Goal: Task Accomplishment & Management: Use online tool/utility

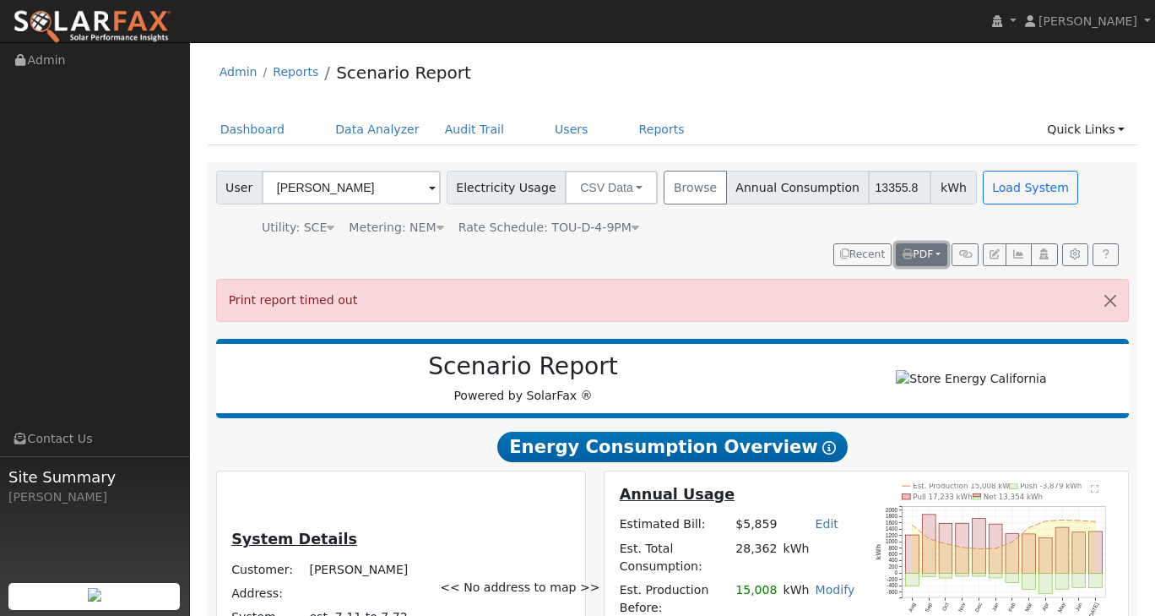
click at [943, 259] on button "PDF" at bounding box center [922, 255] width 52 height 24
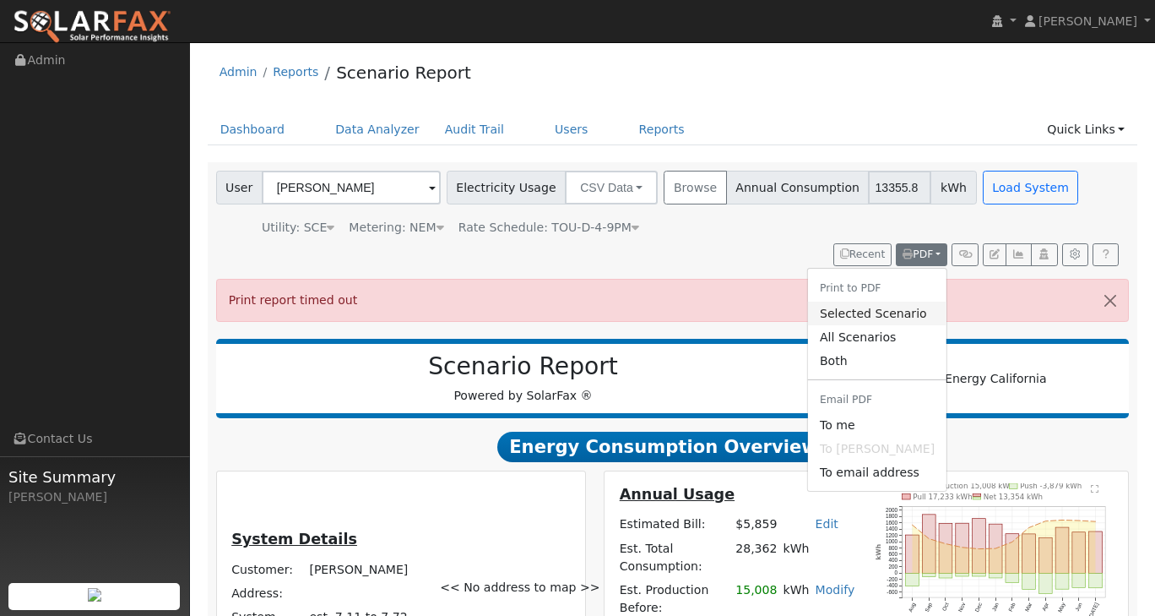
click at [879, 312] on link "Selected Scenario" at bounding box center [877, 314] width 139 height 24
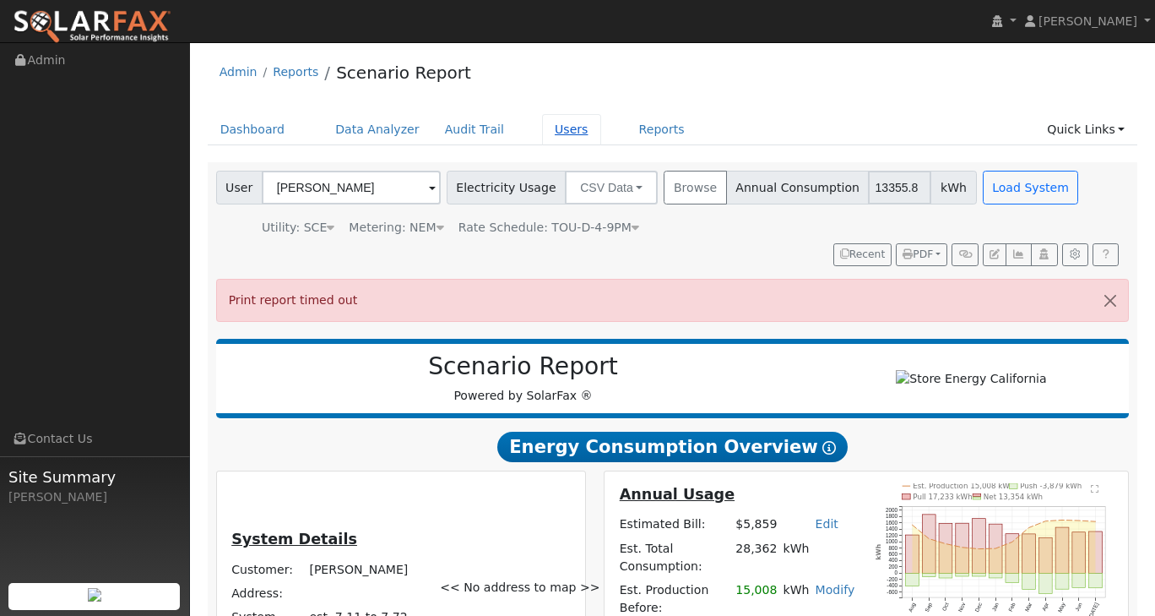
click at [563, 131] on link "Users" at bounding box center [571, 129] width 59 height 31
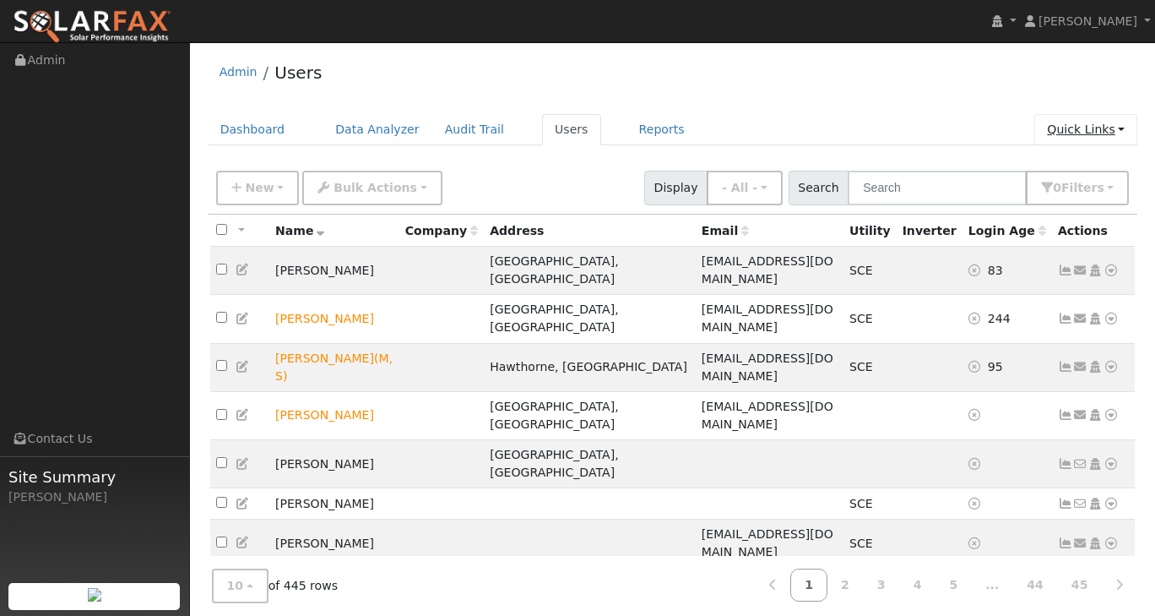
click at [1103, 132] on link "Quick Links" at bounding box center [1086, 129] width 103 height 31
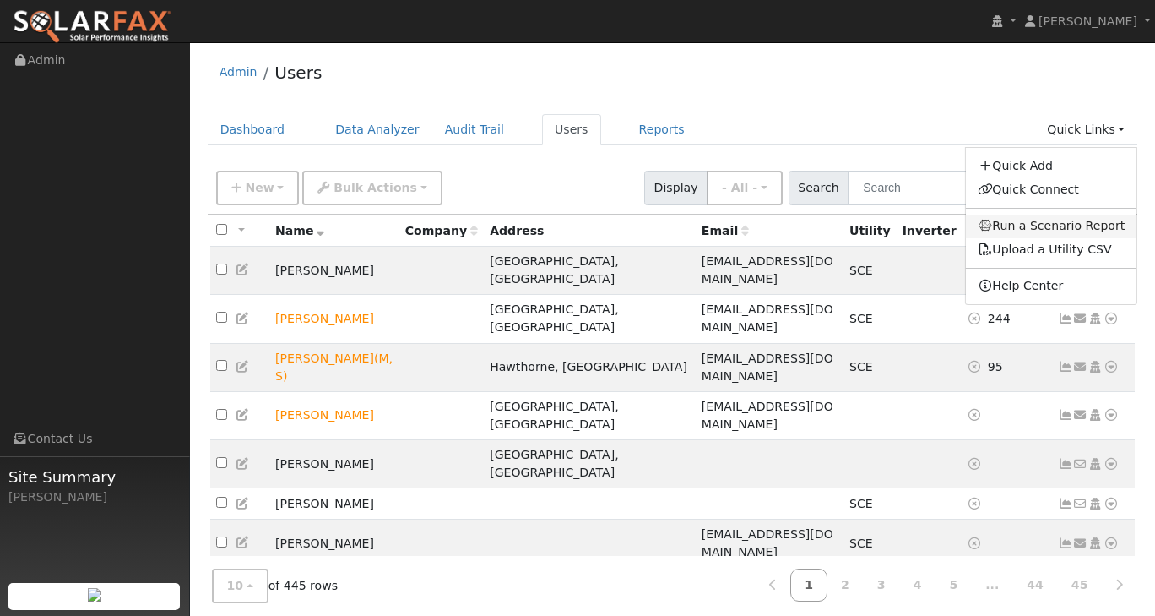
click at [1082, 222] on link "Run a Scenario Report" at bounding box center [1051, 227] width 171 height 24
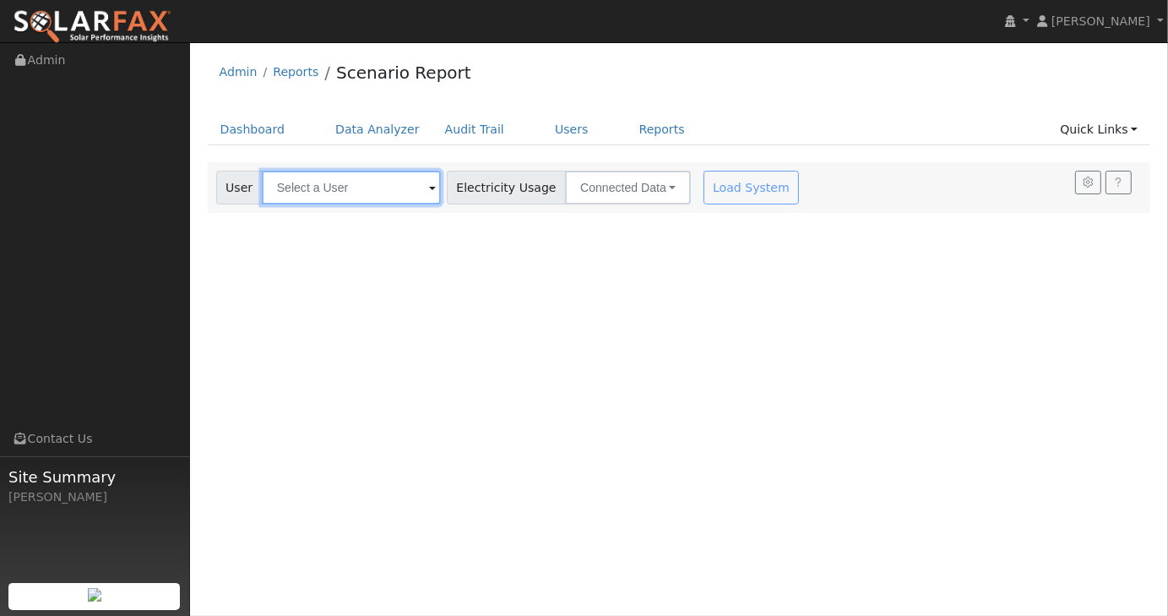
click at [378, 188] on input "text" at bounding box center [351, 188] width 179 height 34
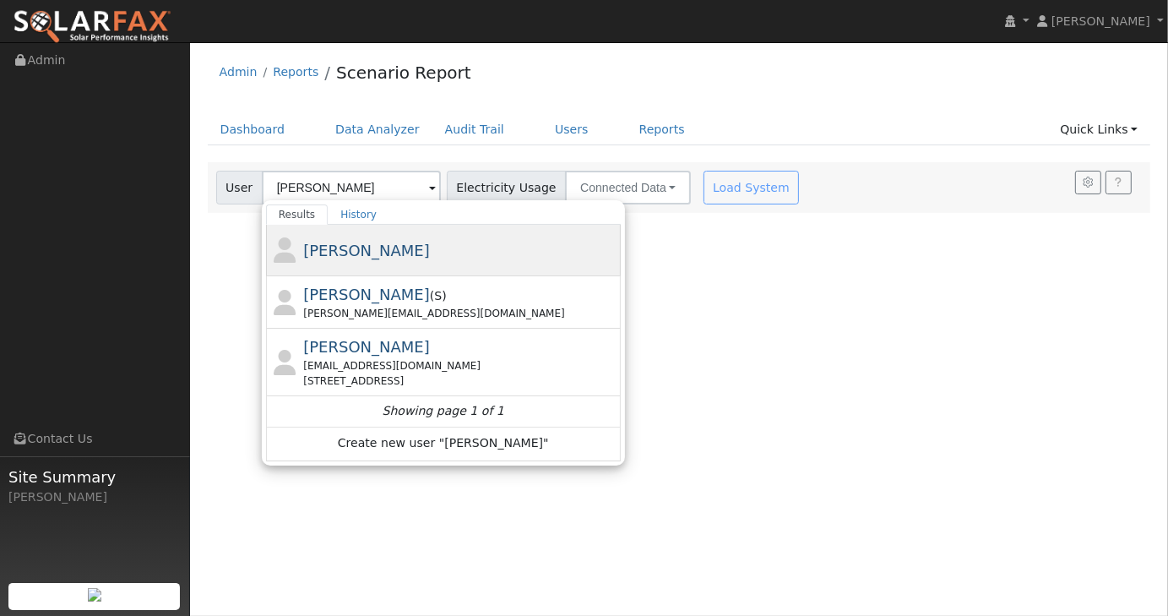
click at [377, 242] on span "Edward Gorlitz" at bounding box center [366, 251] width 127 height 18
type input "Edward Gorlitz"
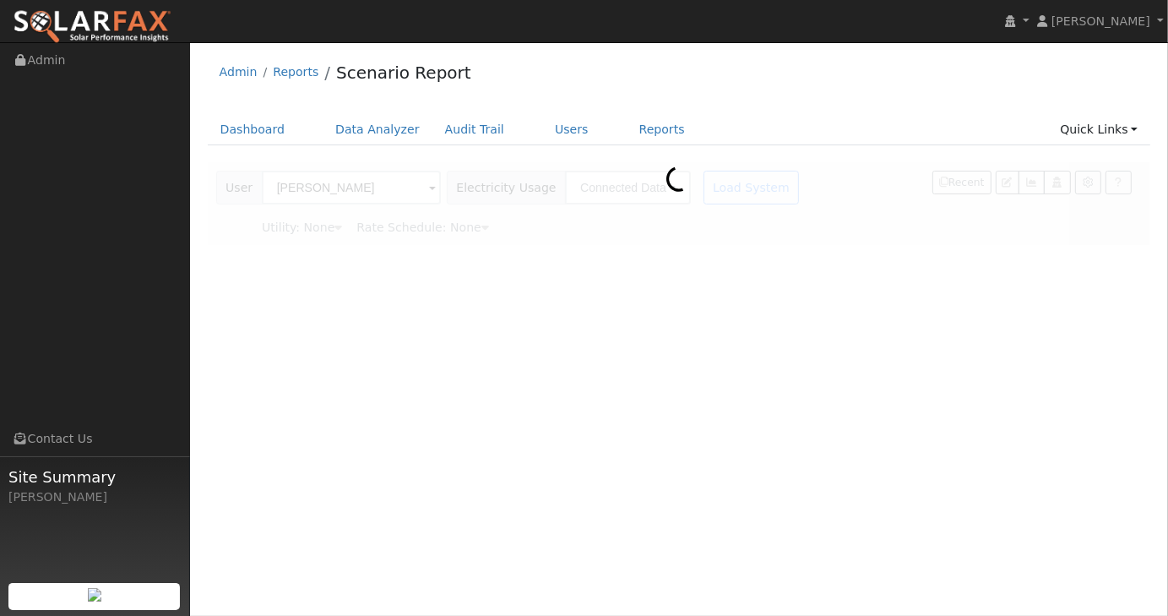
type input "Southern California Edison"
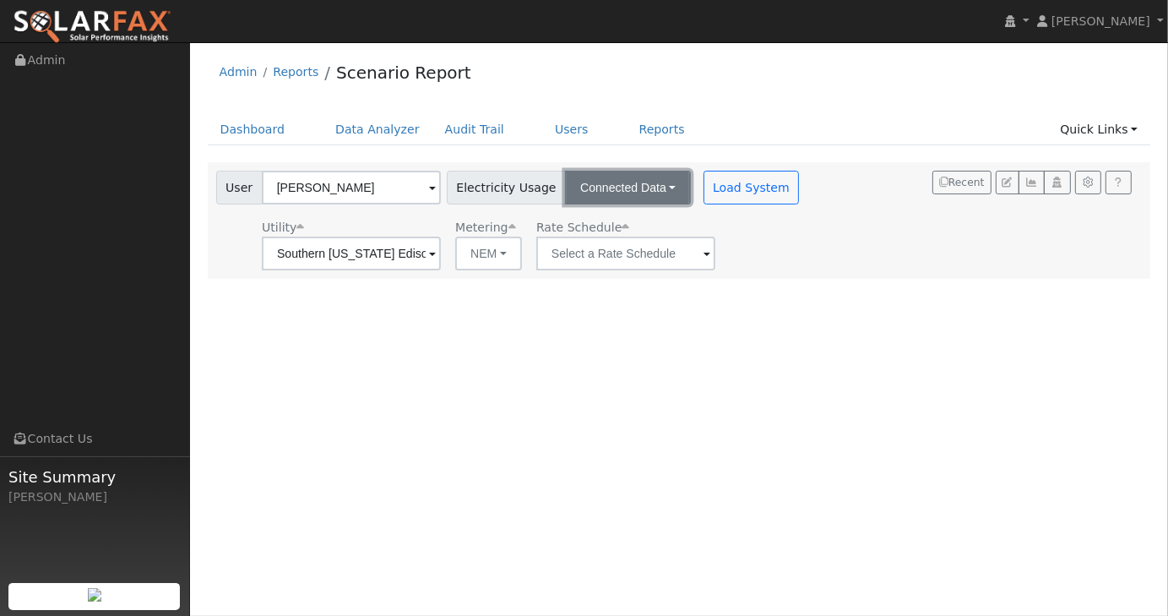
click at [653, 191] on button "Connected Data" at bounding box center [628, 188] width 126 height 34
click at [606, 273] on link "CSV Data" at bounding box center [631, 273] width 120 height 24
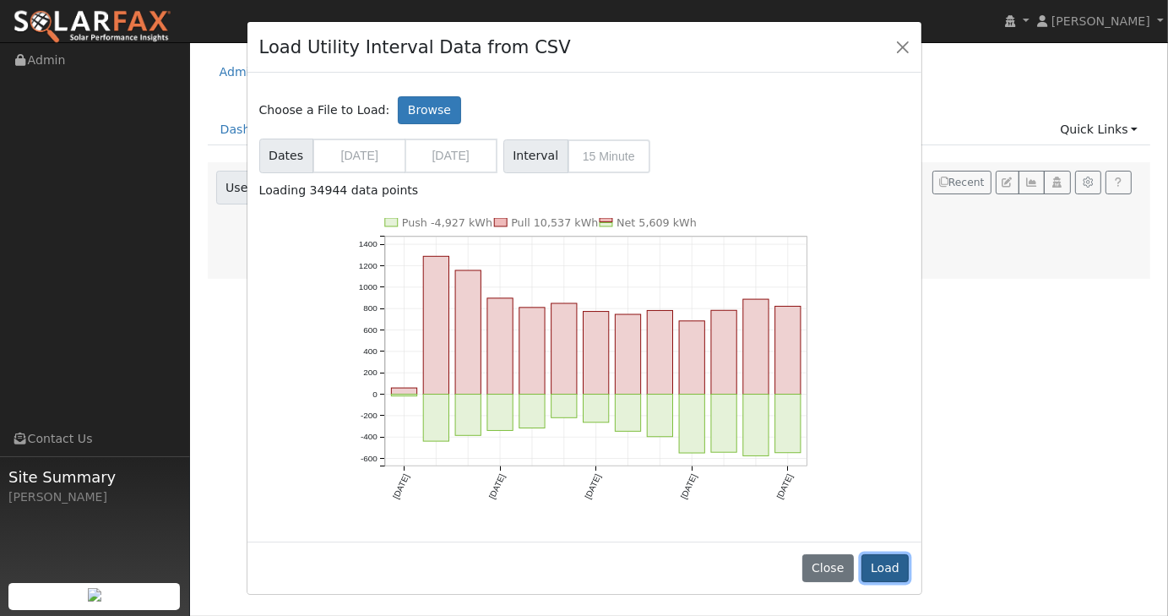
click at [887, 575] on button "Load" at bounding box center [885, 568] width 48 height 29
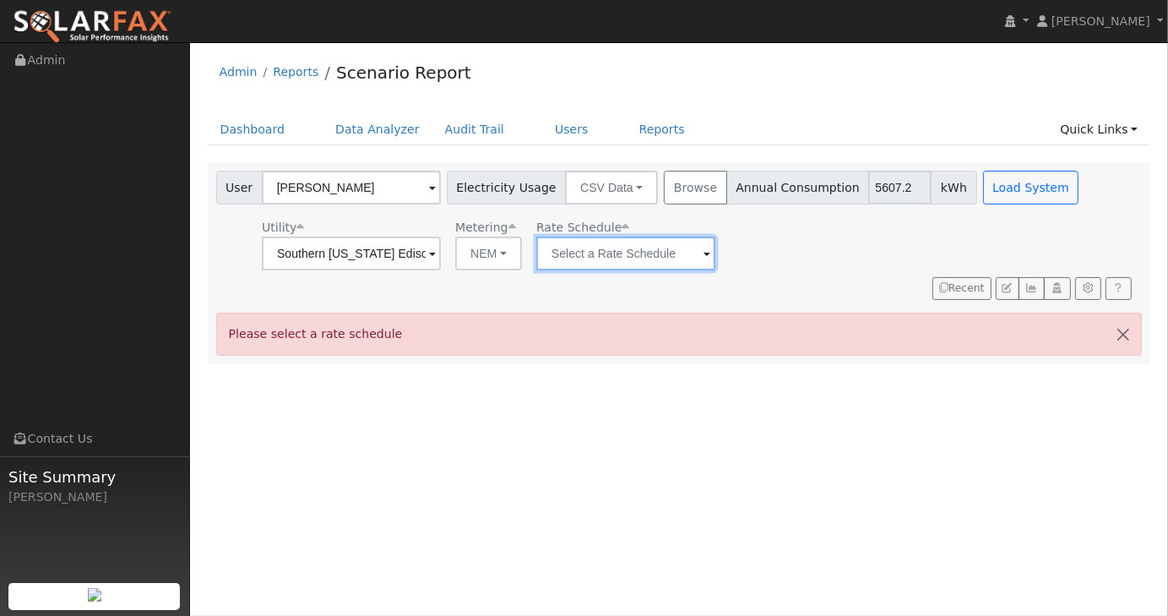
click at [441, 258] on input "text" at bounding box center [351, 253] width 179 height 34
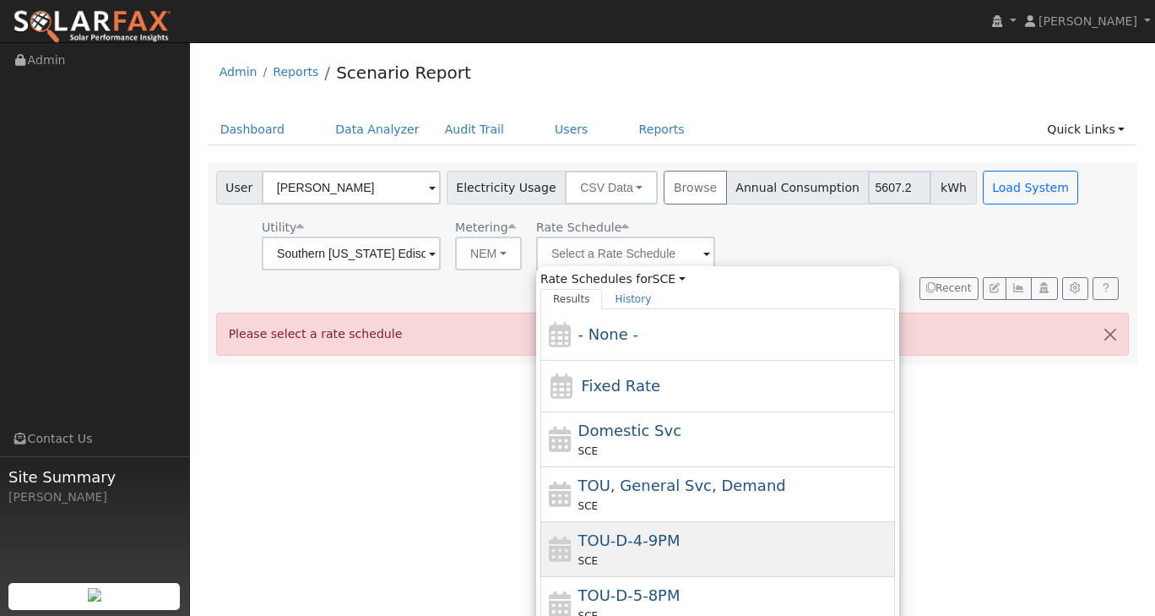
click at [635, 537] on span "TOU-D-4-9PM" at bounding box center [630, 540] width 102 height 18
type input "TOU-D-4-9PM"
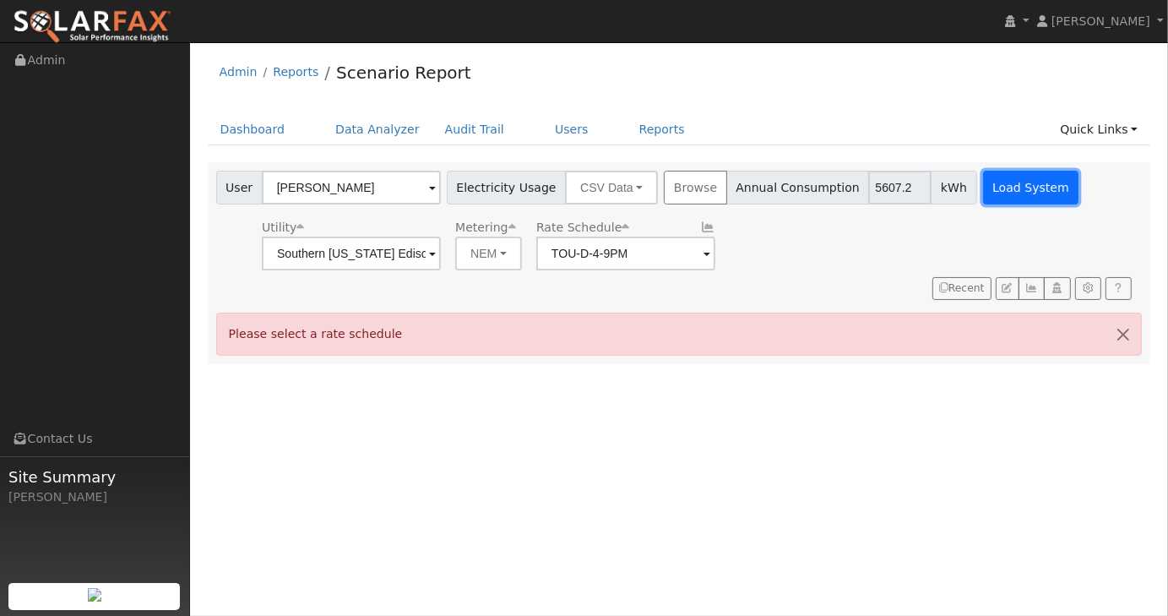
click at [983, 192] on button "Load System" at bounding box center [1031, 188] width 96 height 34
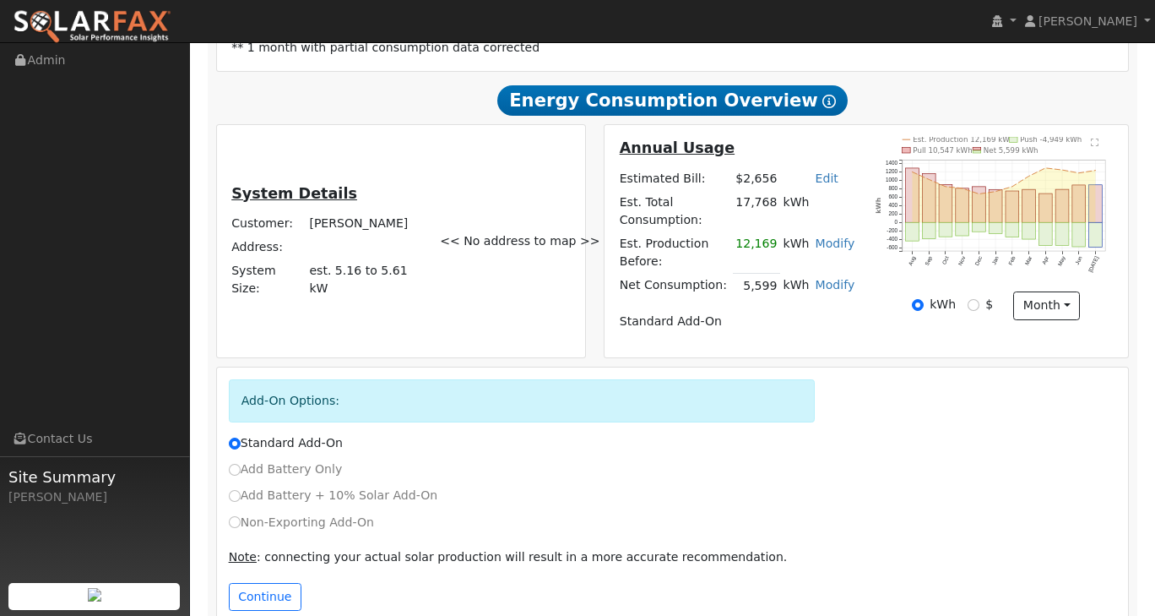
scroll to position [393, 0]
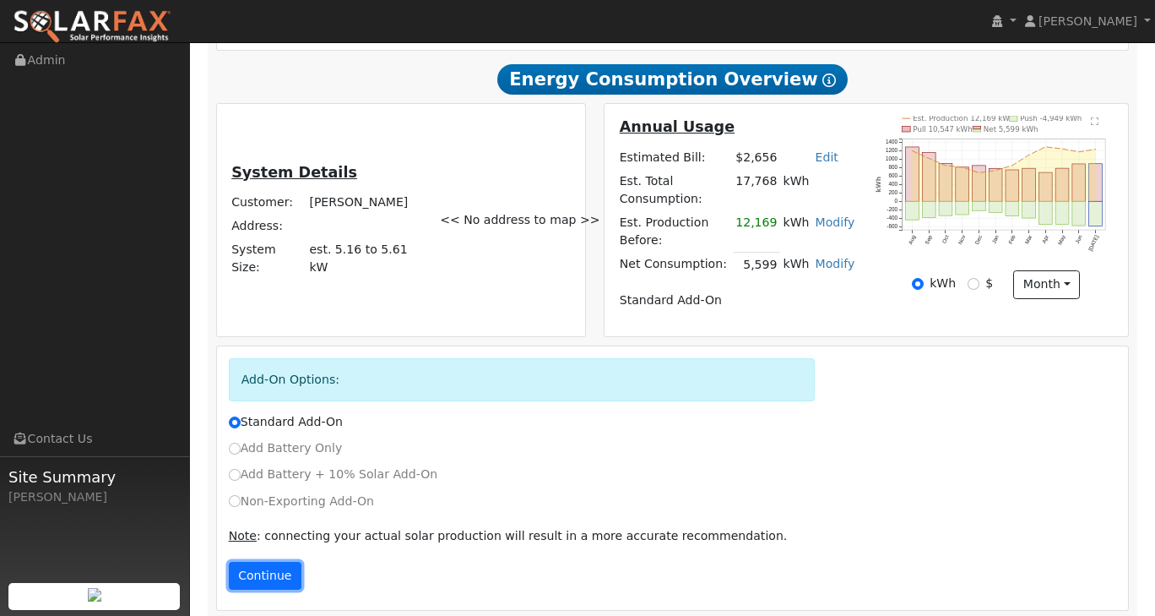
click at [244, 573] on button "Continue" at bounding box center [265, 576] width 73 height 29
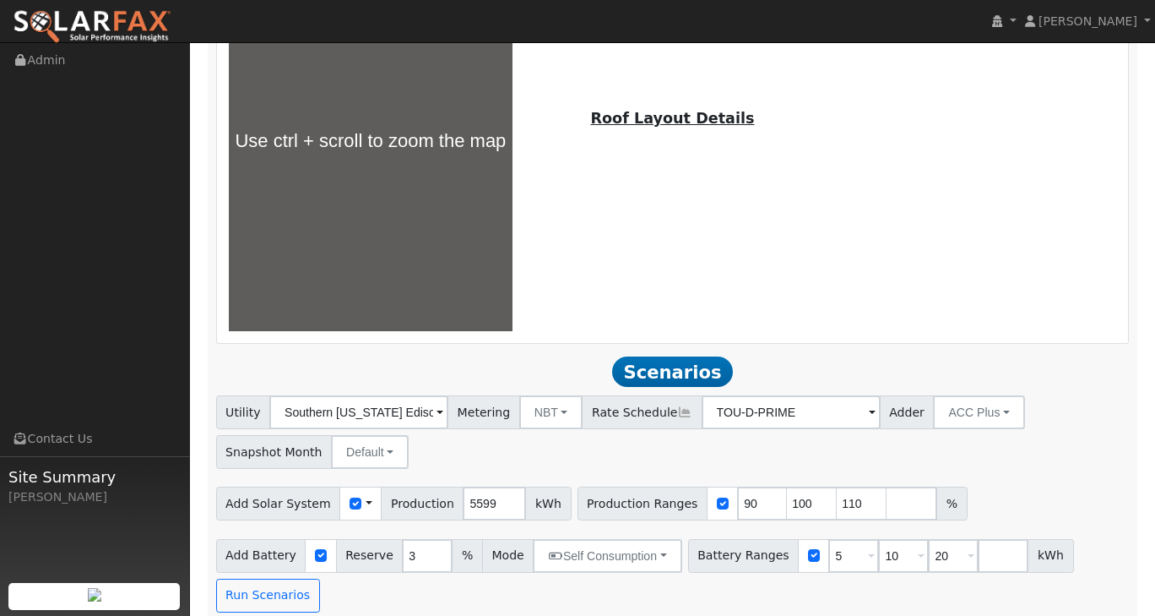
scroll to position [1095, 0]
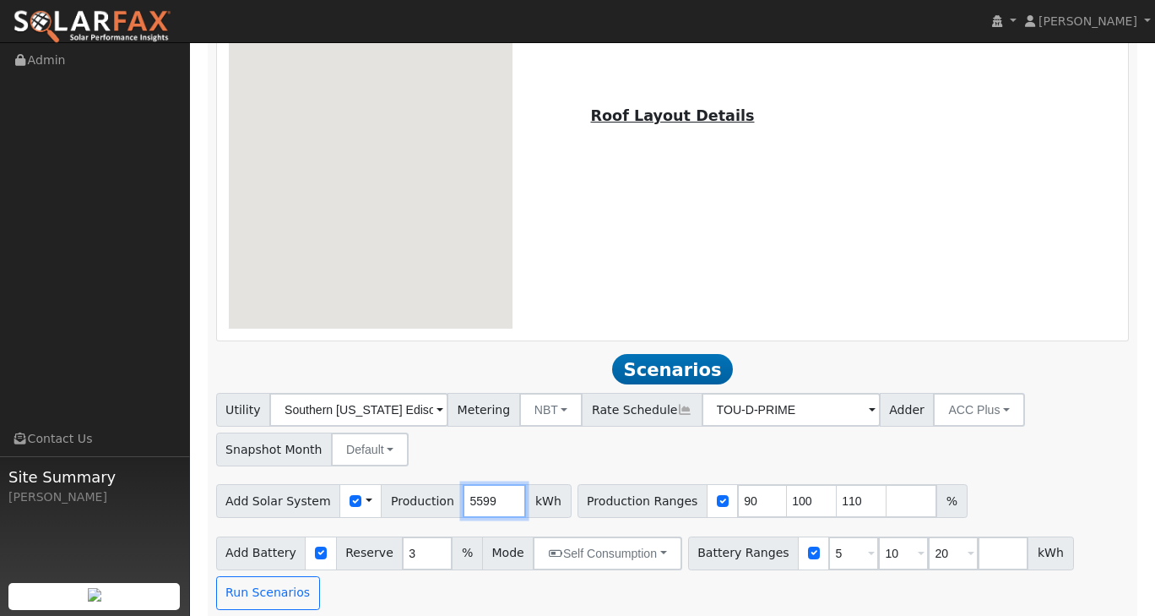
click at [478, 491] on input "5599" at bounding box center [494, 501] width 63 height 34
type input "5"
type input "8000"
click at [1080, 491] on div "Add Solar System Use CSV Data Production 8000 kWh Production Ranges 90 100 110 %" at bounding box center [673, 498] width 920 height 40
click at [829, 546] on input "5" at bounding box center [854, 553] width 51 height 34
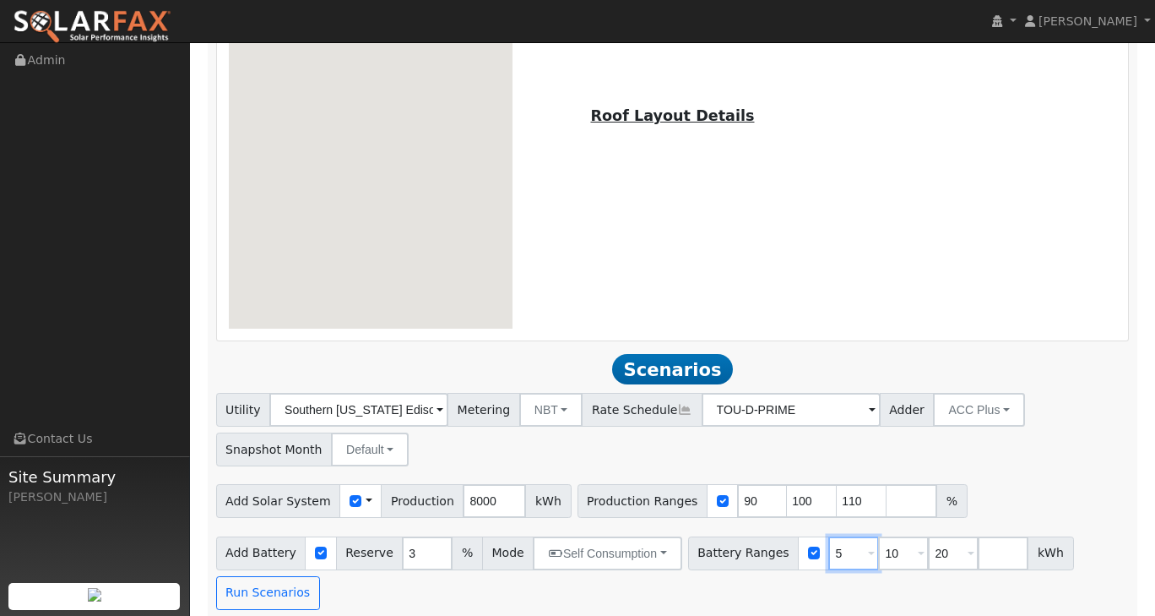
type input "10"
type input "20"
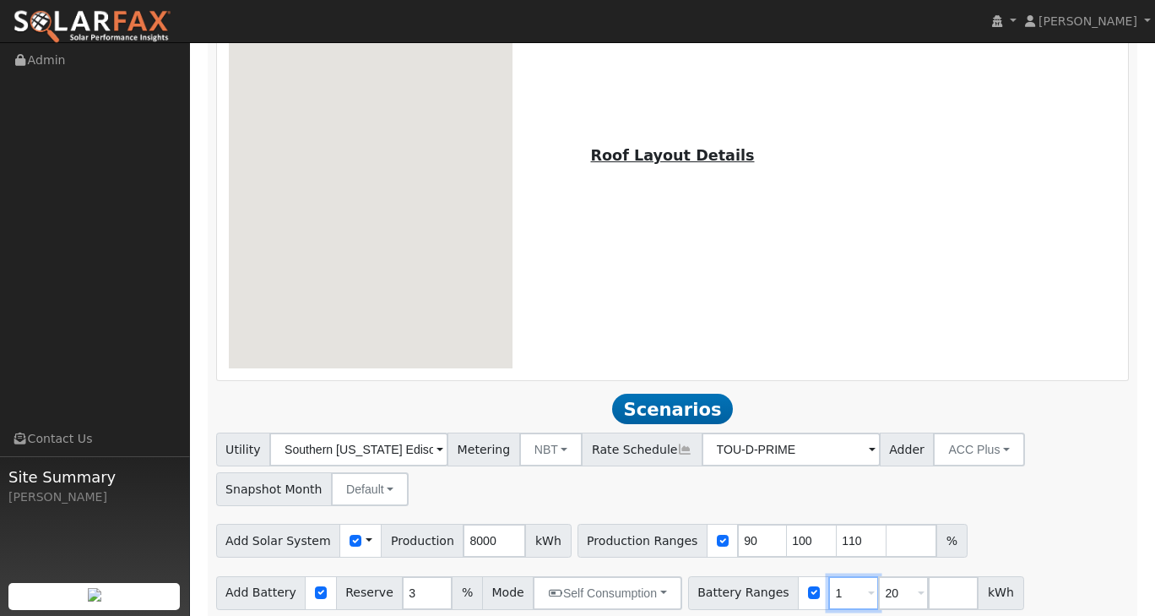
type input "20"
type input "2"
type input "20"
click at [878, 579] on input "number" at bounding box center [903, 593] width 51 height 34
type input "30"
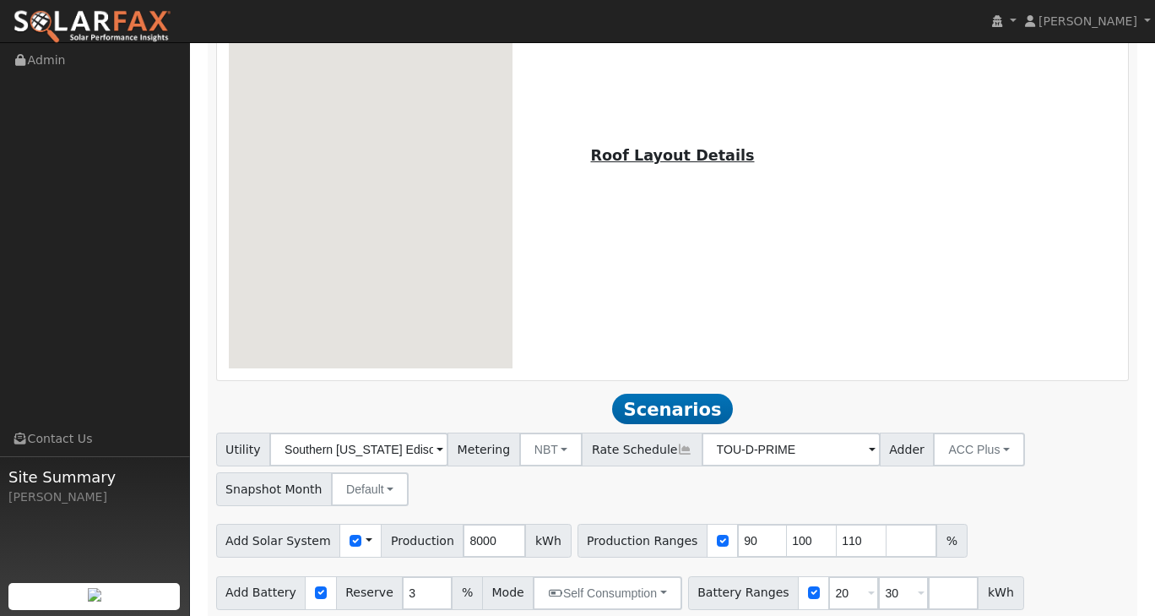
click at [1033, 480] on div "Utility Southern [US_STATE] Edison Metering NBT NEM NBT Rate Schedule TOU-D-PRI…" at bounding box center [673, 466] width 920 height 79
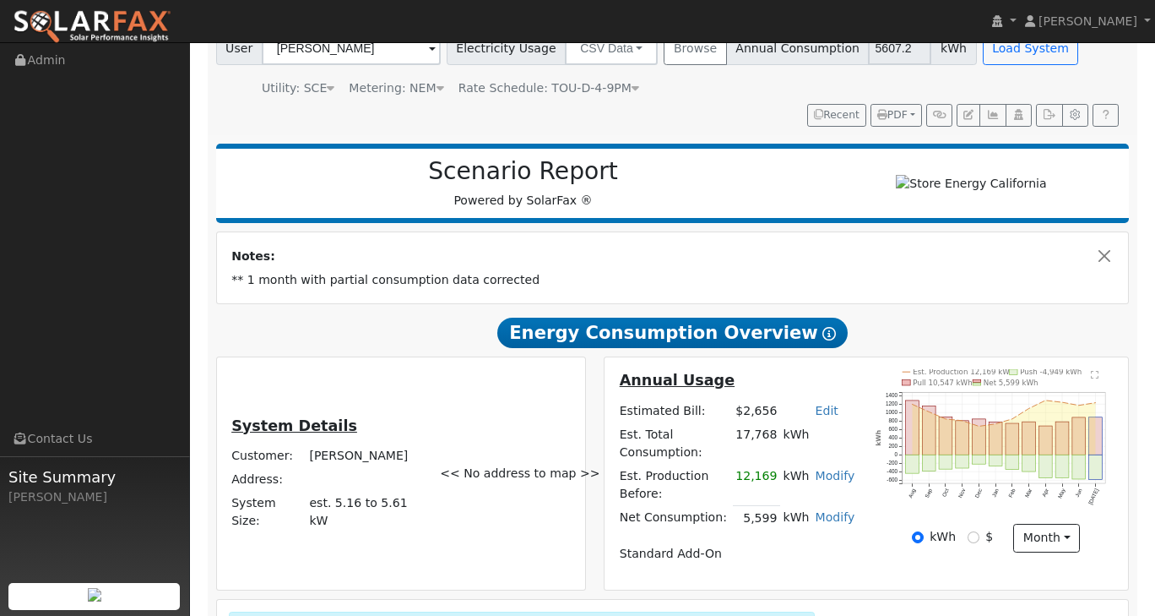
scroll to position [120, 0]
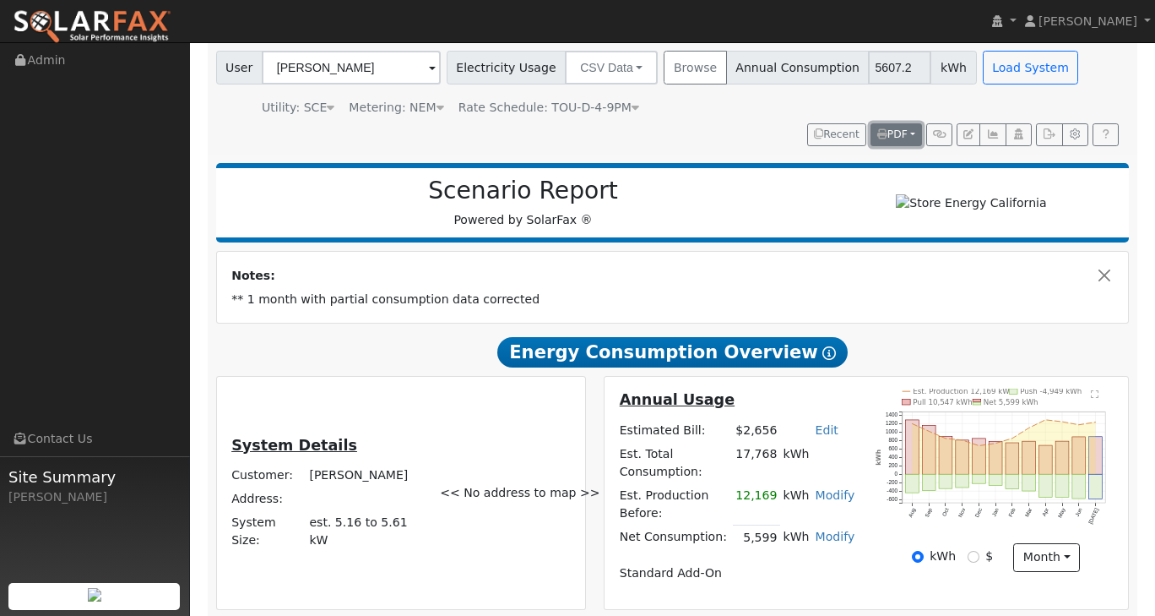
click at [901, 130] on span "PDF" at bounding box center [893, 134] width 30 height 12
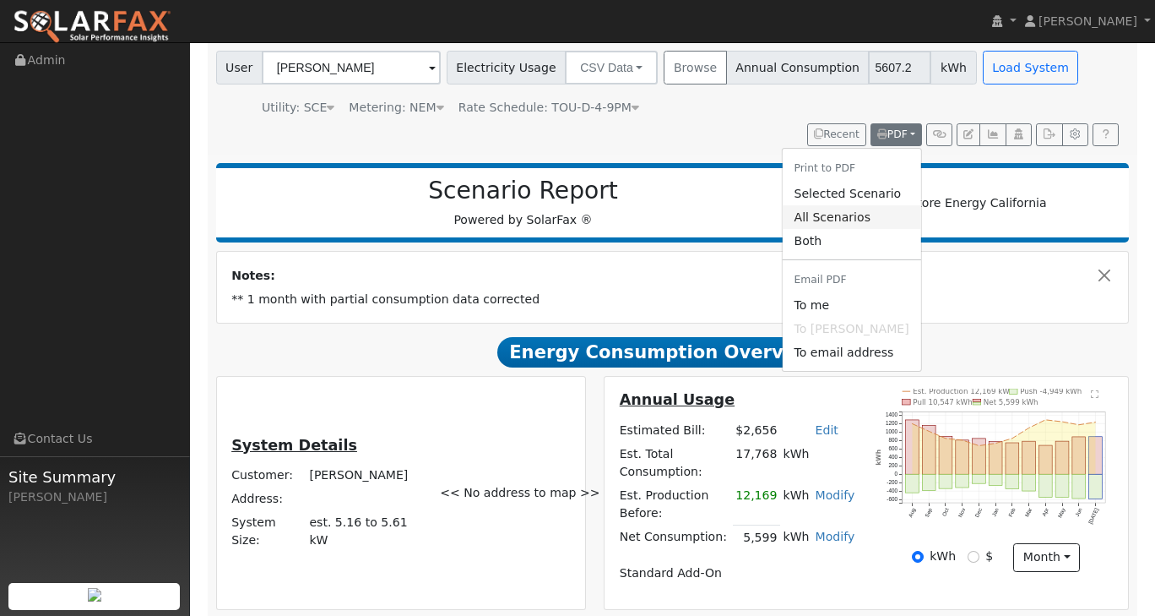
click at [846, 212] on link "All Scenarios" at bounding box center [851, 217] width 139 height 24
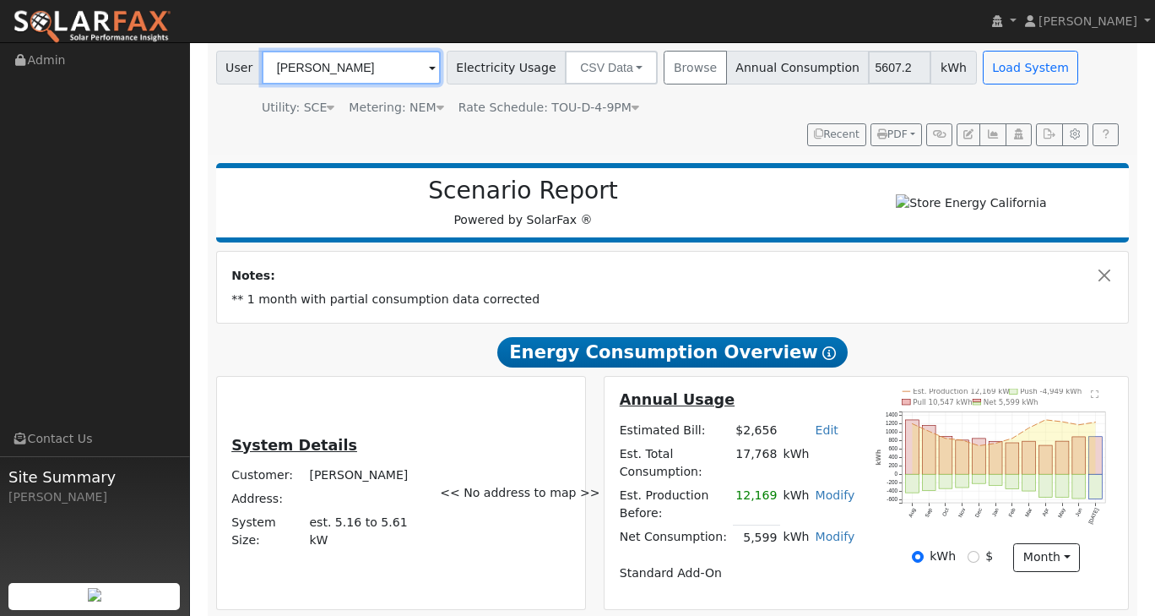
click at [431, 66] on input "[PERSON_NAME]" at bounding box center [351, 68] width 179 height 34
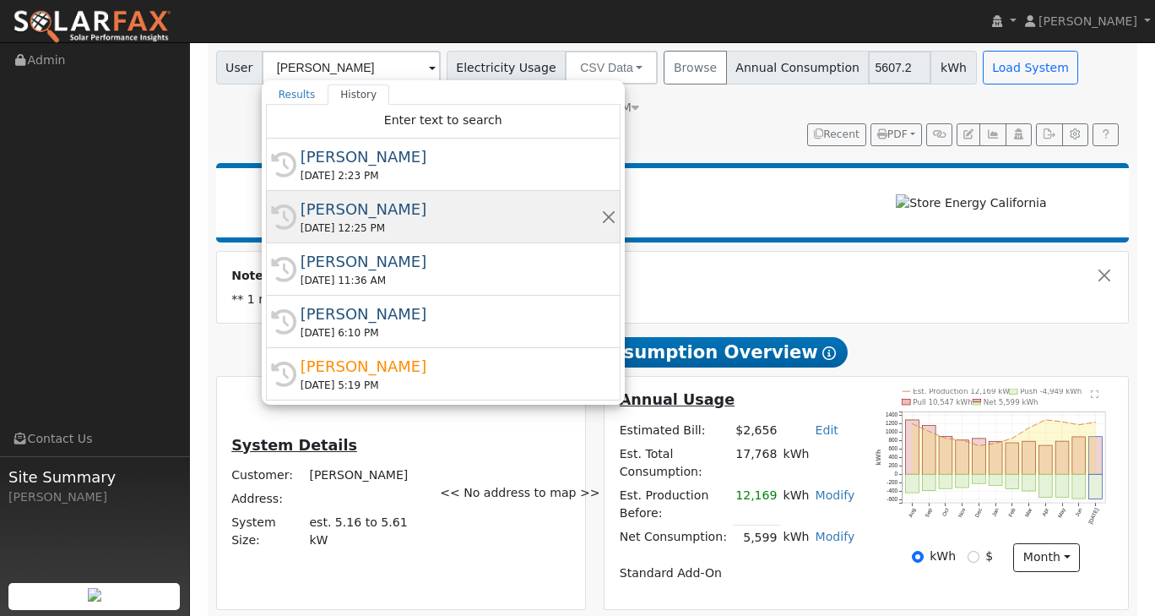
click at [358, 219] on div "[PERSON_NAME]" at bounding box center [451, 209] width 301 height 23
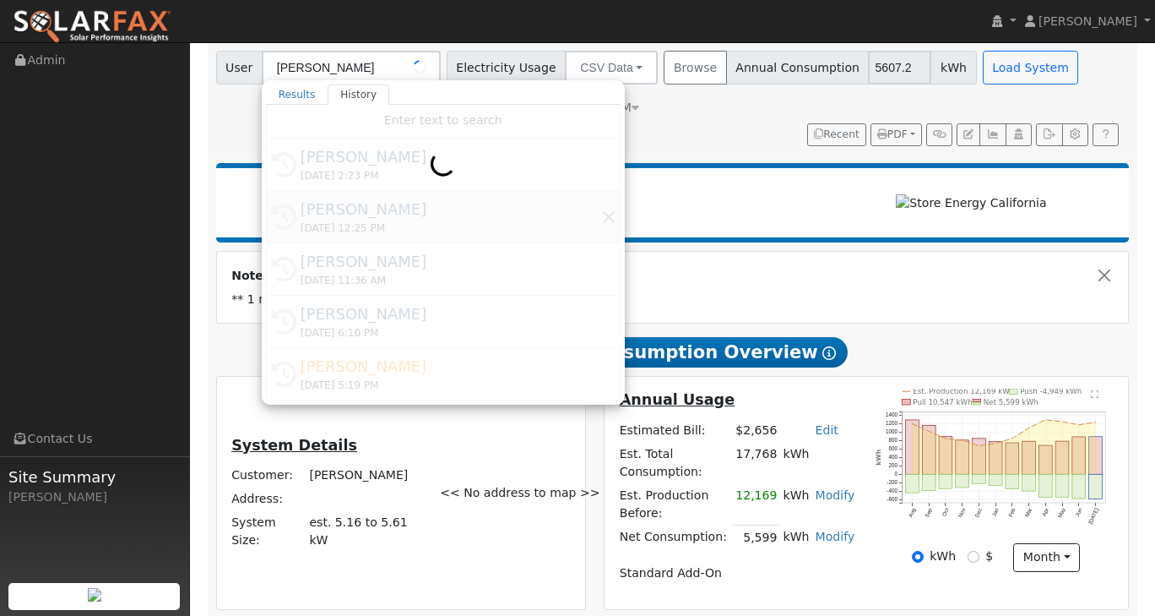
type input "[PERSON_NAME]"
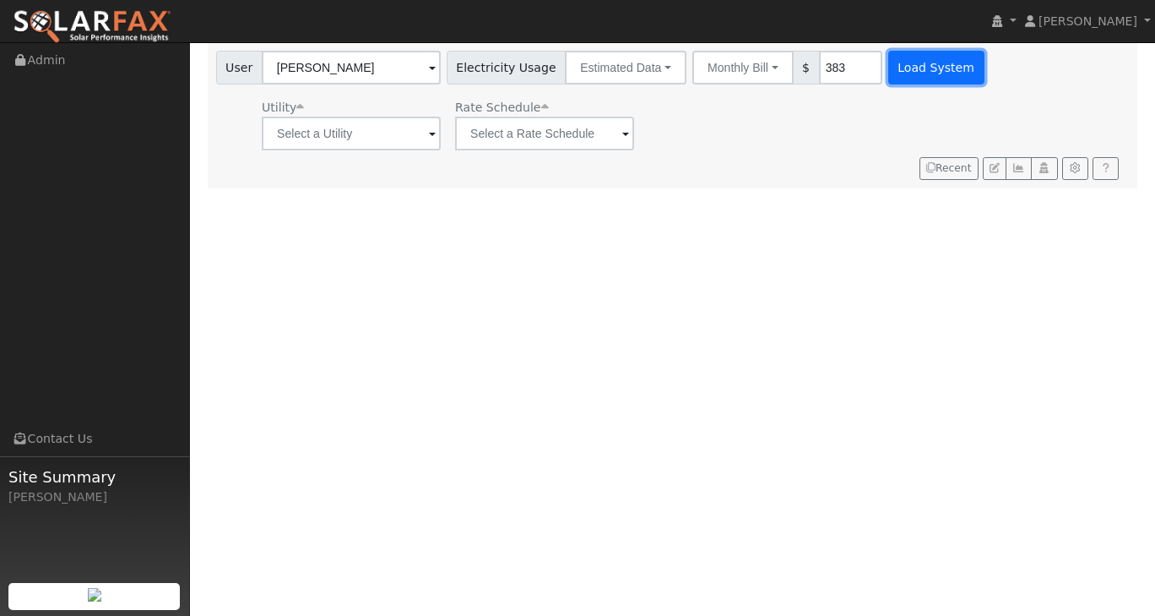
click at [889, 69] on button "Load System" at bounding box center [937, 68] width 96 height 34
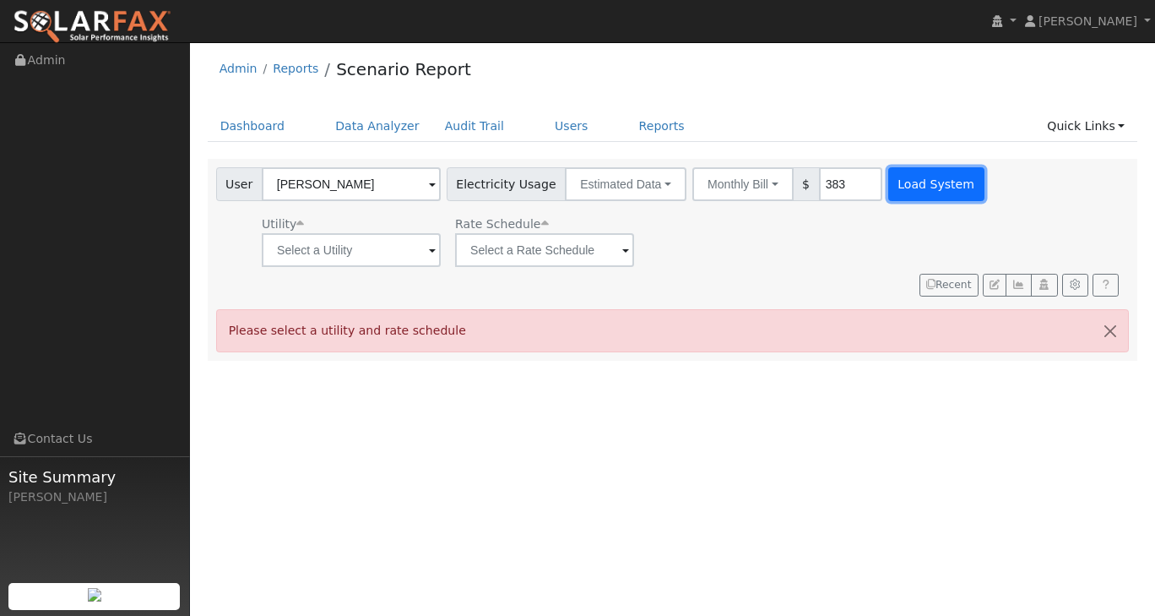
scroll to position [0, 0]
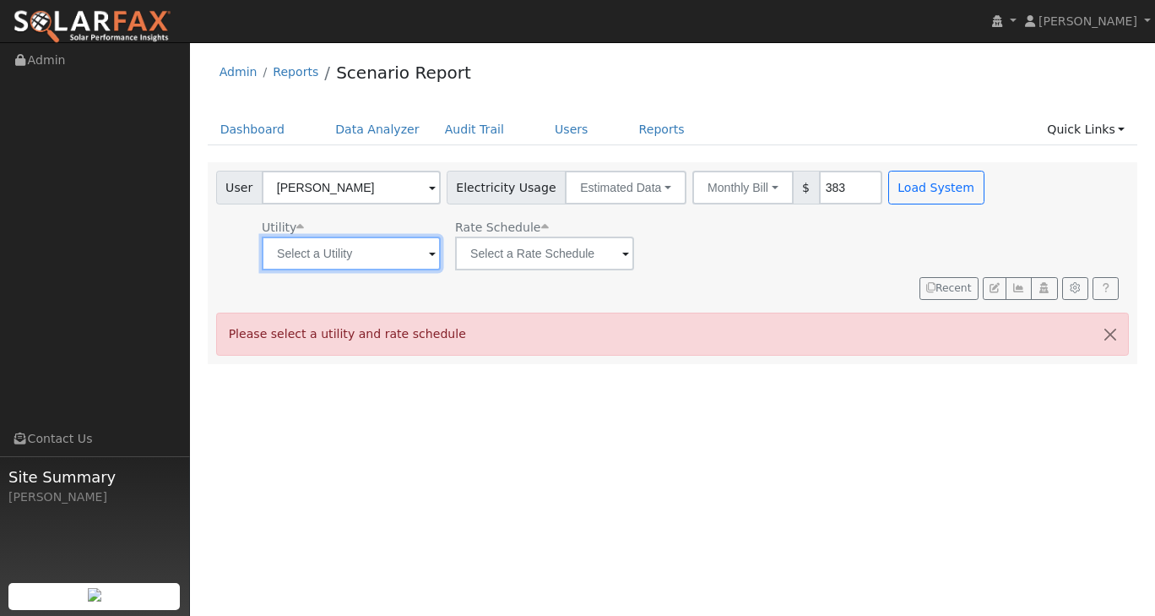
click at [393, 253] on input "text" at bounding box center [351, 253] width 179 height 34
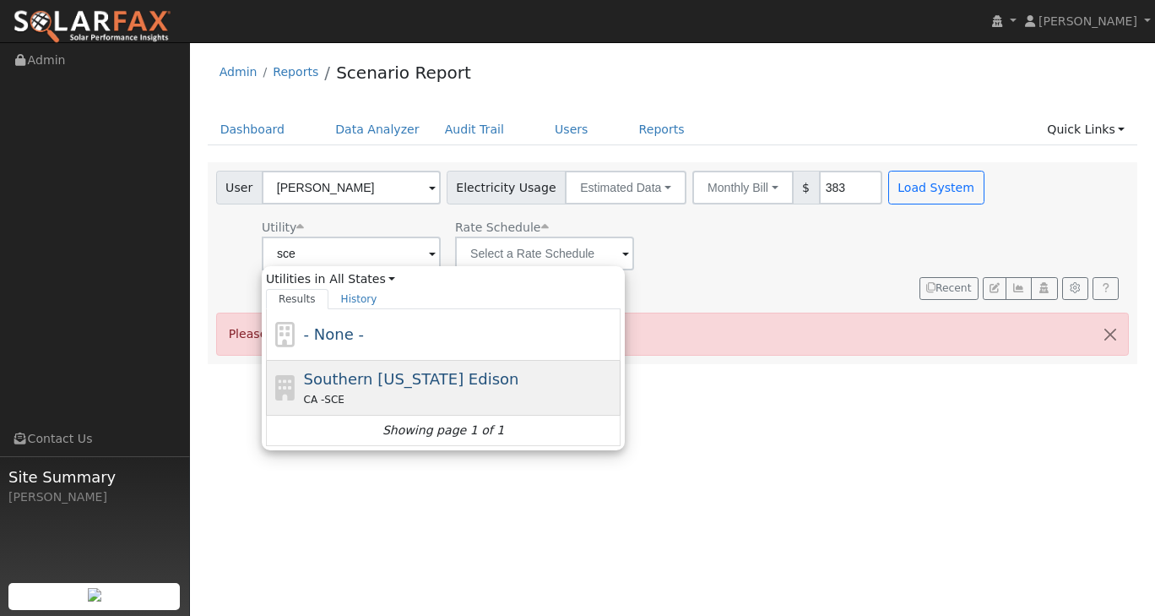
click at [399, 378] on span "Southern [US_STATE] Edison" at bounding box center [411, 379] width 215 height 18
type input "Southern [US_STATE] Edison"
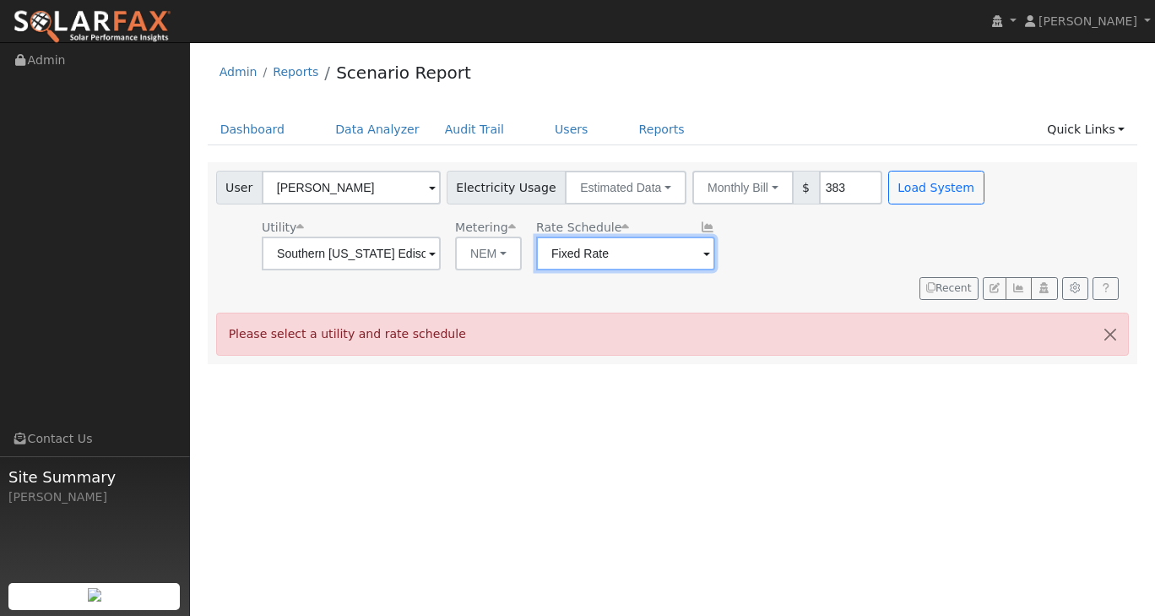
click at [441, 253] on input "Fixed Rate" at bounding box center [351, 253] width 179 height 34
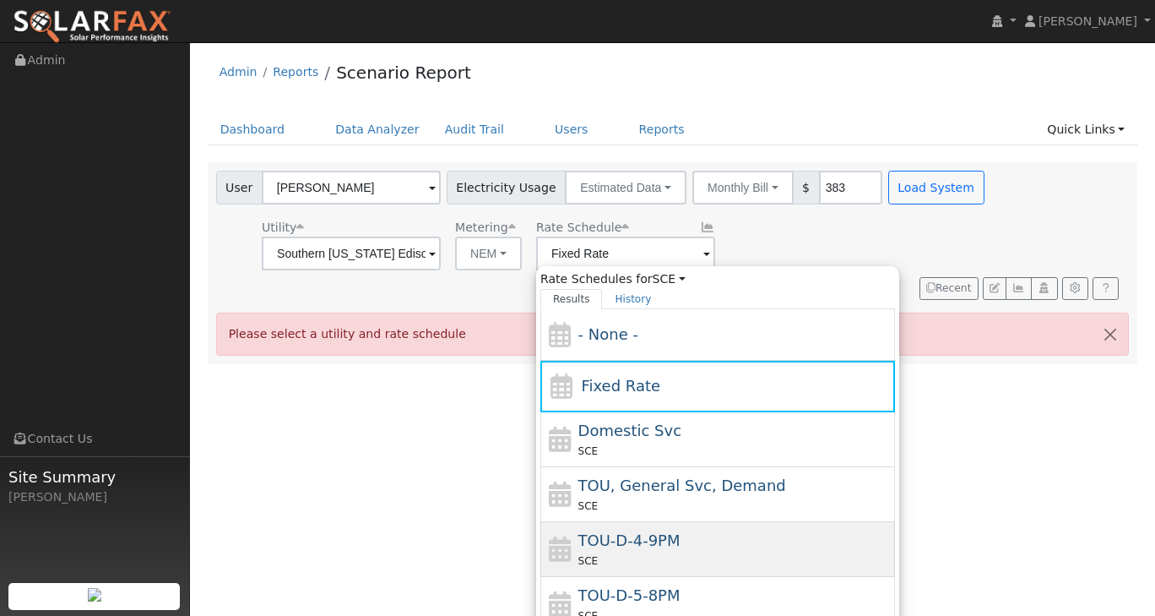
click at [628, 535] on span "TOU-D-4-9PM" at bounding box center [630, 540] width 102 height 18
type input "TOU-D-4-9PM"
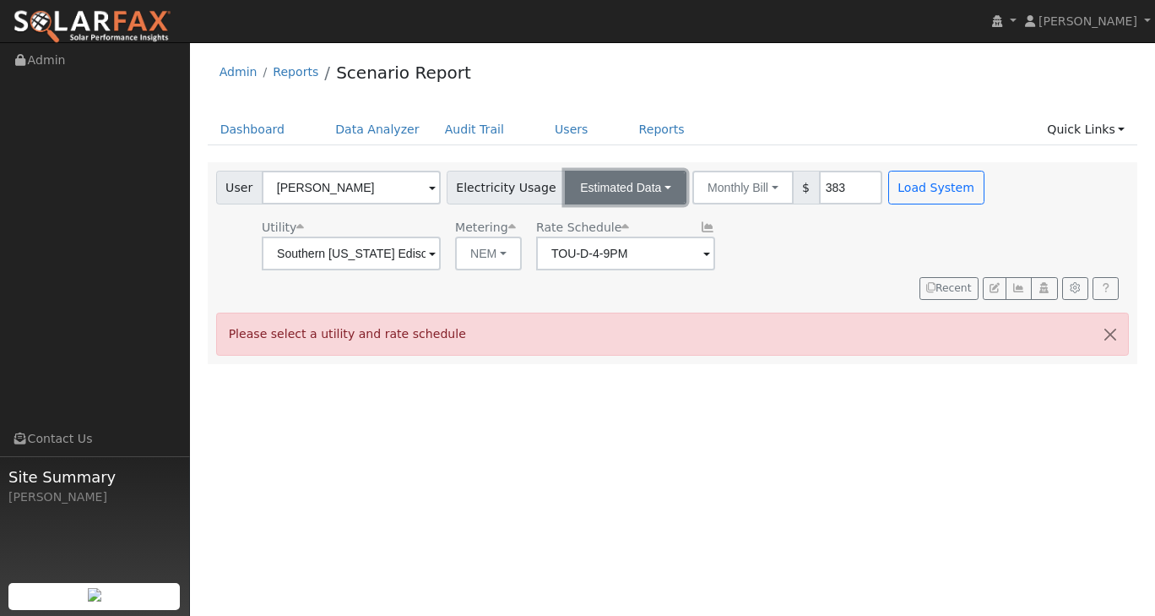
click at [632, 188] on button "Estimated Data" at bounding box center [626, 188] width 122 height 34
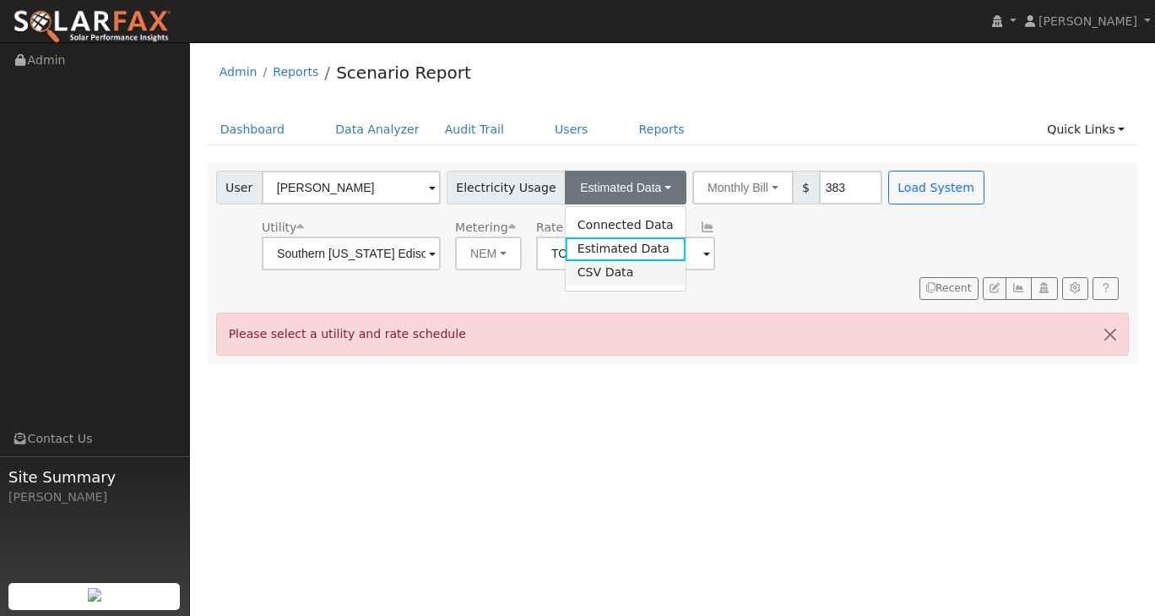
click at [605, 274] on link "CSV Data" at bounding box center [626, 273] width 120 height 24
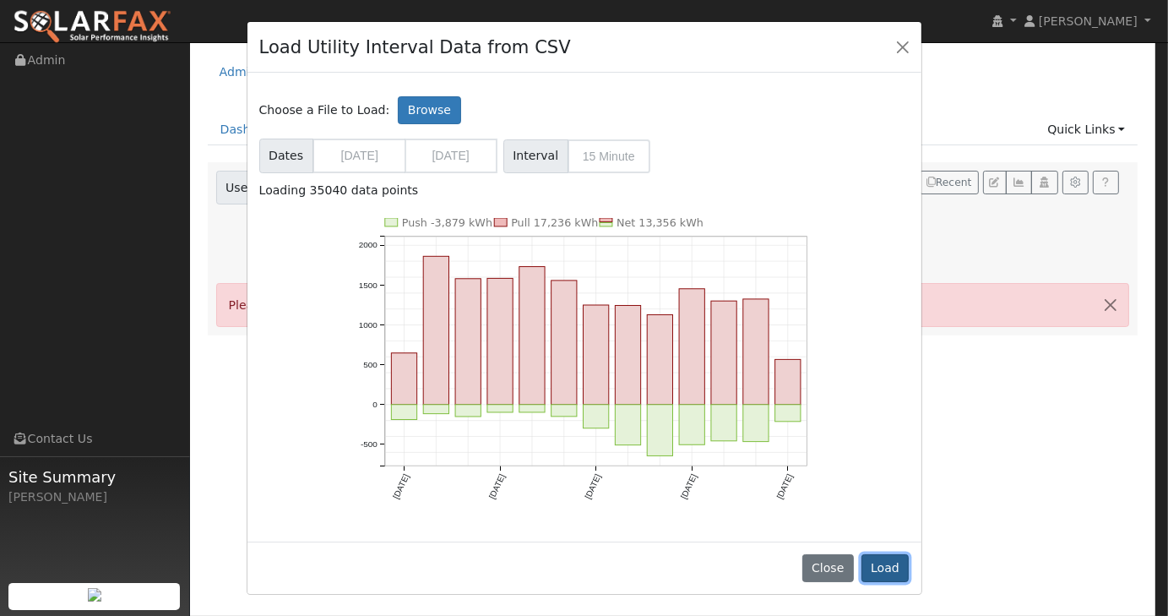
click at [878, 560] on button "Load" at bounding box center [885, 568] width 48 height 29
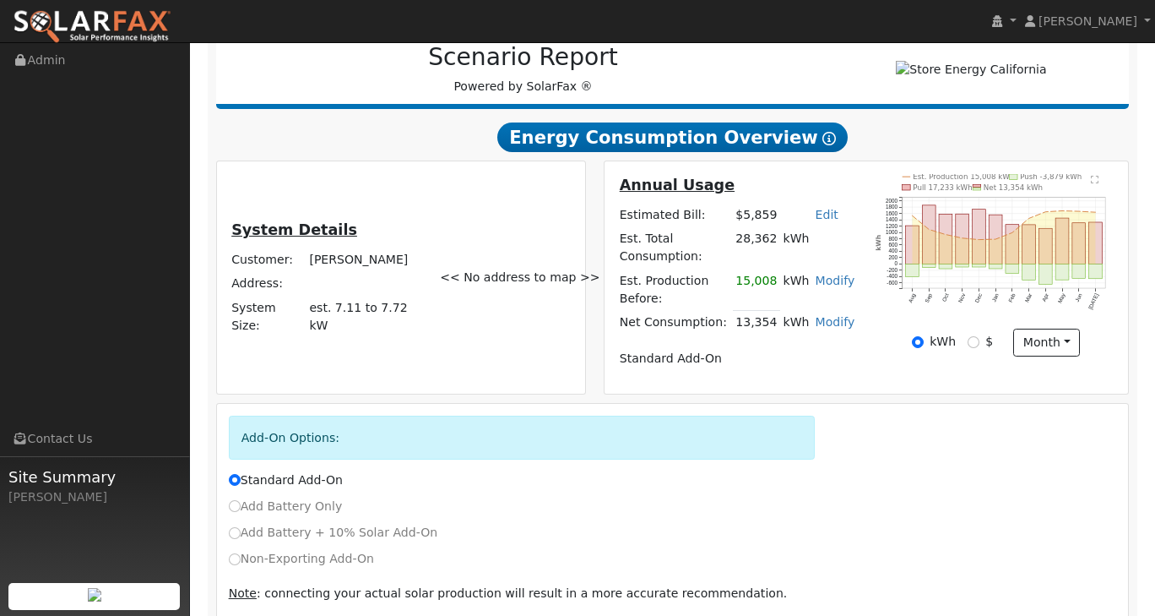
scroll to position [312, 0]
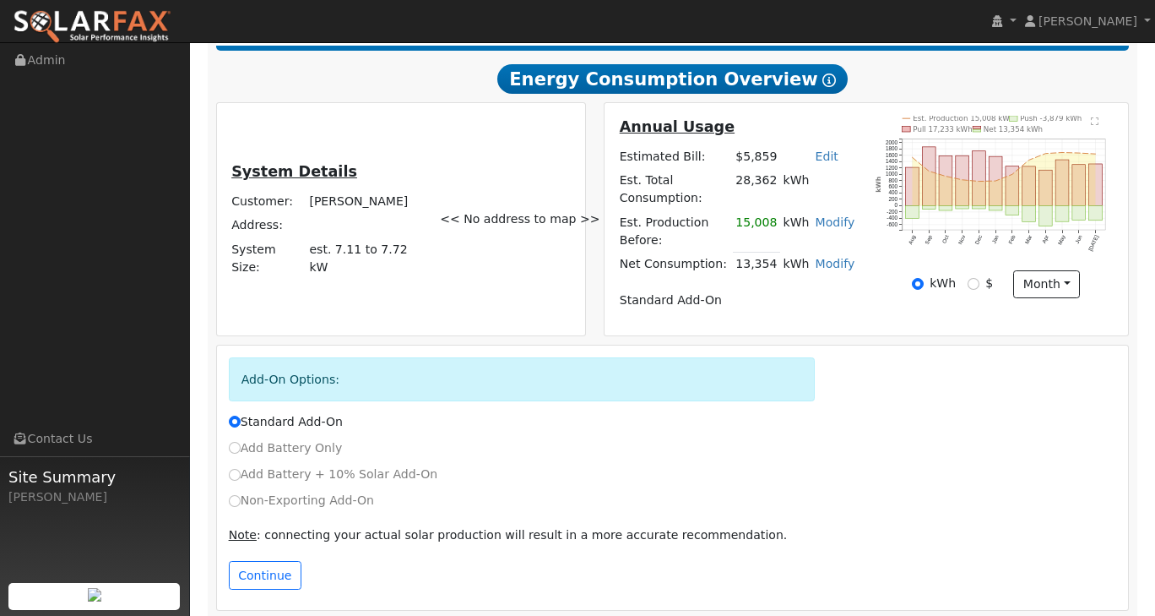
click at [824, 229] on link "Modify" at bounding box center [836, 222] width 40 height 14
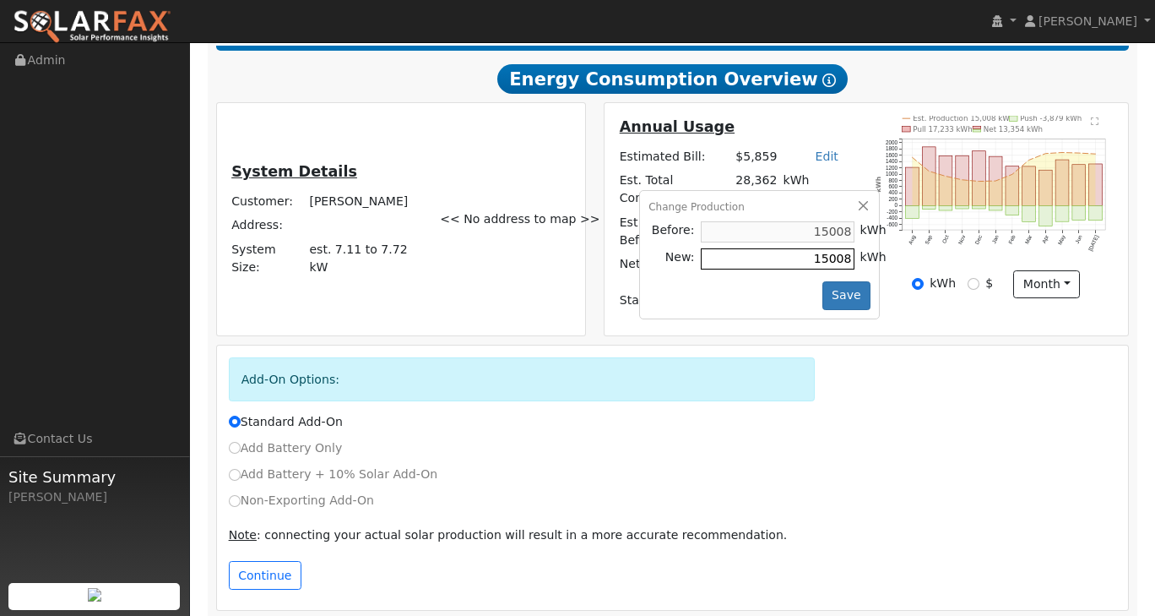
click at [801, 269] on input "15008" at bounding box center [778, 258] width 154 height 21
type input "12000"
click at [848, 310] on button "Save" at bounding box center [847, 295] width 49 height 29
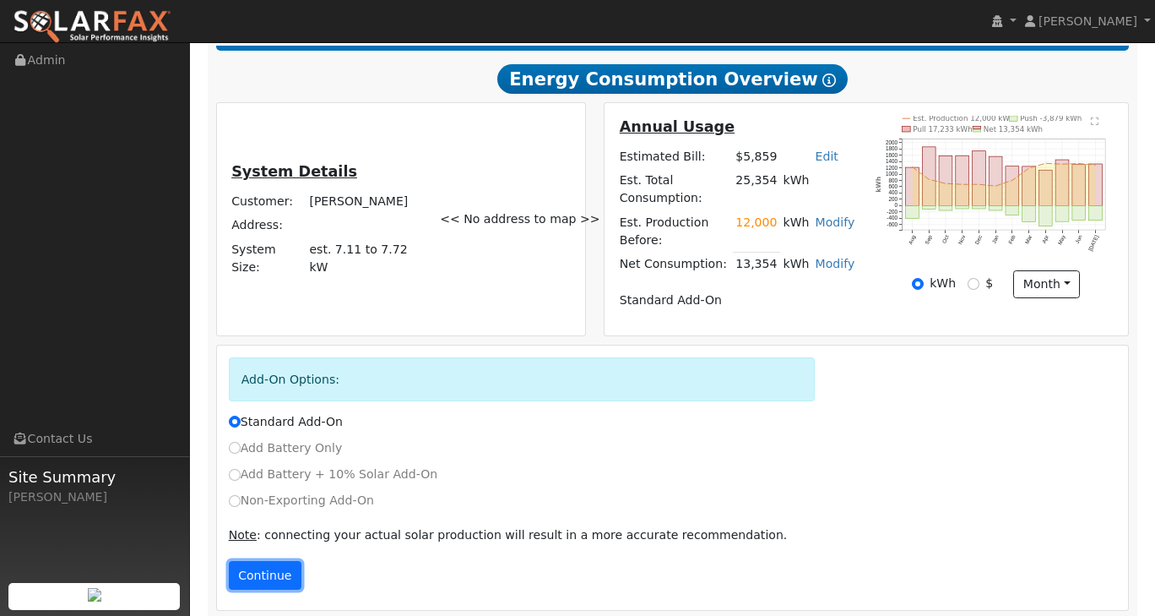
click at [278, 569] on button "Continue" at bounding box center [265, 575] width 73 height 29
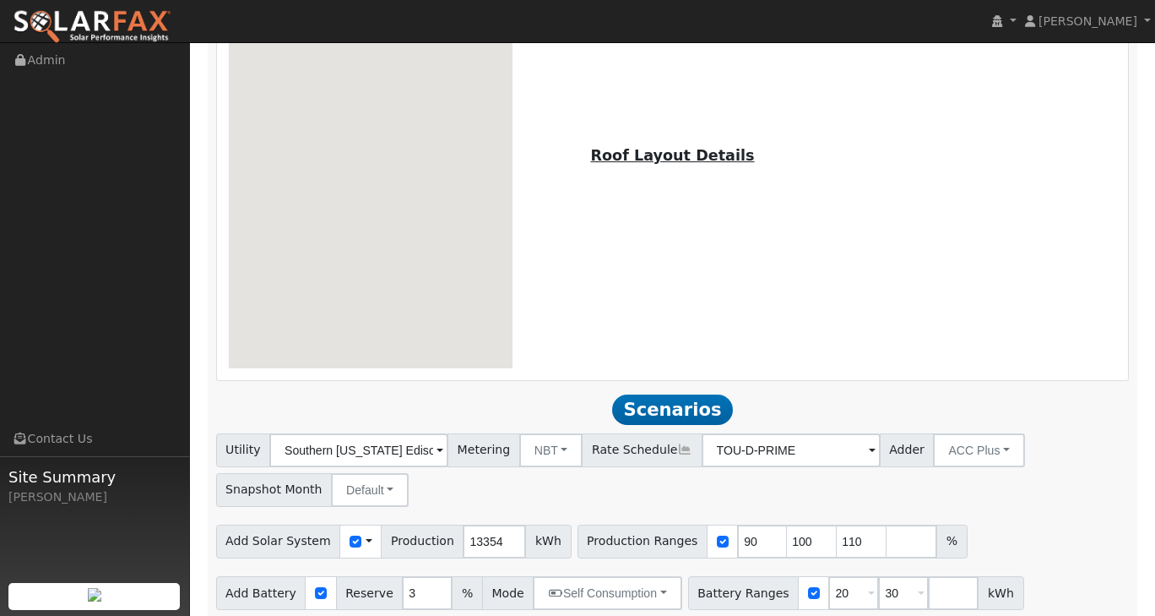
scroll to position [975, 0]
click at [464, 531] on input "13354" at bounding box center [494, 541] width 63 height 34
type input "14354"
click at [984, 285] on div "No account address to map To navigate the map with touch gestures double-tap an…" at bounding box center [673, 149] width 906 height 435
click at [448, 438] on input "TOU-D-PRIME" at bounding box center [358, 449] width 179 height 34
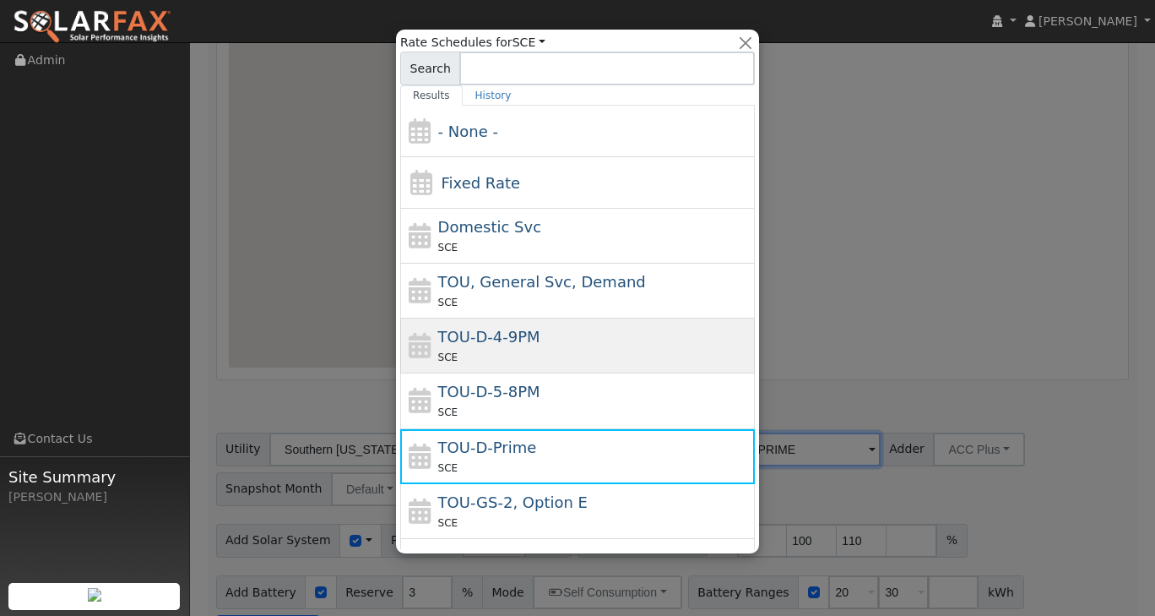
click at [579, 333] on div "TOU-D-4-9PM SCE" at bounding box center [594, 345] width 313 height 41
type input "TOU-D-4-9PM"
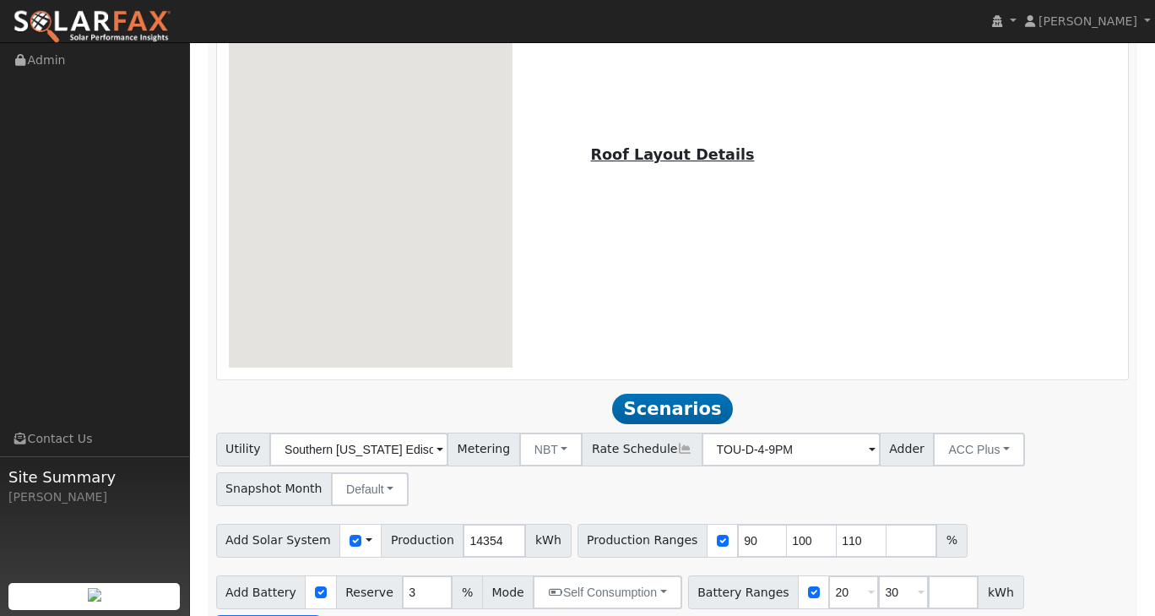
click at [922, 355] on div "No account address to map To navigate the map with touch gestures double-tap an…" at bounding box center [673, 149] width 906 height 435
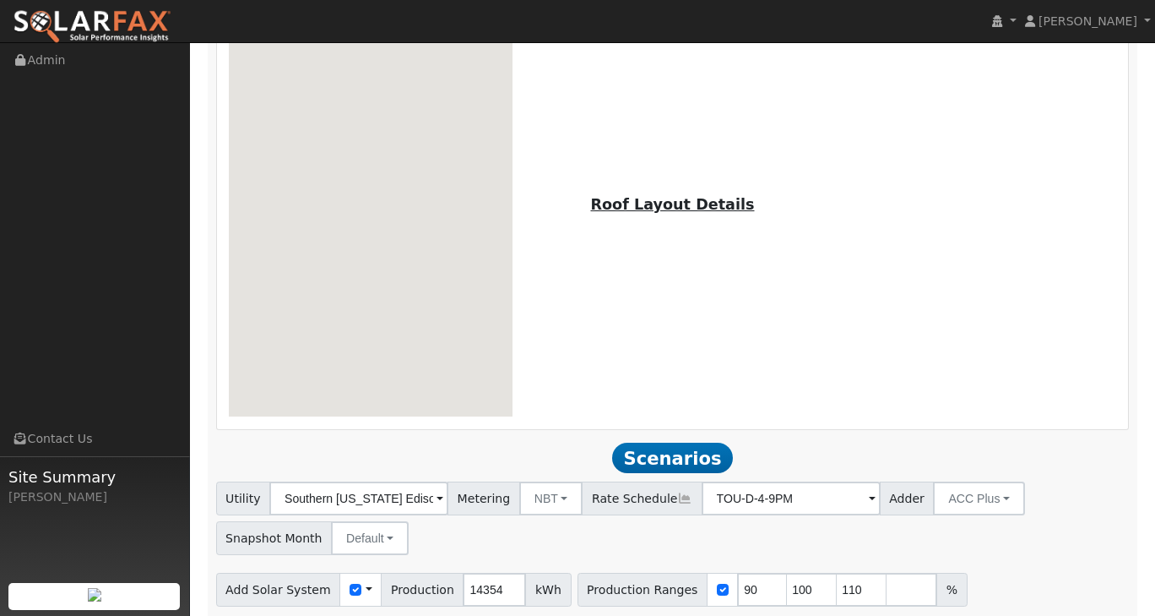
scroll to position [1030, 0]
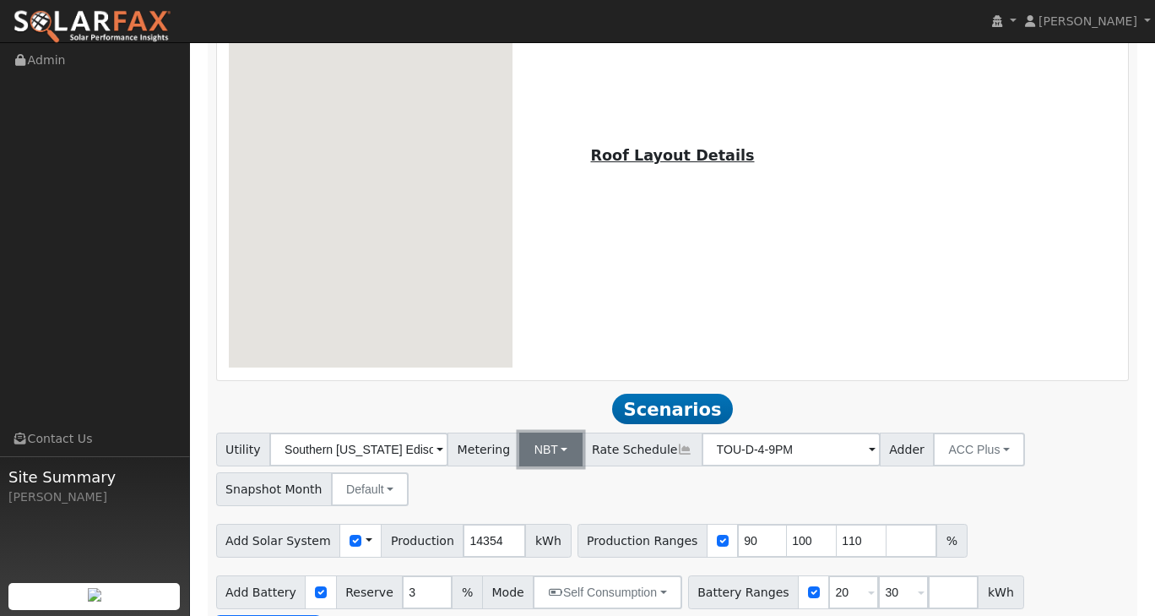
click at [557, 435] on button "NBT" at bounding box center [551, 449] width 64 height 34
click at [553, 481] on link "NEM" at bounding box center [567, 487] width 117 height 24
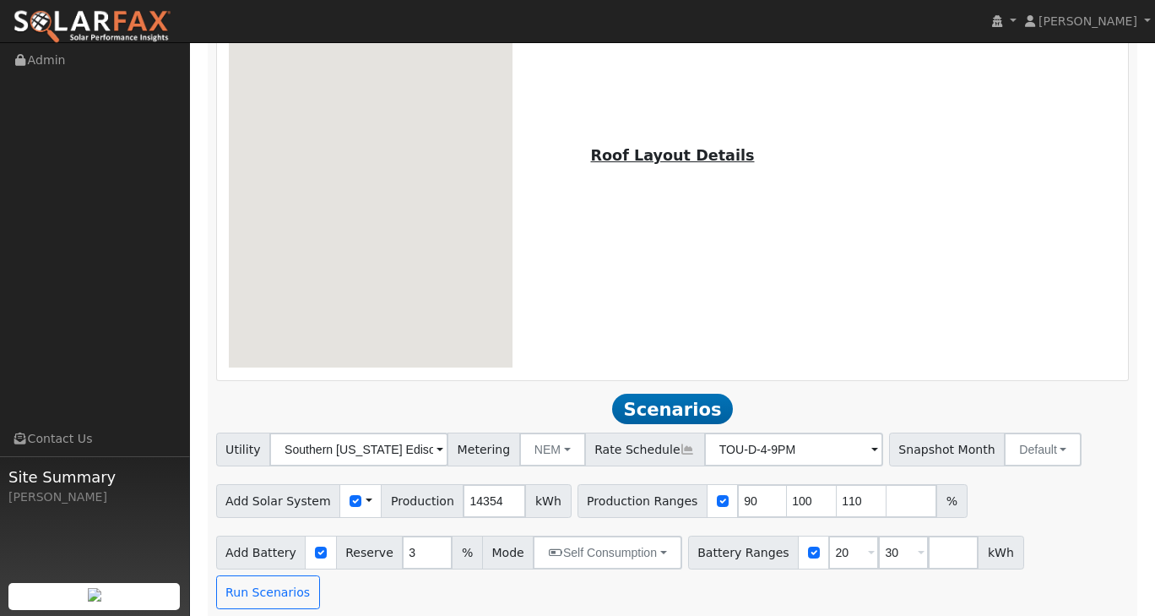
scroll to position [990, 0]
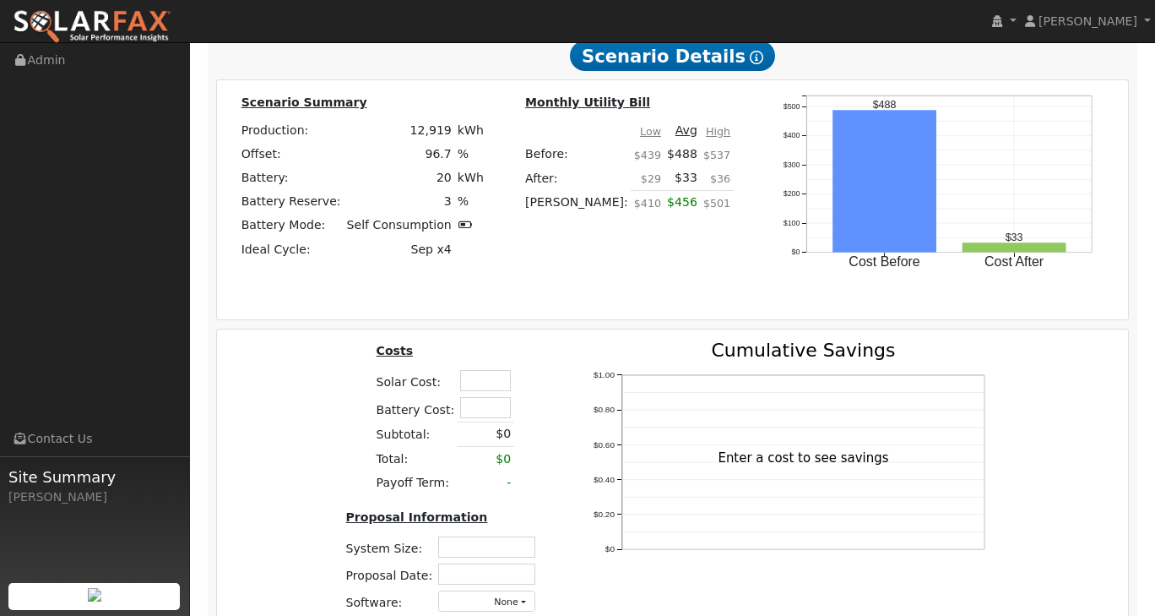
scroll to position [2193, 0]
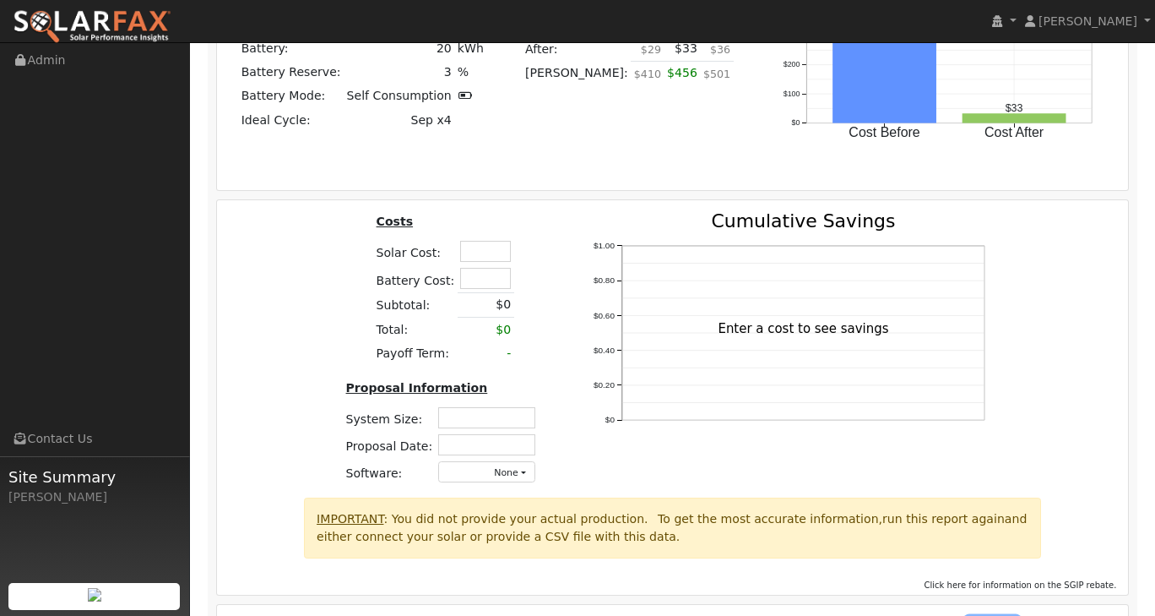
click at [1005, 615] on button "PDF" at bounding box center [993, 629] width 52 height 24
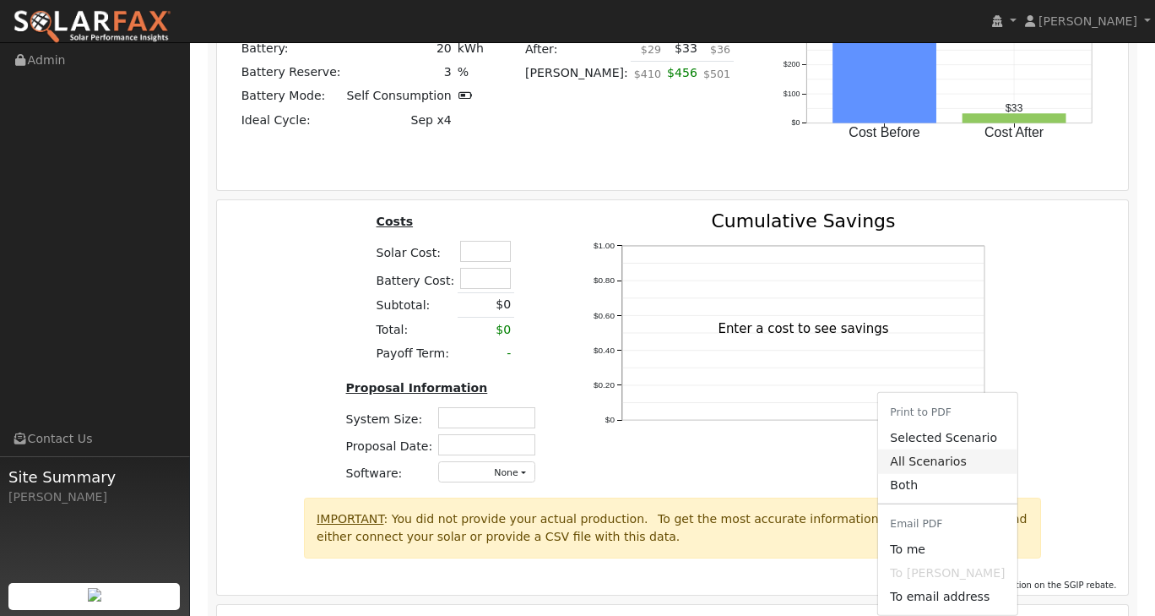
click at [963, 449] on link "All Scenarios" at bounding box center [947, 461] width 139 height 24
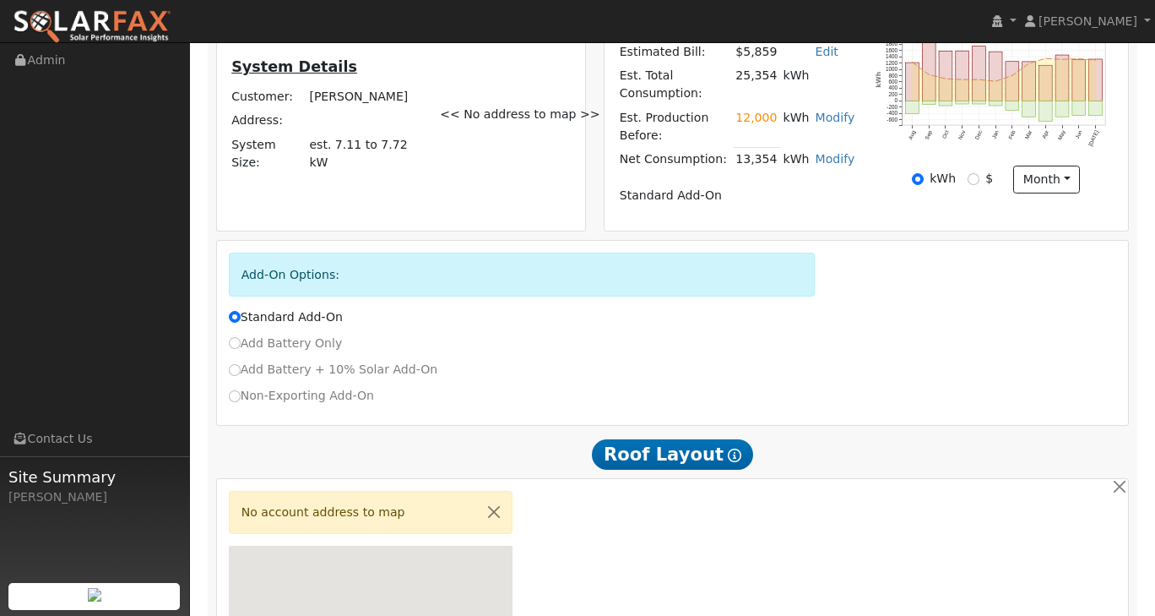
scroll to position [0, 0]
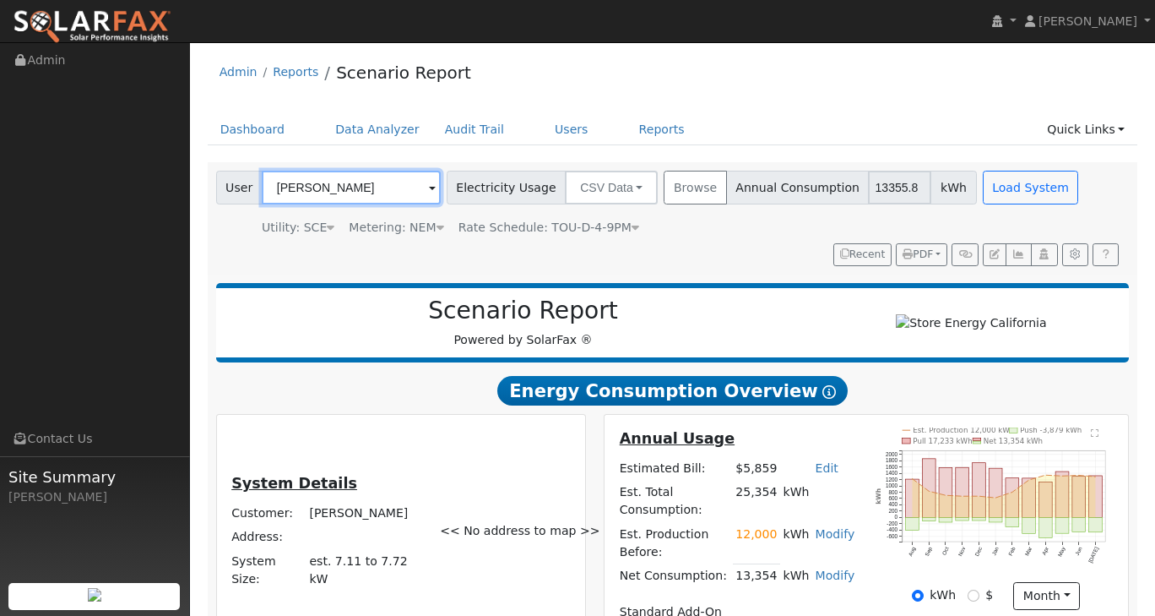
click at [421, 191] on input "Rick Barrios" at bounding box center [351, 188] width 179 height 34
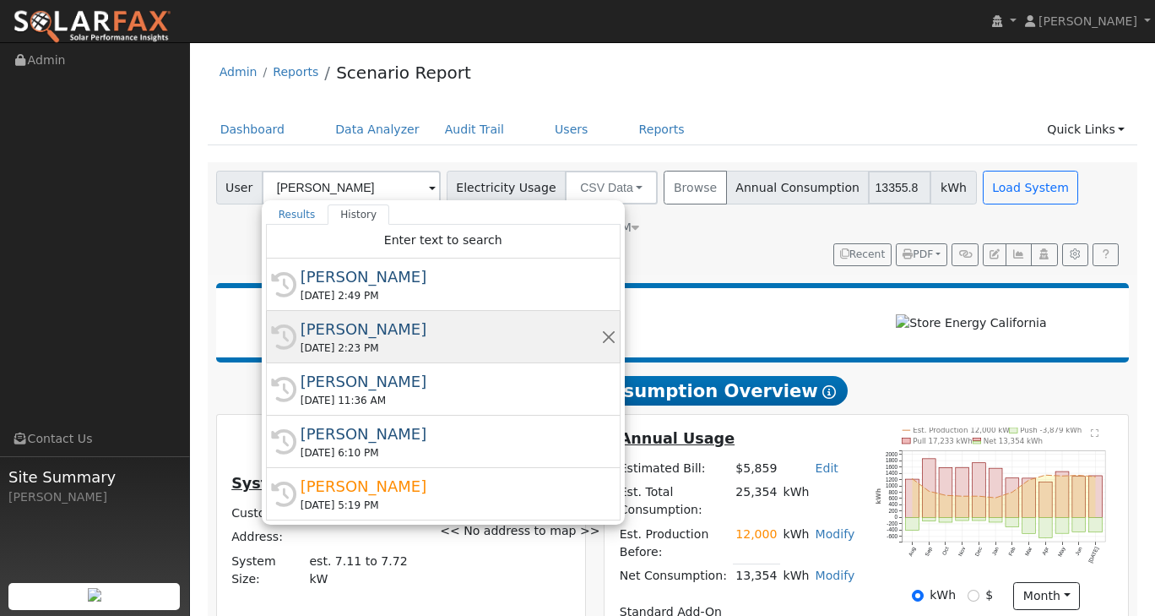
click at [365, 340] on div "08/19/2025 2:23 PM" at bounding box center [451, 347] width 301 height 15
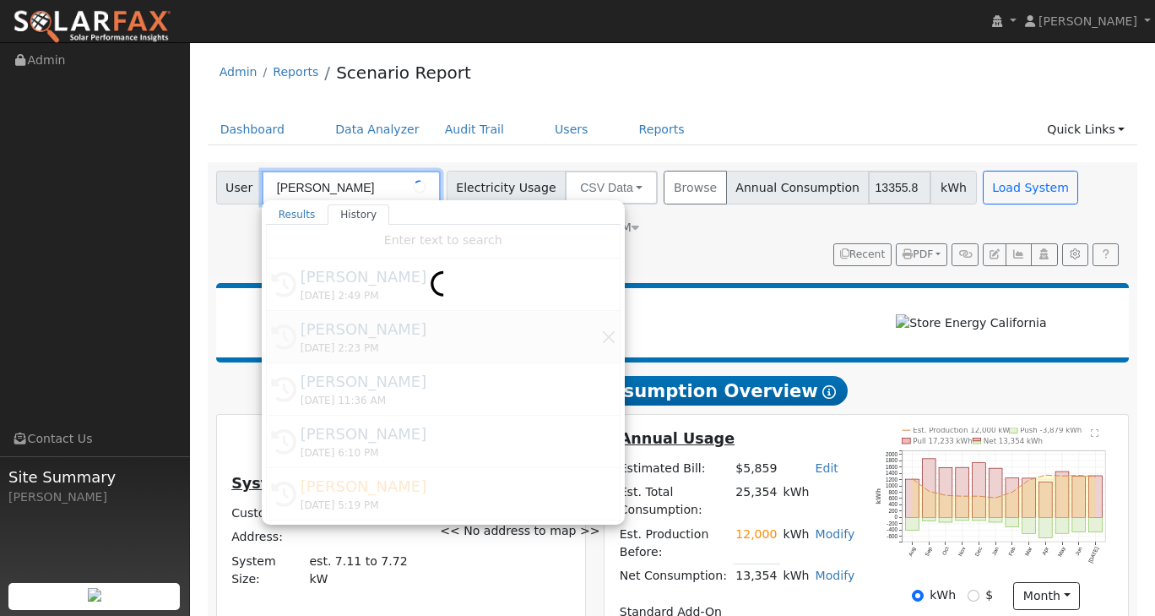
type input "Edward Gorlitz"
type input "Southern [US_STATE] Edison"
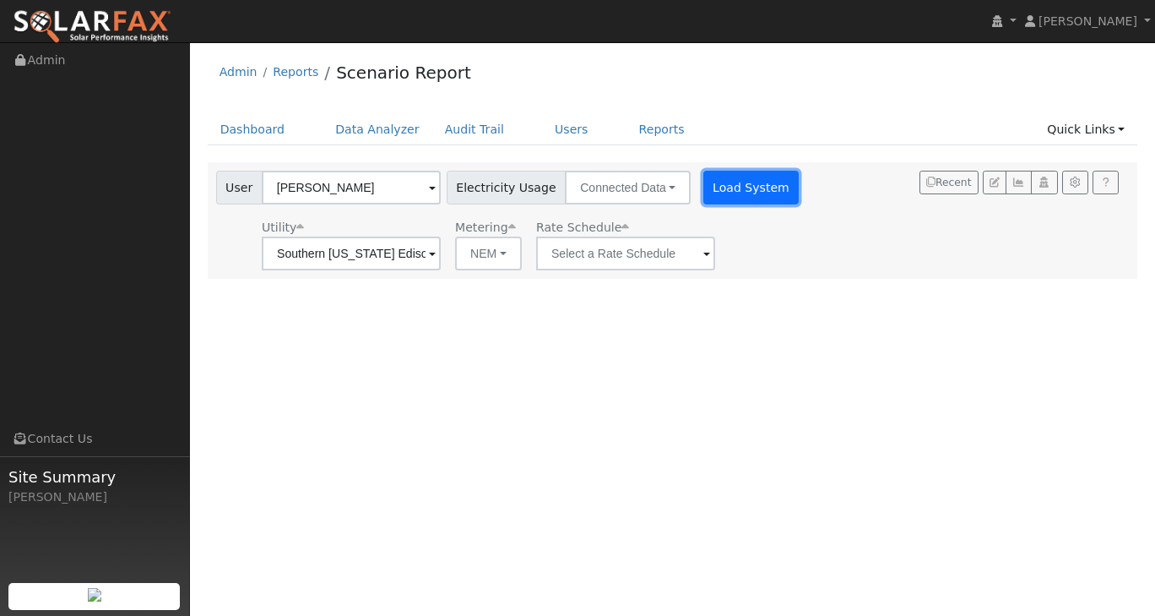
click at [713, 195] on button "Load System" at bounding box center [752, 188] width 96 height 34
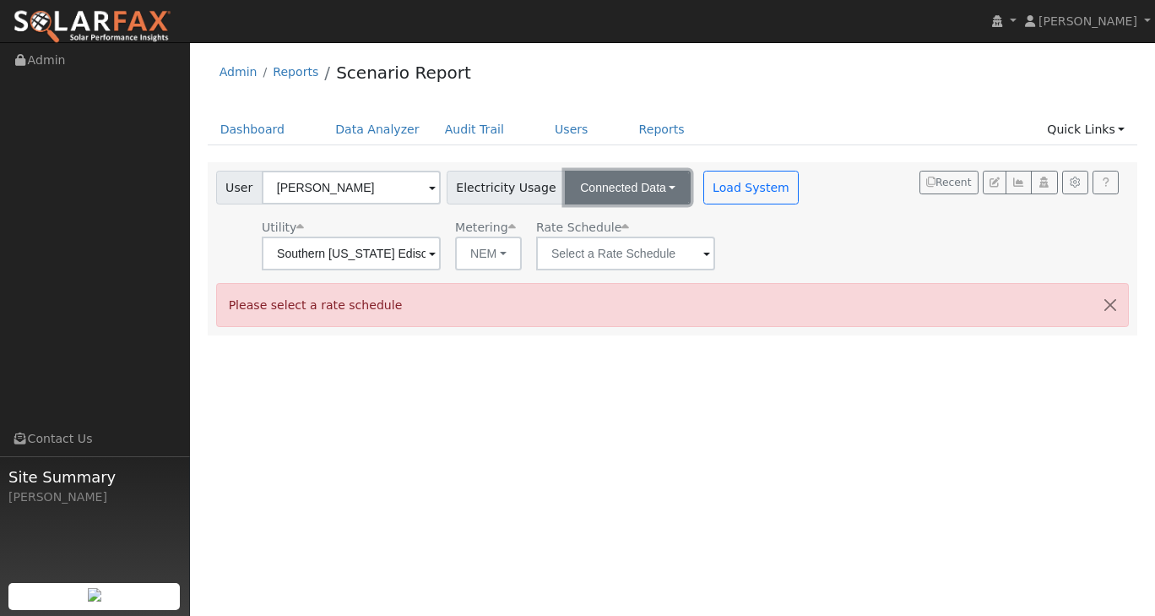
click at [653, 187] on button "Connected Data" at bounding box center [628, 188] width 126 height 34
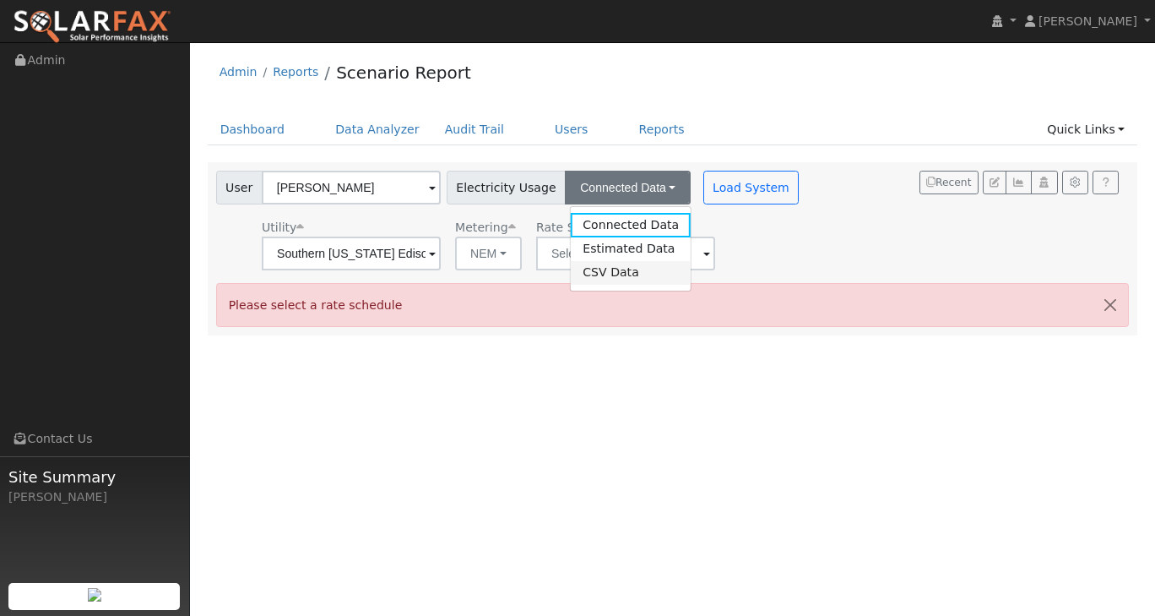
click at [615, 273] on link "CSV Data" at bounding box center [631, 273] width 120 height 24
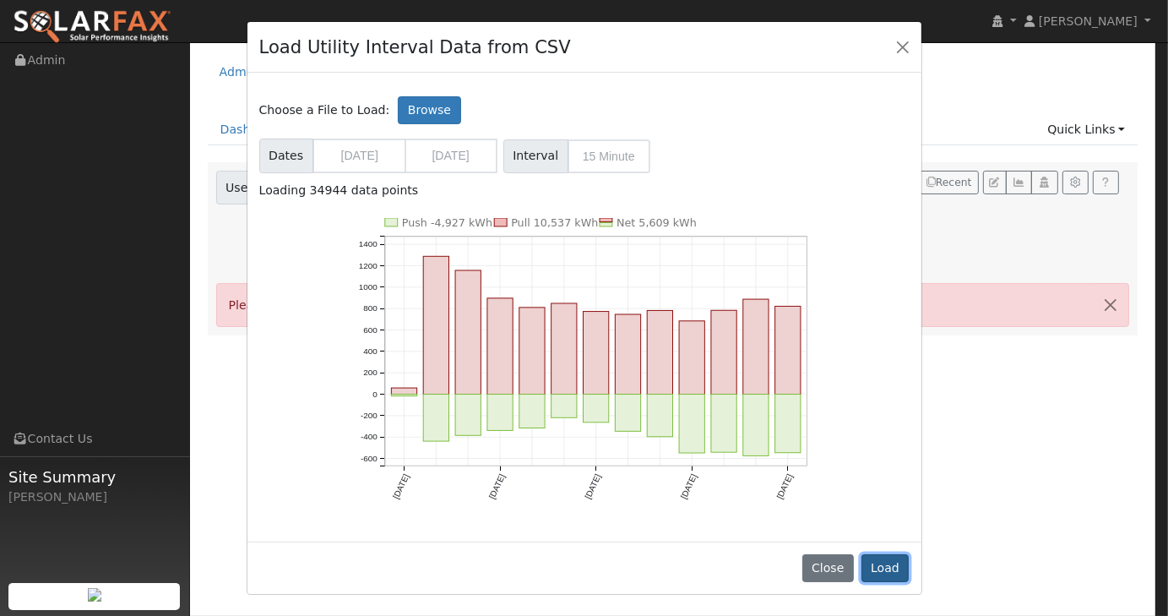
click at [874, 564] on button "Load" at bounding box center [885, 568] width 48 height 29
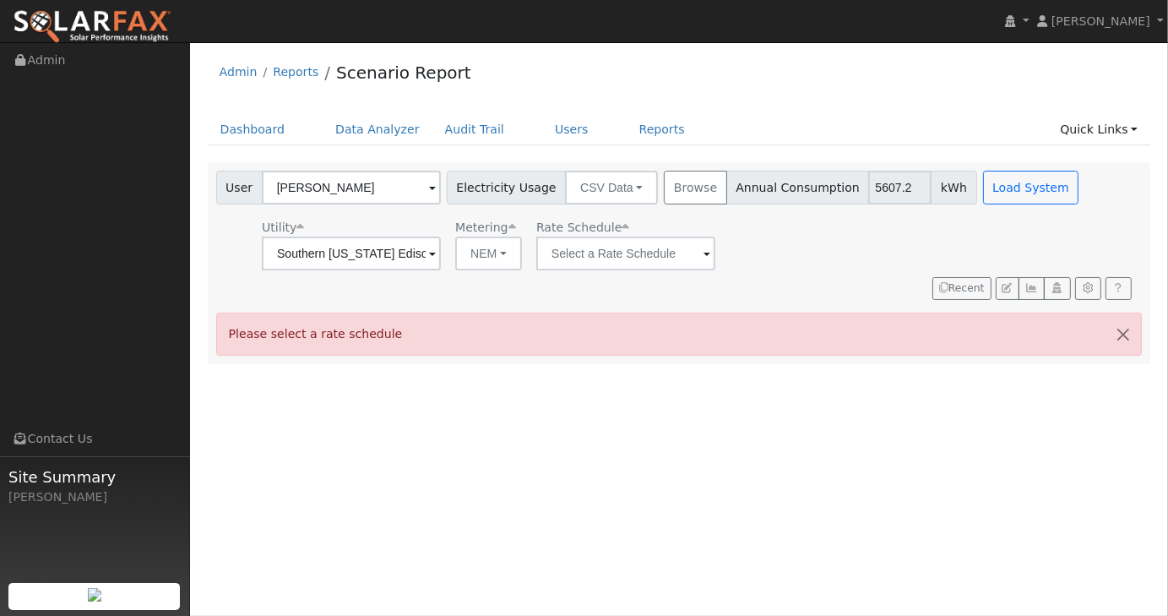
click at [436, 259] on span at bounding box center [432, 254] width 7 height 19
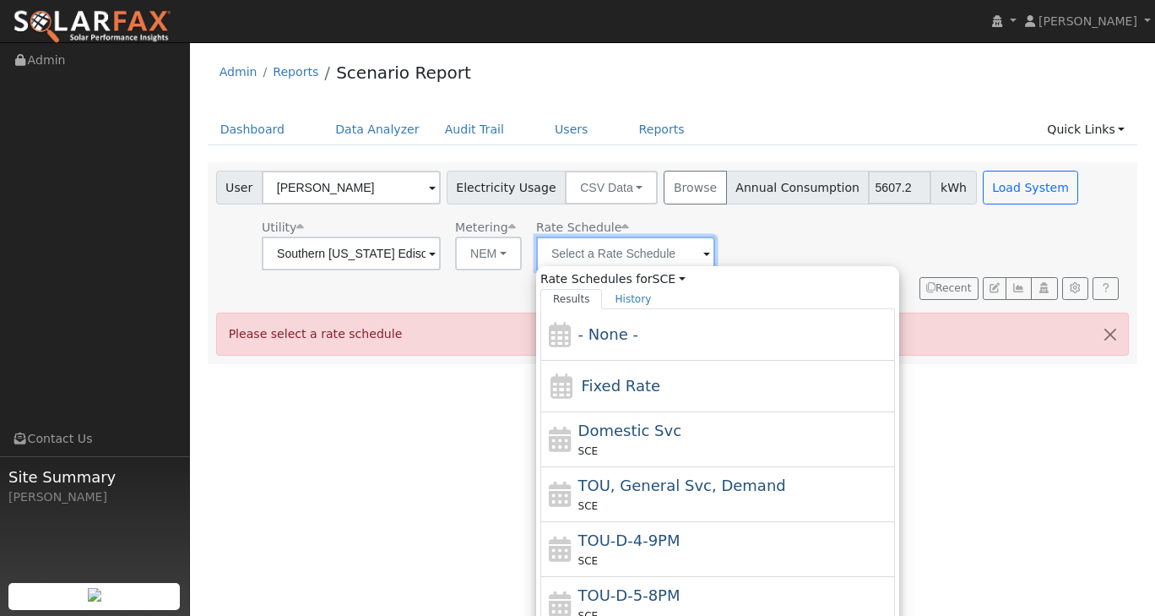
click at [441, 252] on input "text" at bounding box center [351, 253] width 179 height 34
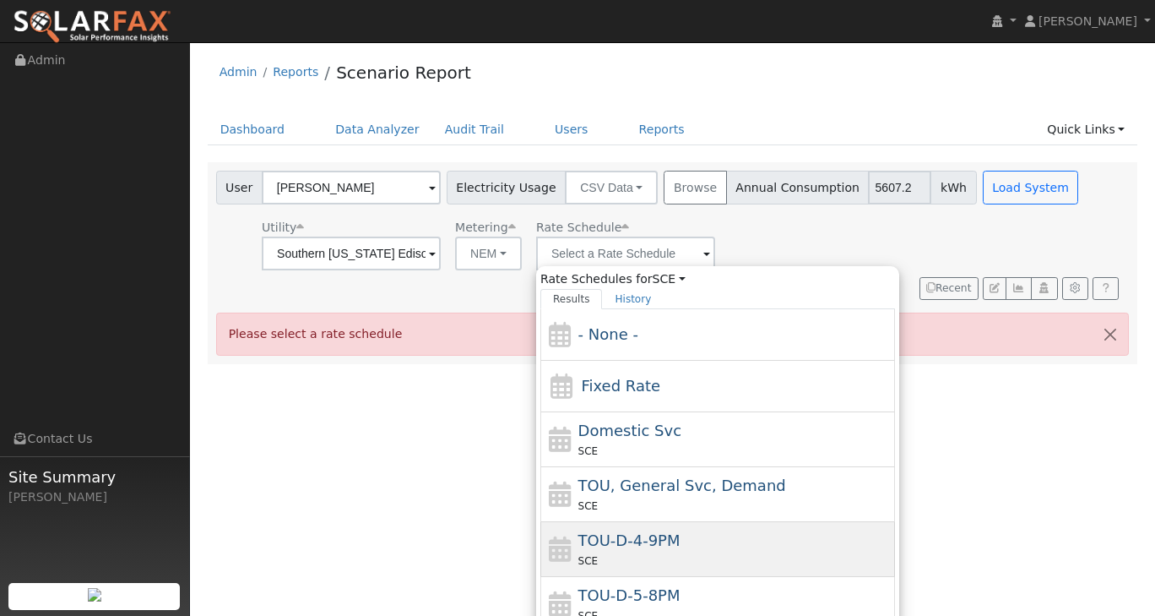
click at [648, 531] on span "TOU-D-4-9PM" at bounding box center [630, 540] width 102 height 18
type input "TOU-D-4-9PM"
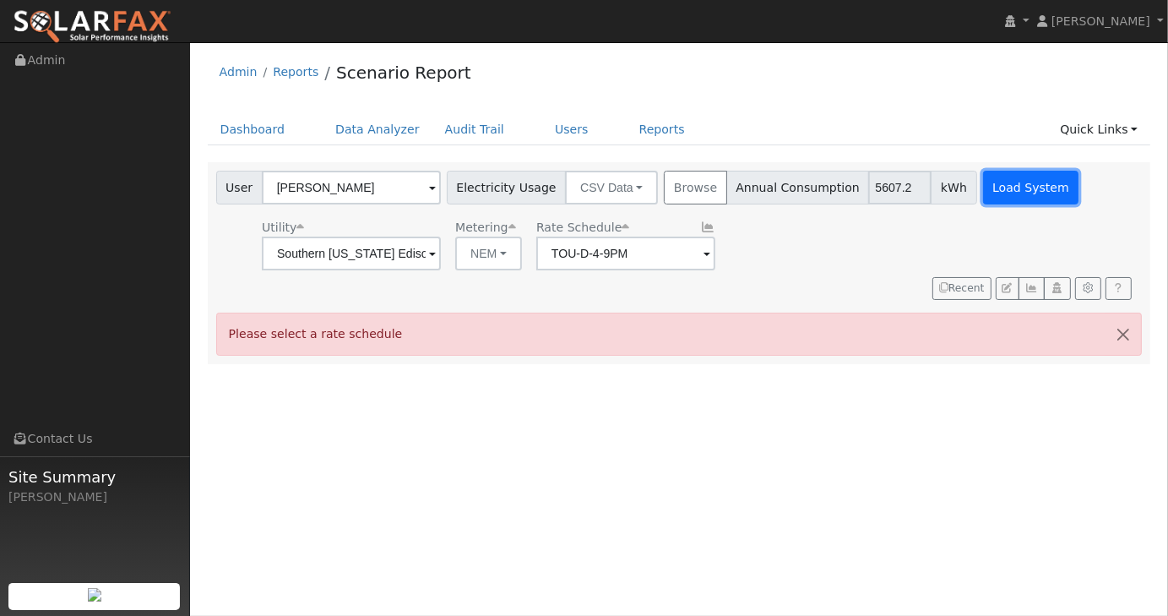
click at [988, 202] on button "Load System" at bounding box center [1031, 188] width 96 height 34
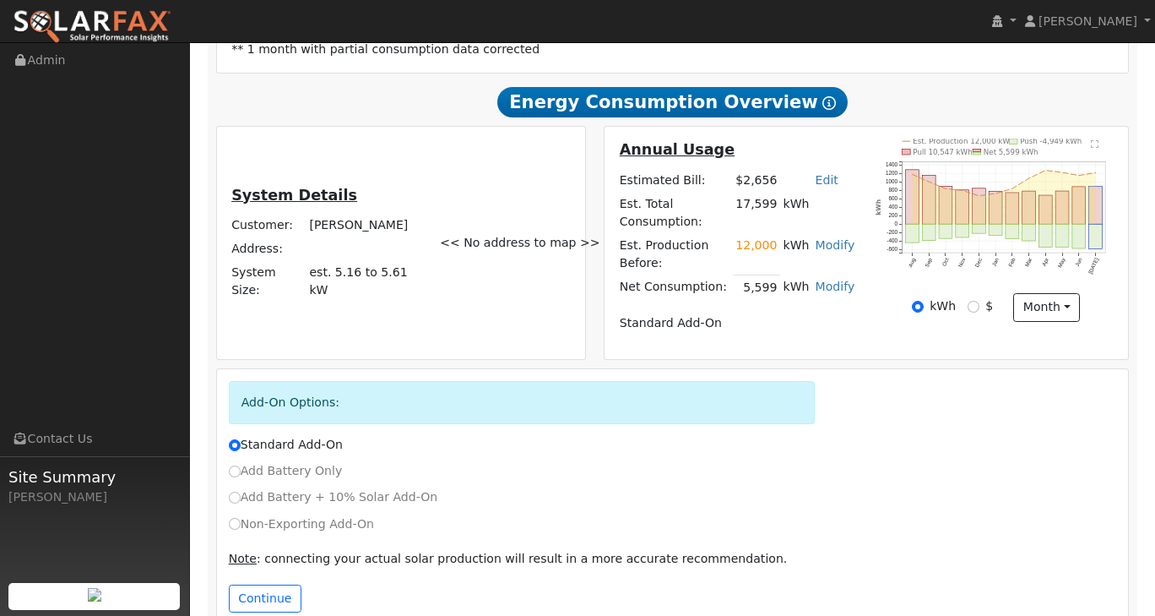
scroll to position [393, 0]
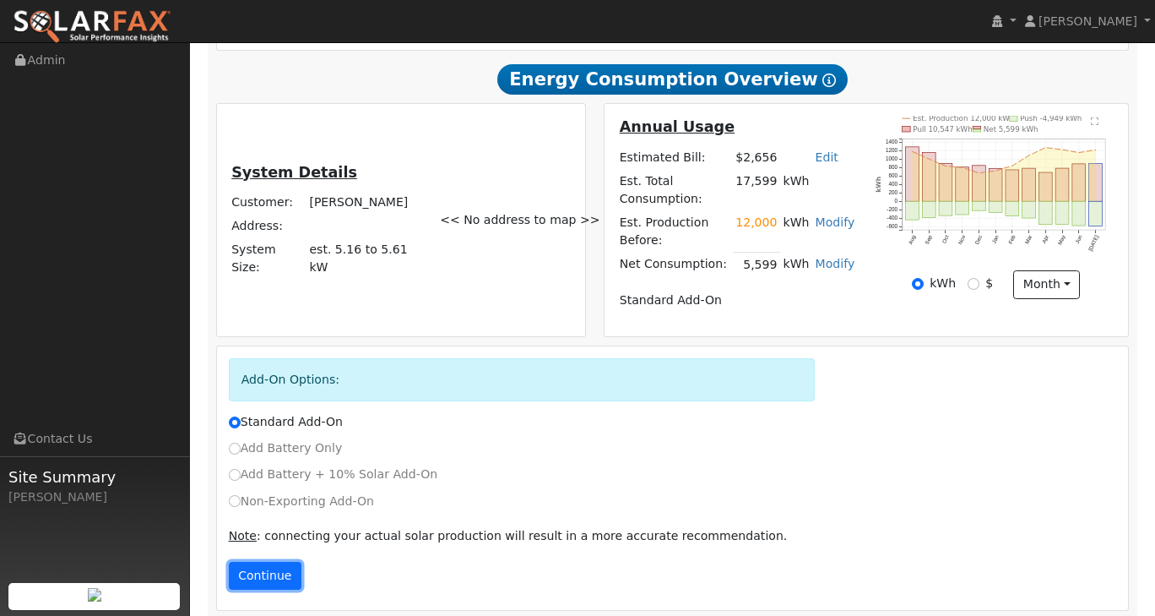
click at [275, 563] on button "Continue" at bounding box center [265, 576] width 73 height 29
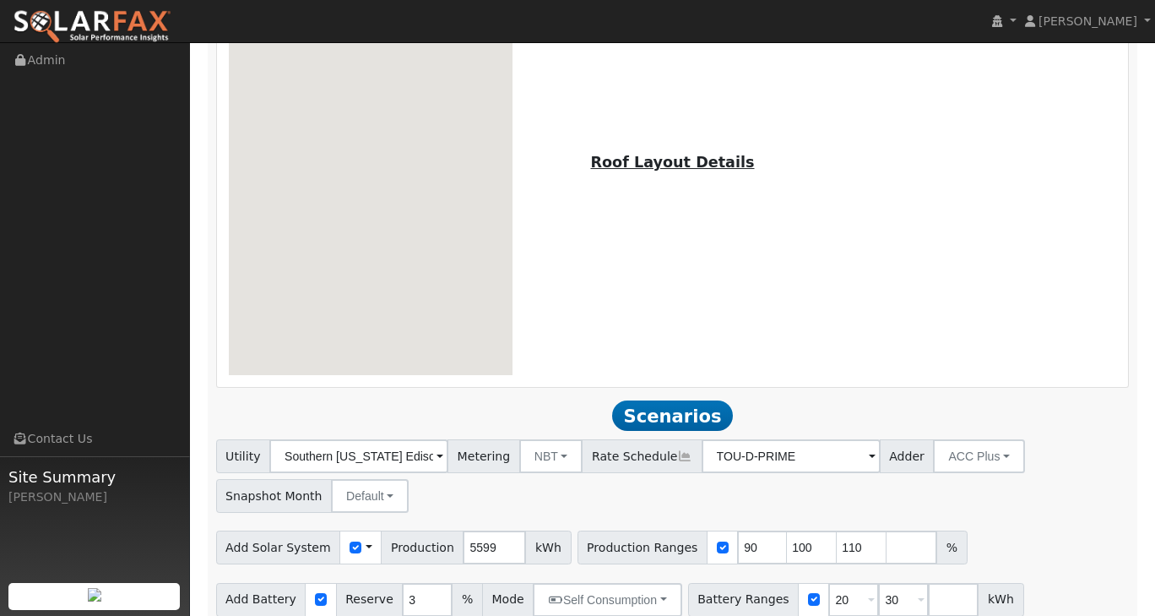
scroll to position [1056, 0]
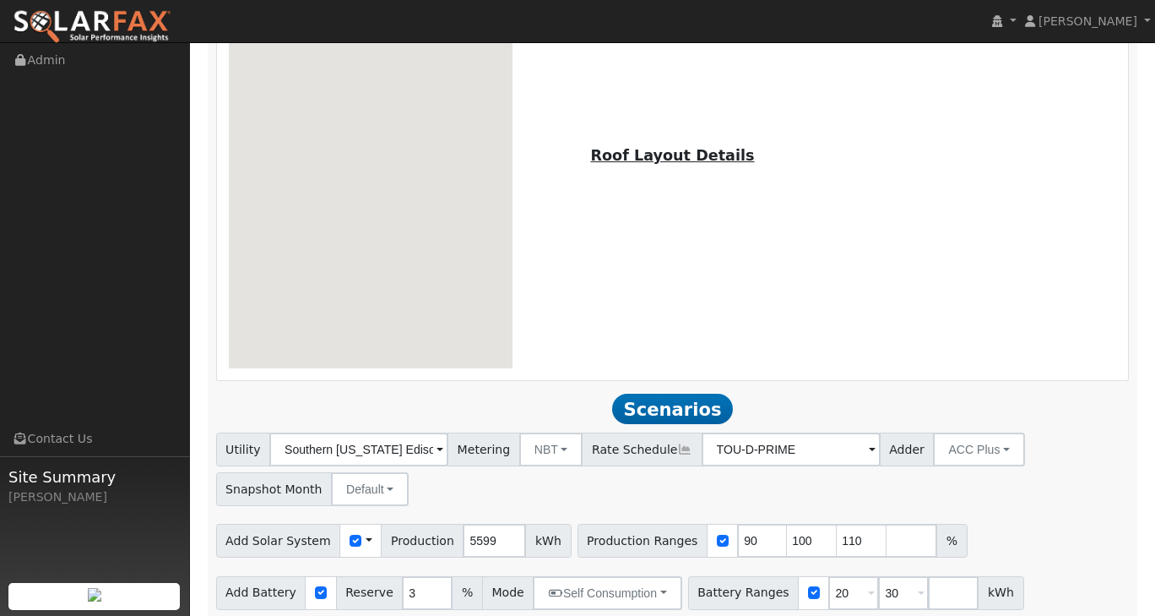
click at [477, 474] on div "Utility Southern California Edison Metering NBT NEM NBT Rate Schedule TOU-D-PRI…" at bounding box center [673, 466] width 920 height 79
click at [476, 531] on input "5599" at bounding box center [494, 541] width 63 height 34
type input "5"
type input "9000"
click at [1016, 447] on div "Utility Southern California Edison Metering NBT NEM NBT Rate Schedule TOU-D-PRI…" at bounding box center [673, 466] width 920 height 79
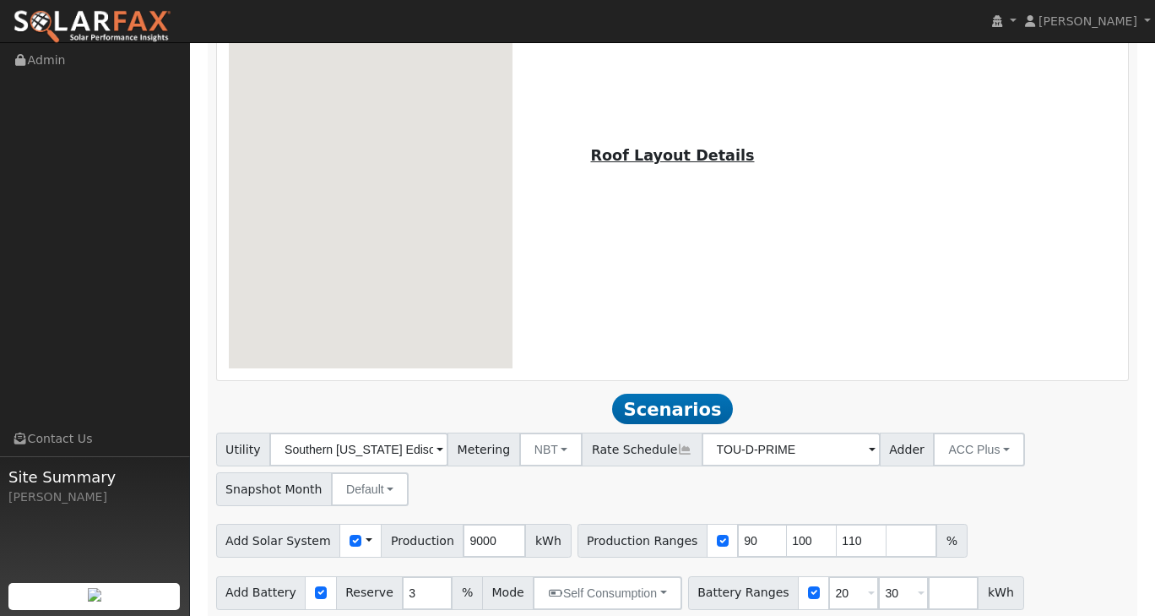
click at [1016, 447] on div "Utility Southern California Edison Metering NBT NEM NBT Rate Schedule TOU-D-PRI…" at bounding box center [673, 466] width 920 height 79
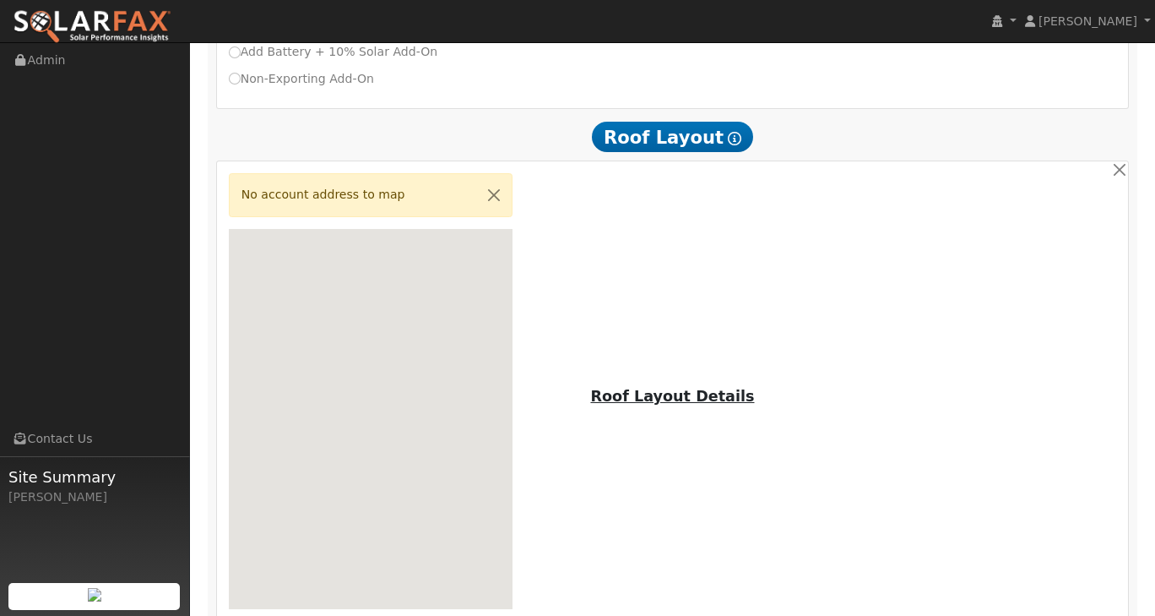
scroll to position [458, 0]
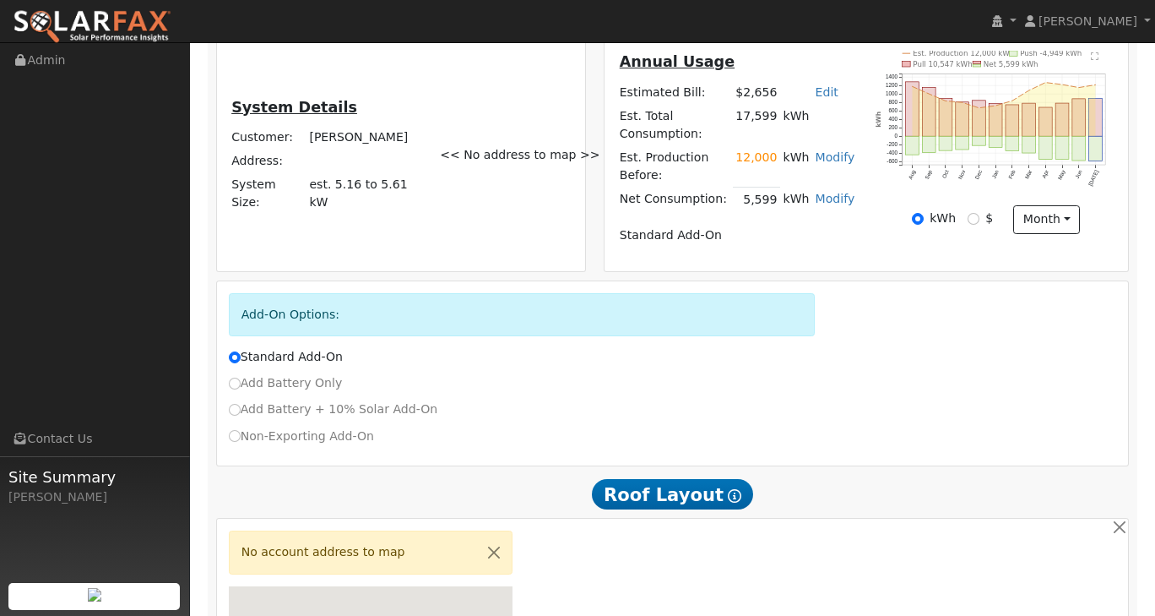
click at [757, 165] on td "12,000" at bounding box center [756, 166] width 47 height 41
click at [824, 164] on link "Modify" at bounding box center [836, 157] width 40 height 14
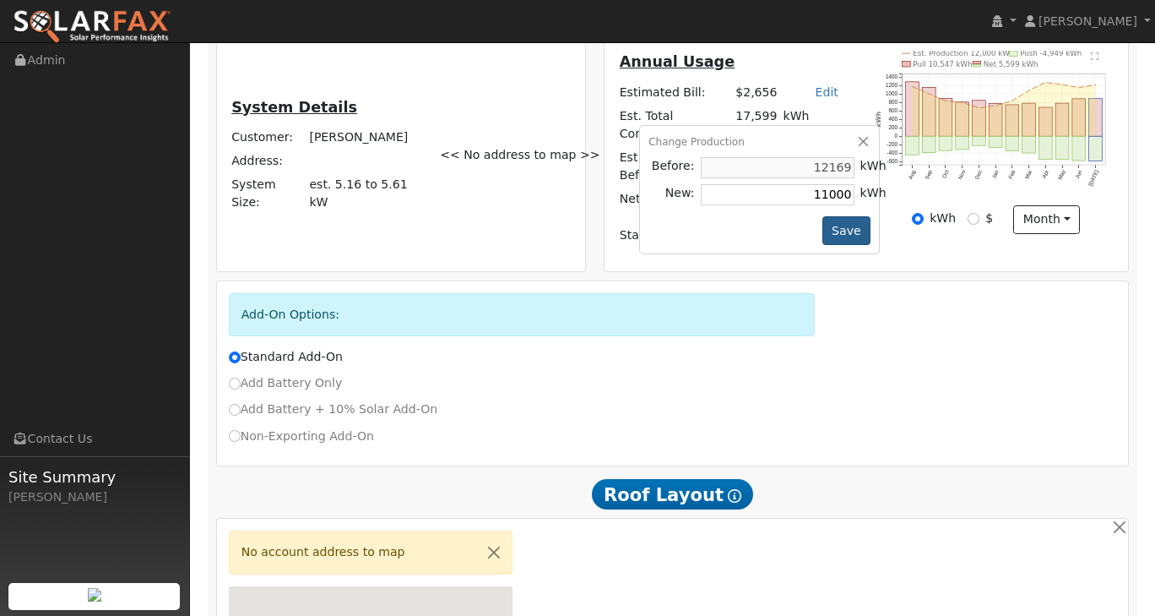
type input "11000"
click at [864, 245] on button "Save" at bounding box center [847, 230] width 49 height 29
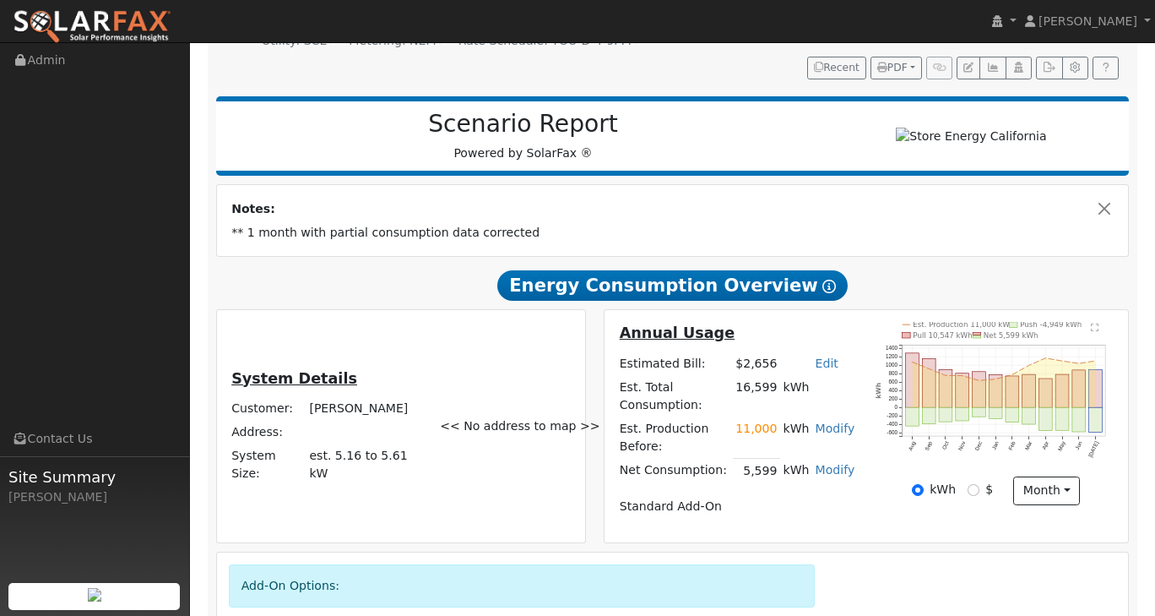
scroll to position [393, 0]
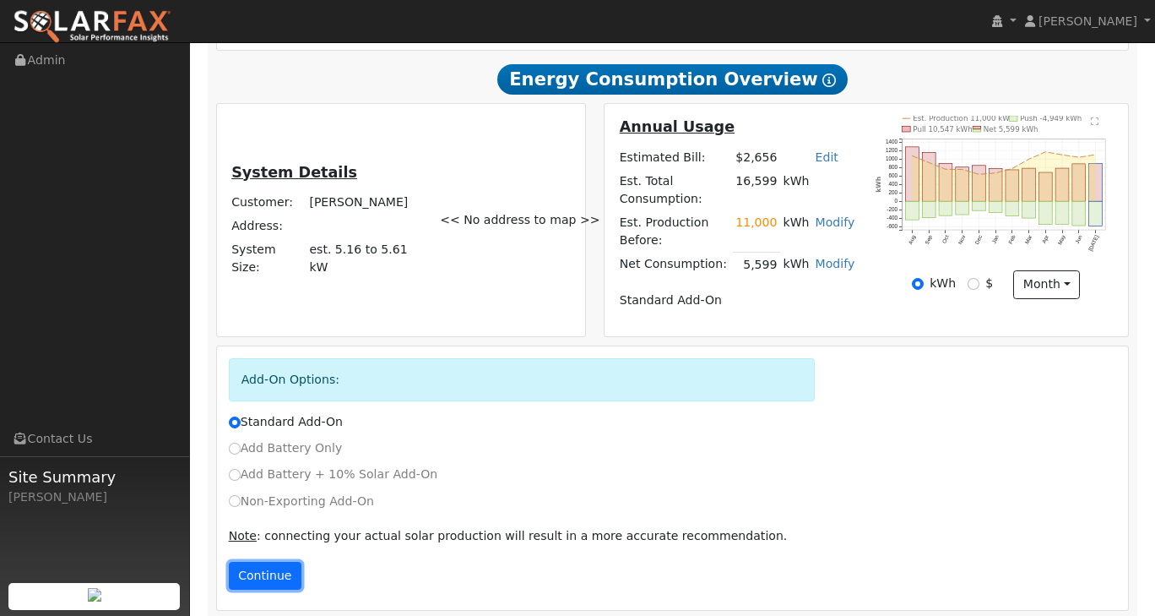
click at [280, 569] on button "Continue" at bounding box center [265, 576] width 73 height 29
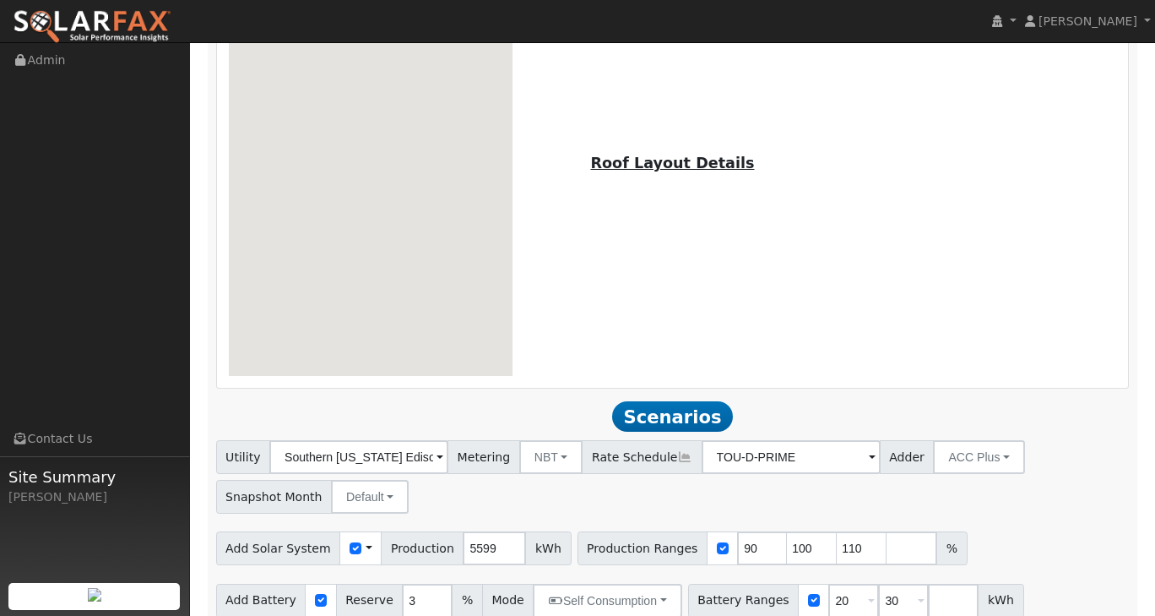
scroll to position [1056, 0]
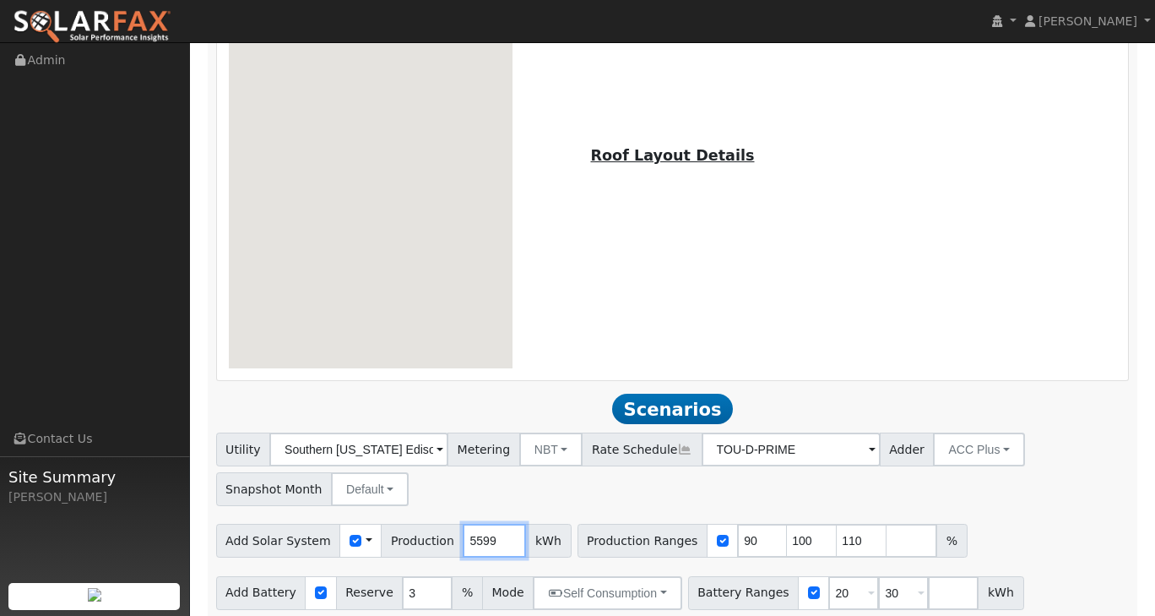
drag, startPoint x: 482, startPoint y: 530, endPoint x: 448, endPoint y: 524, distance: 34.3
click at [463, 524] on input "5599" at bounding box center [494, 541] width 63 height 34
type input "9000"
click at [443, 441] on span at bounding box center [440, 450] width 7 height 19
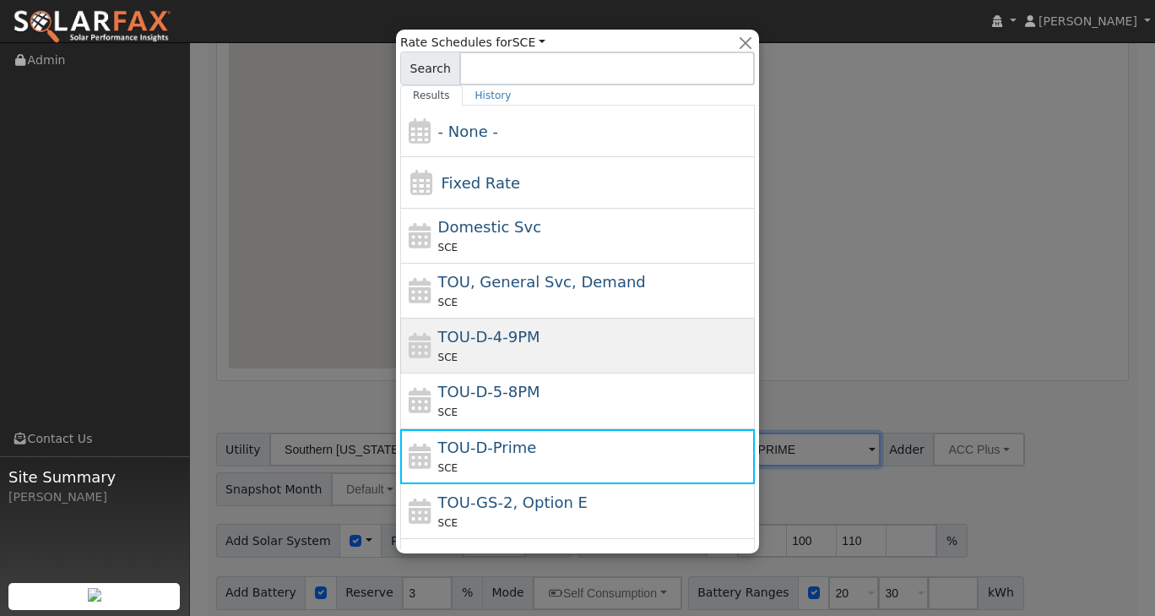
click at [599, 348] on div "SCE" at bounding box center [594, 357] width 313 height 18
type input "TOU-D-4-9PM"
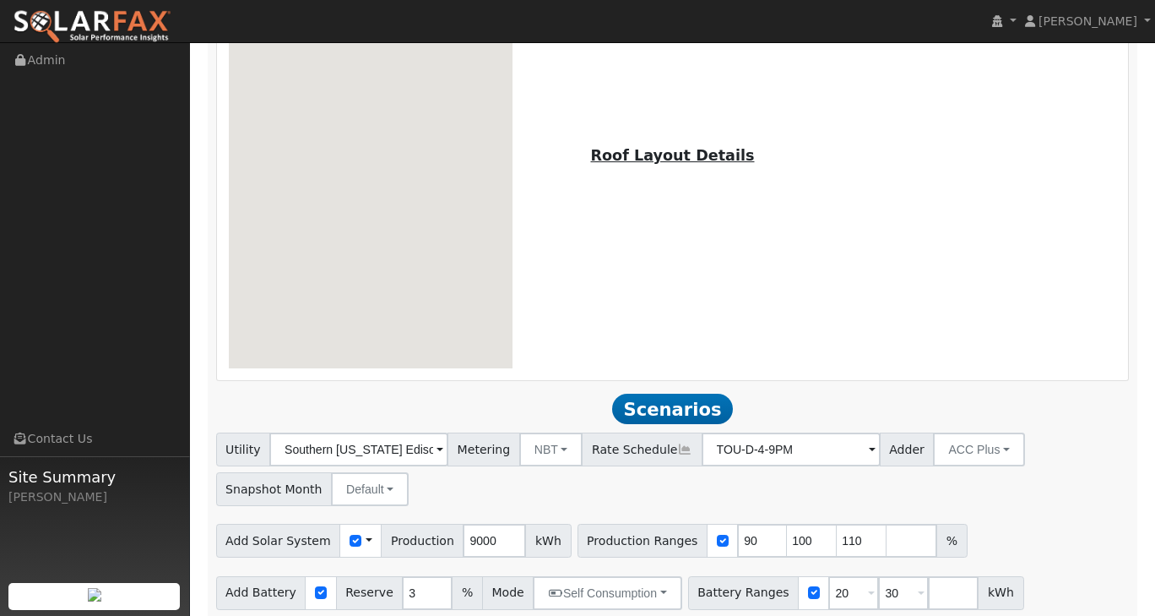
click at [971, 488] on div "Utility Southern California Edison Metering NBT NEM NBT Rate Schedule TOU-D-4-9…" at bounding box center [673, 466] width 920 height 79
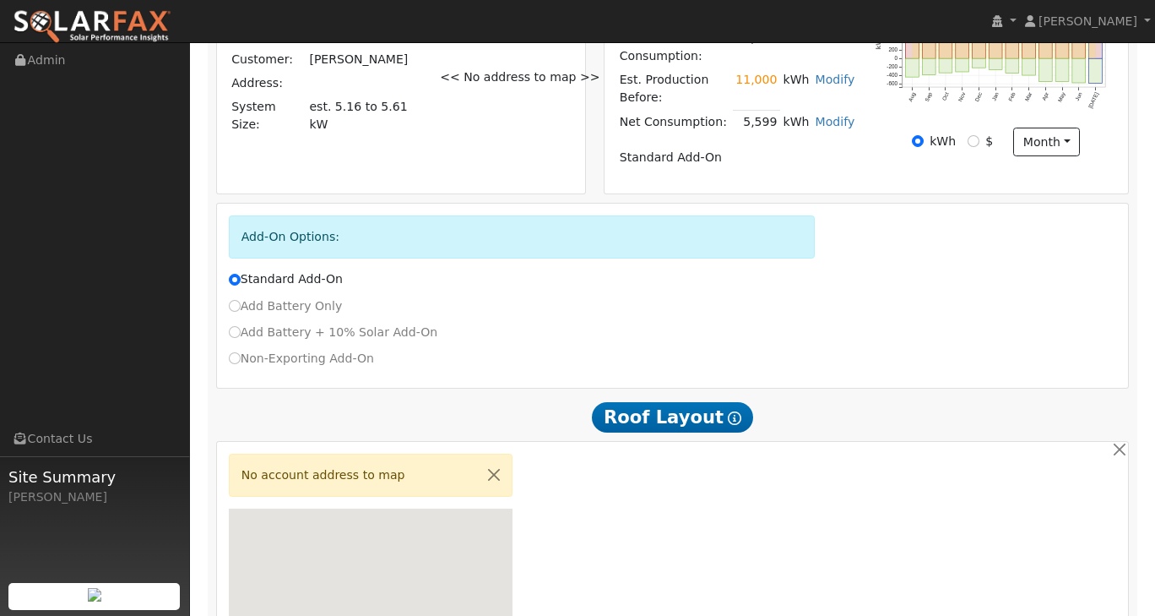
scroll to position [1098, 0]
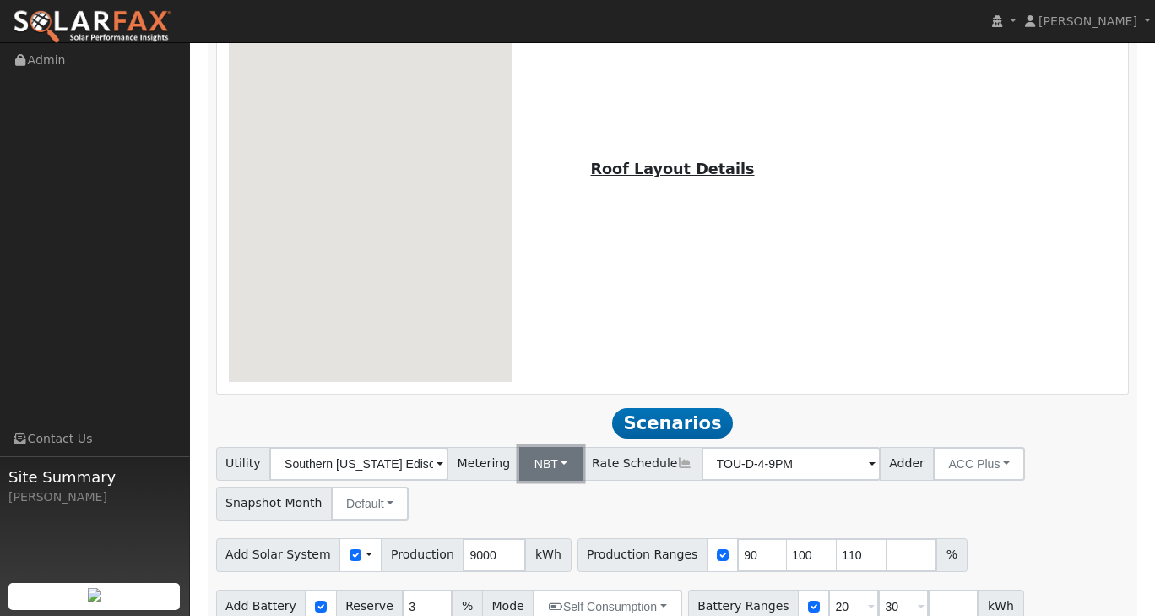
click at [562, 455] on button "NBT" at bounding box center [551, 464] width 64 height 34
click at [567, 496] on link "NEM" at bounding box center [567, 501] width 117 height 24
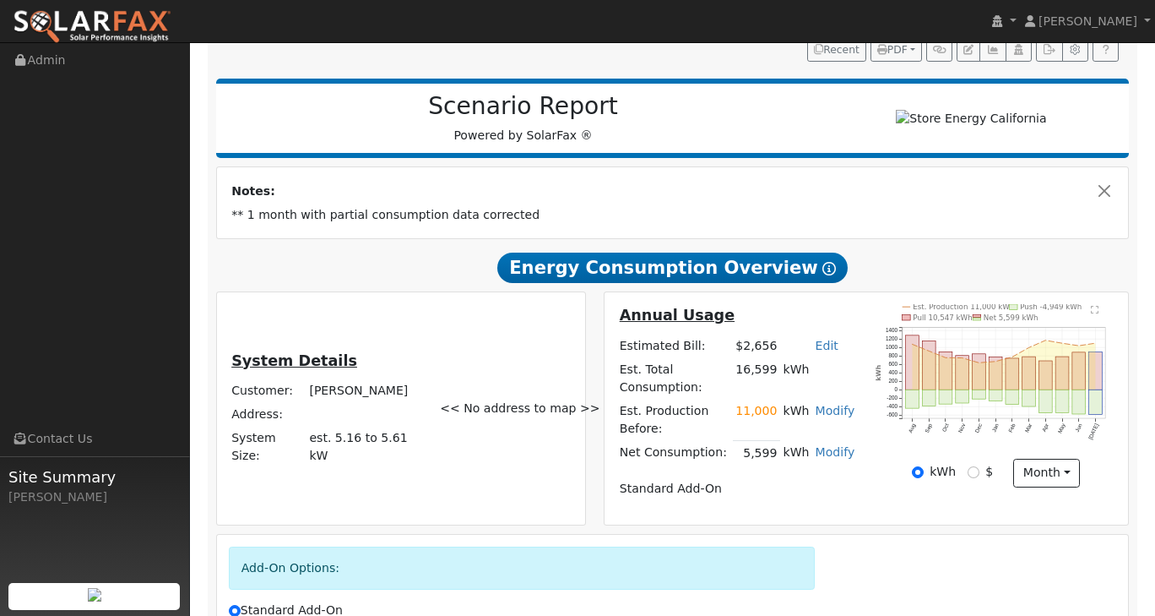
scroll to position [120, 0]
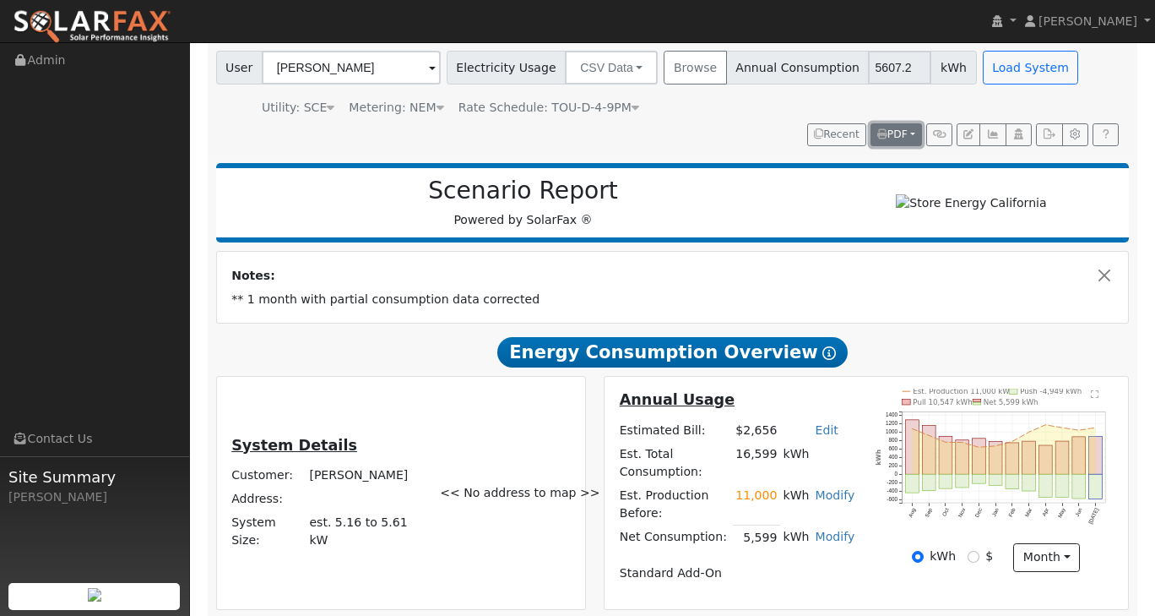
click at [919, 139] on button "PDF" at bounding box center [897, 135] width 52 height 24
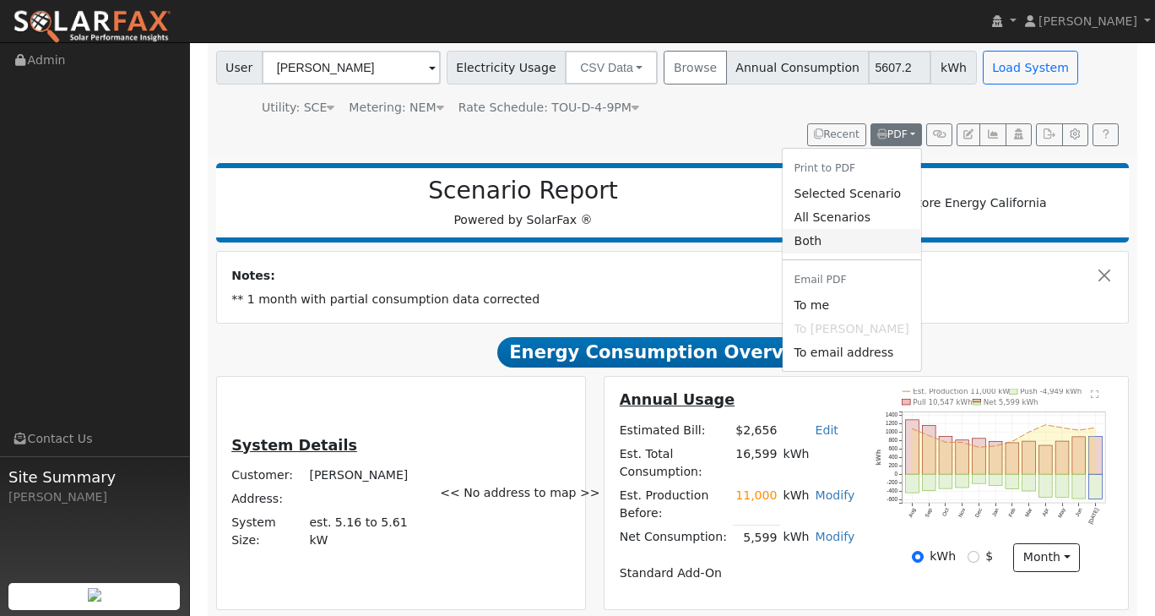
click at [824, 242] on link "Both" at bounding box center [851, 241] width 139 height 24
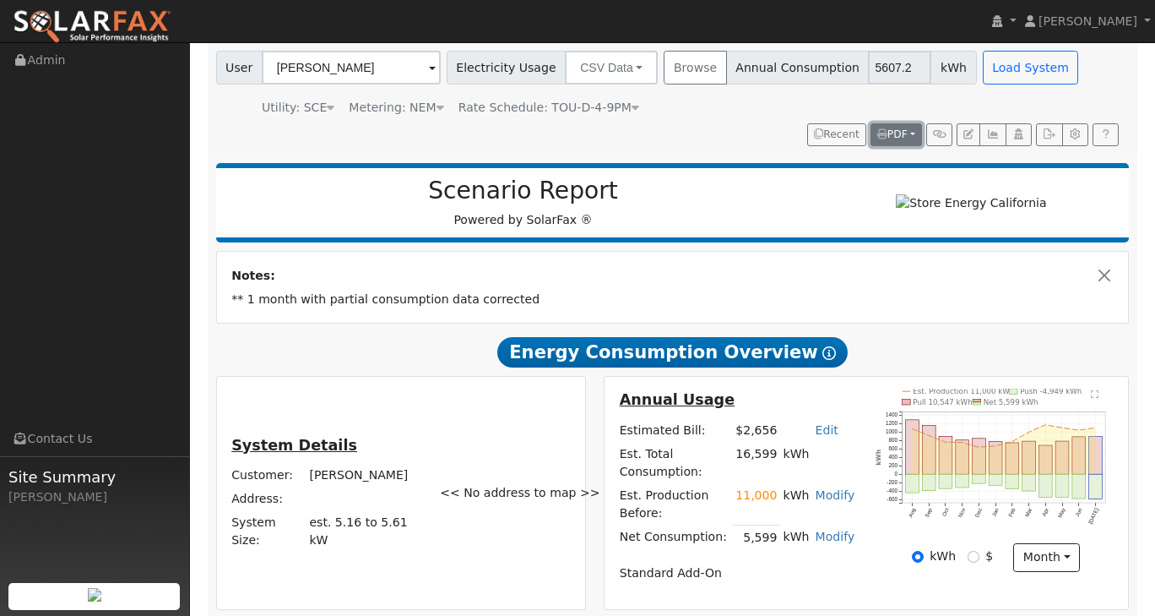
click at [909, 133] on button "PDF" at bounding box center [897, 135] width 52 height 24
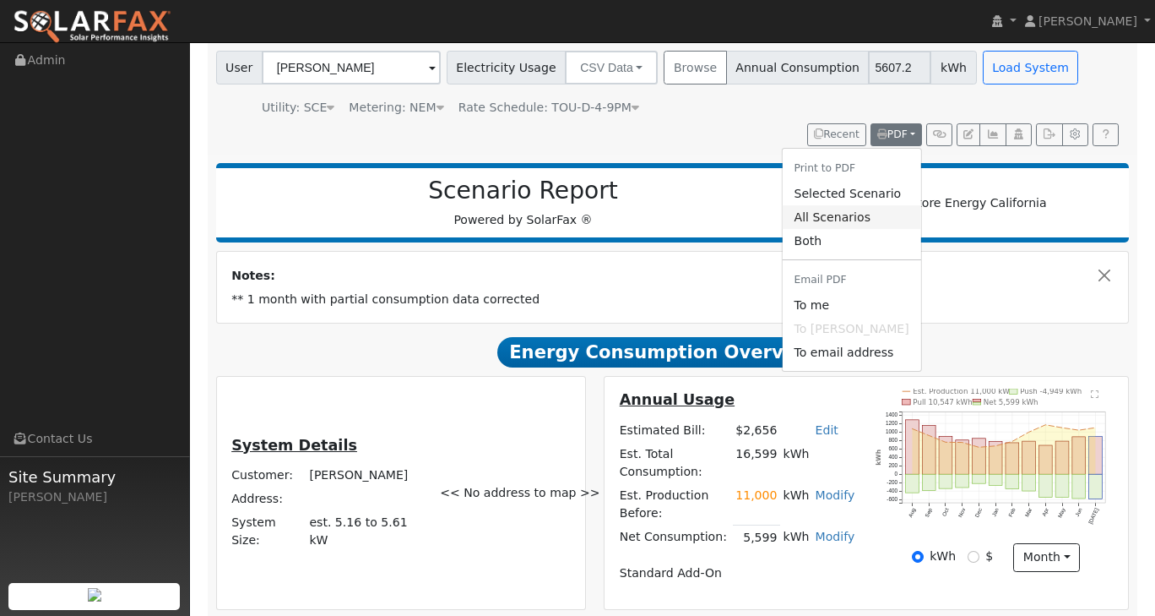
click at [884, 220] on link "All Scenarios" at bounding box center [851, 217] width 139 height 24
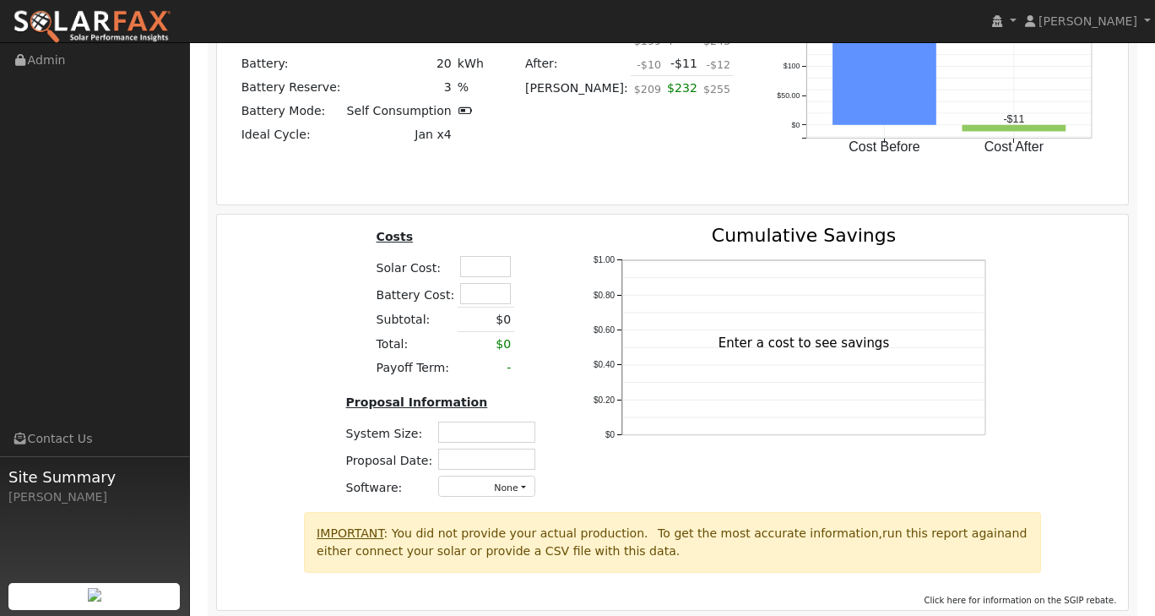
scroll to position [2275, 0]
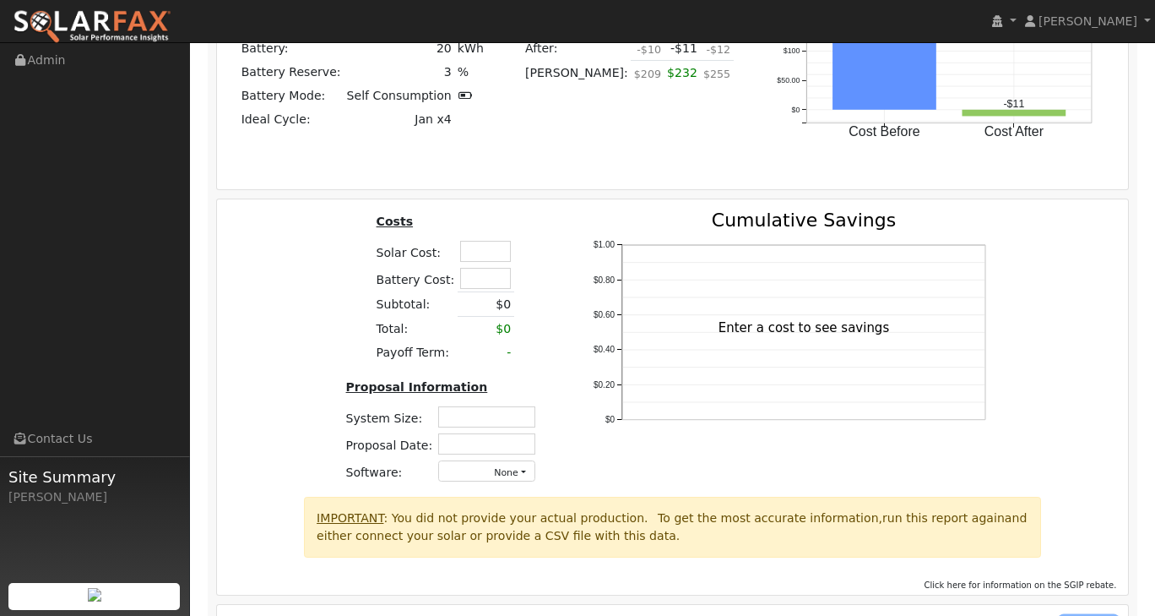
click at [1101, 615] on button "CSV" at bounding box center [1089, 629] width 55 height 24
click at [1112, 427] on div "Costs Solar Cost: Battery Cost: Subtotal: $0 Total: $0 Payoff Term: - Proposal …" at bounding box center [673, 353] width 924 height 285
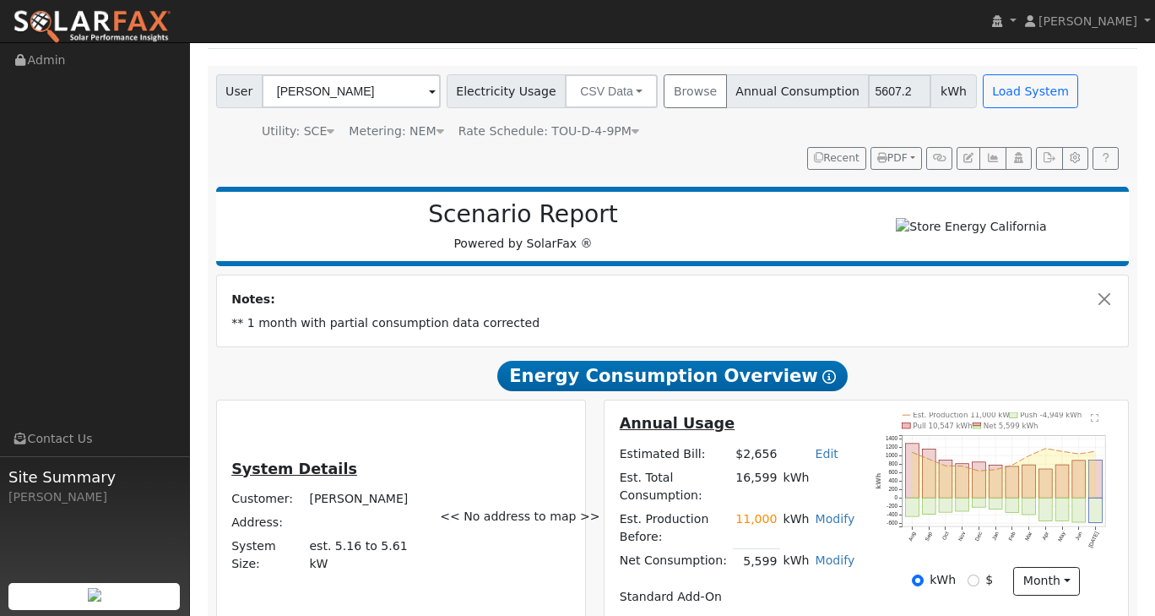
scroll to position [0, 0]
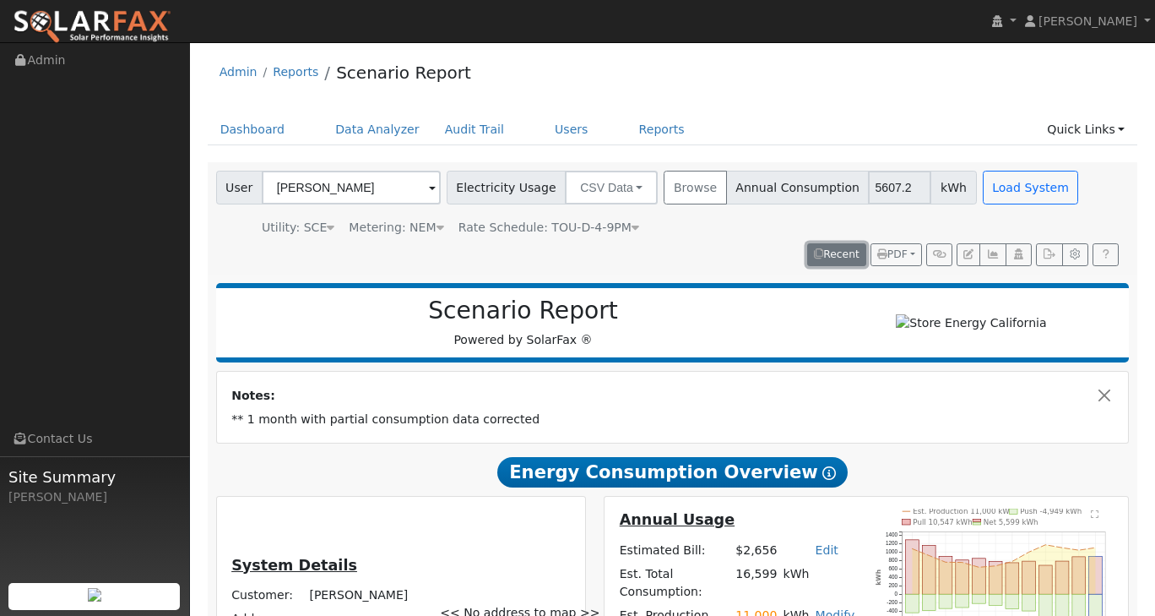
click at [820, 244] on button "Recent" at bounding box center [836, 255] width 59 height 24
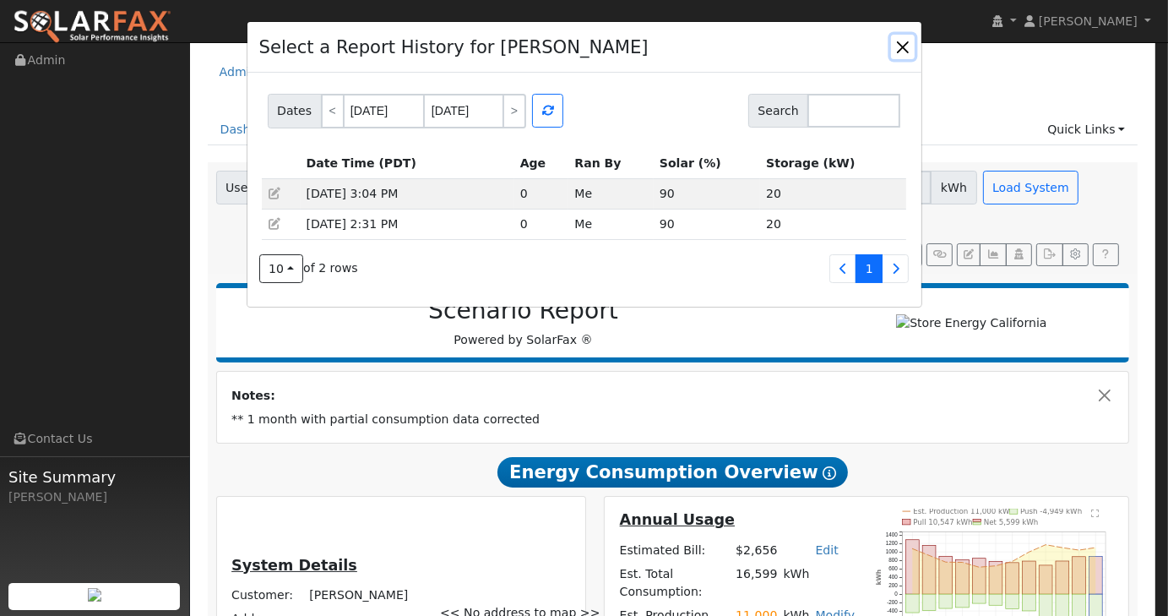
click at [899, 55] on button "button" at bounding box center [903, 47] width 24 height 24
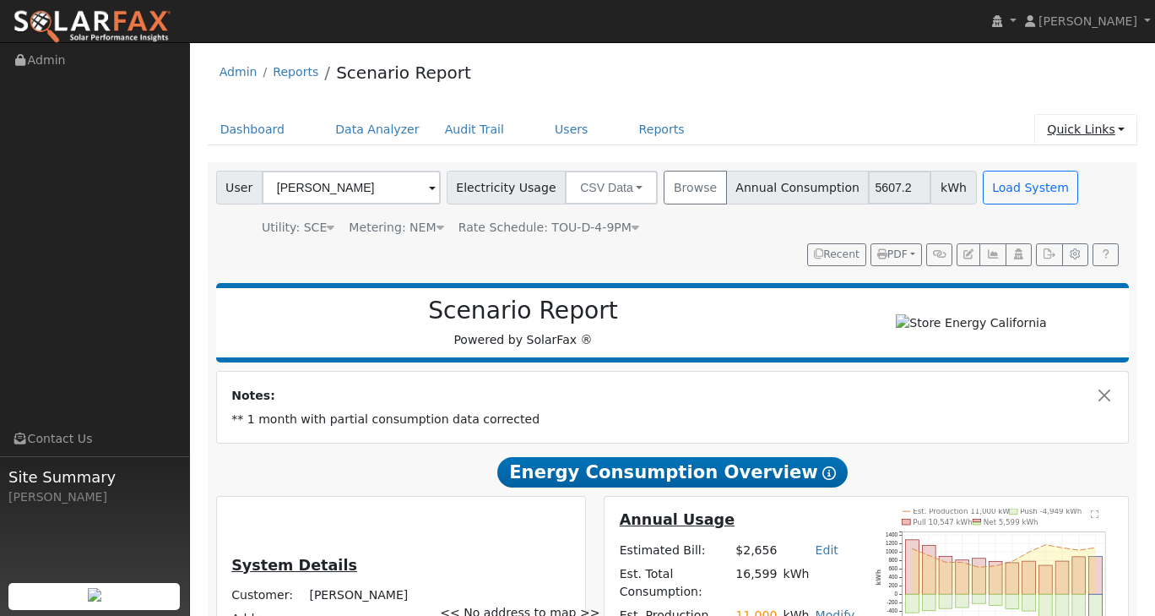
click at [1117, 131] on link "Quick Links" at bounding box center [1086, 129] width 103 height 31
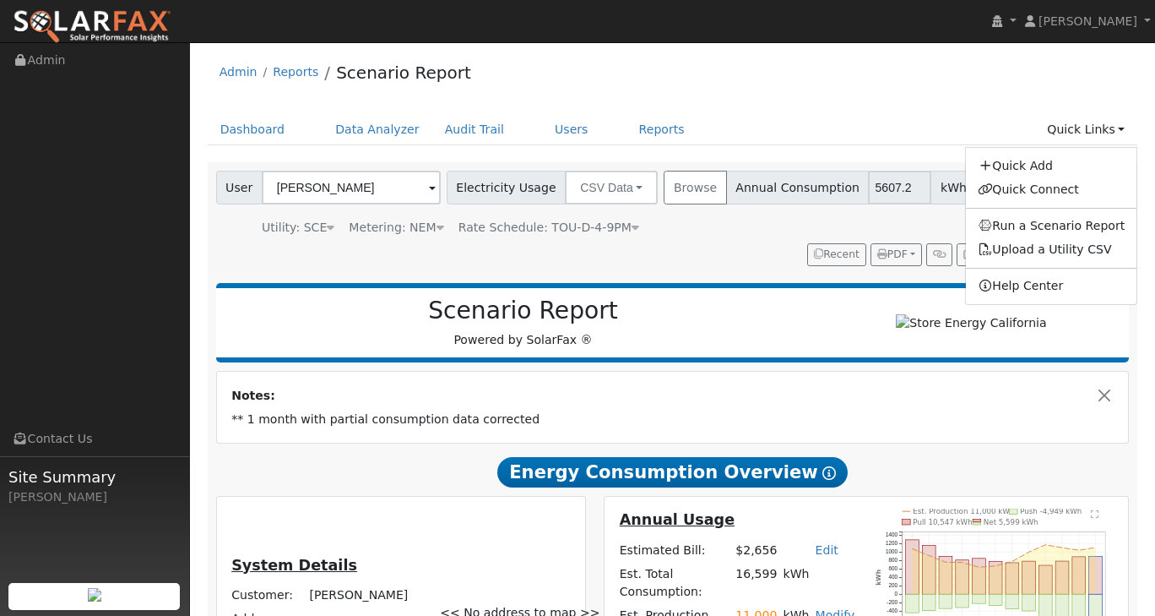
click at [965, 96] on div "Admin Reports Scenario Report" at bounding box center [673, 77] width 931 height 52
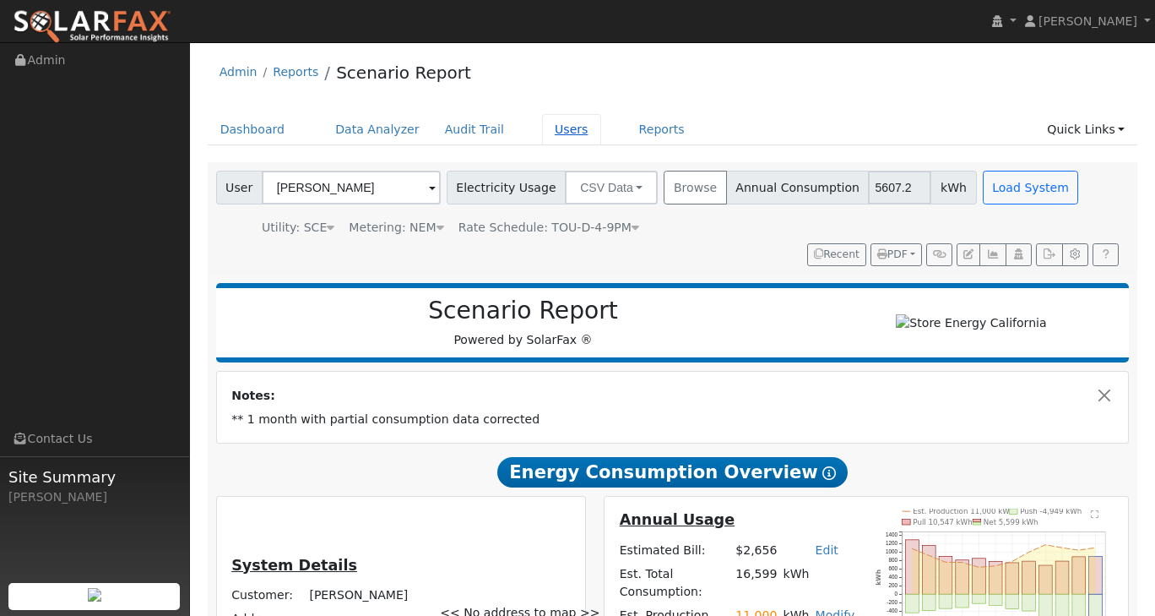
click at [546, 131] on link "Users" at bounding box center [571, 129] width 59 height 31
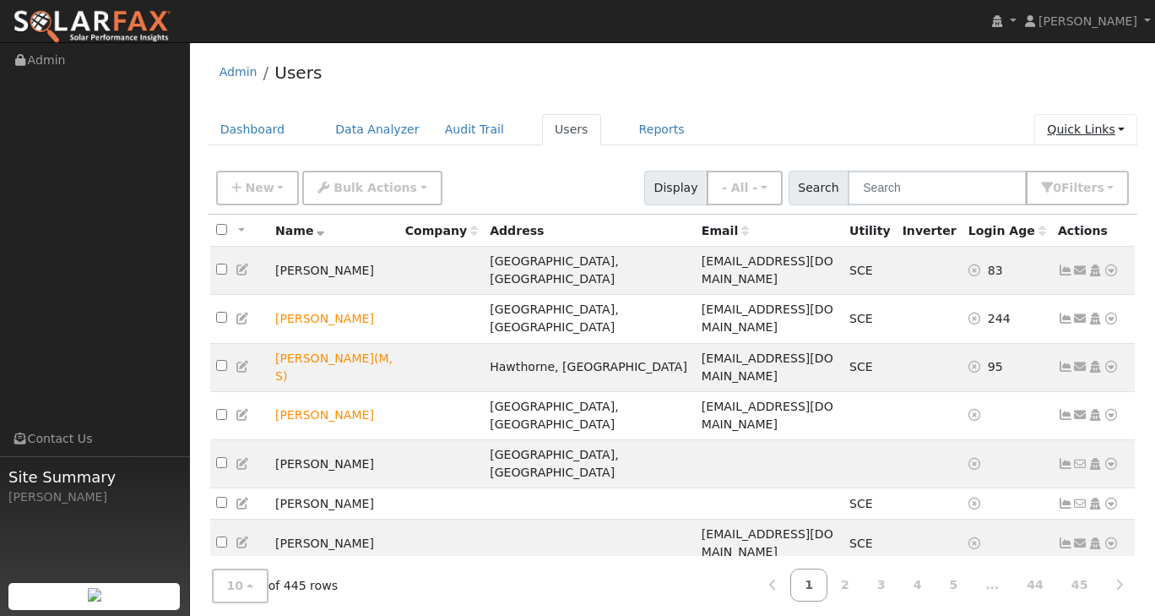
click at [1111, 125] on link "Quick Links" at bounding box center [1086, 129] width 103 height 31
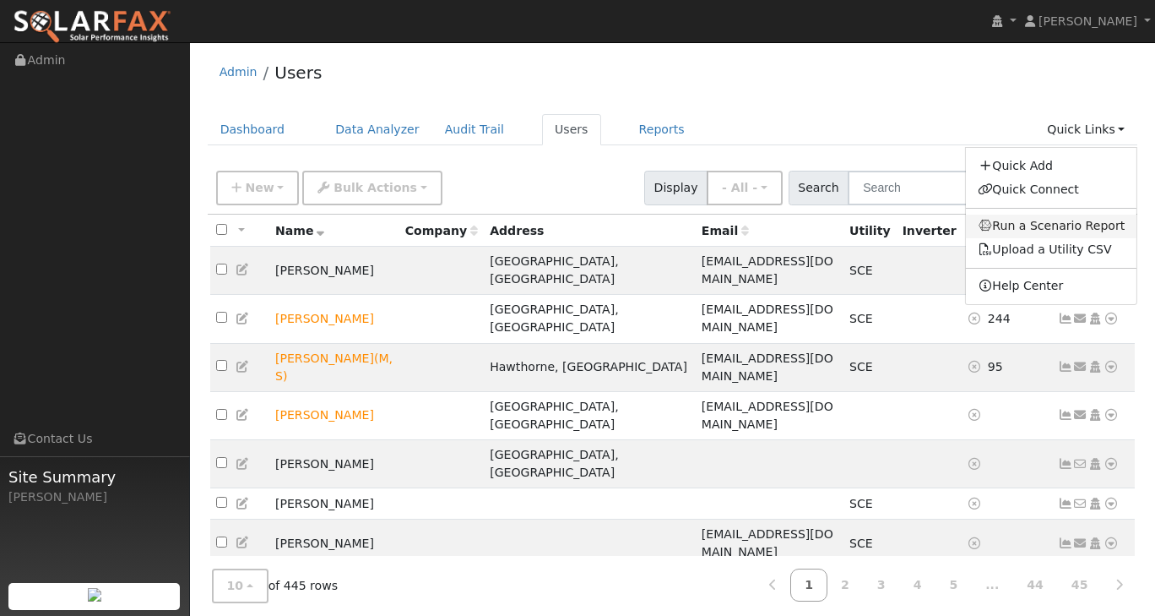
click at [1041, 220] on link "Run a Scenario Report" at bounding box center [1051, 227] width 171 height 24
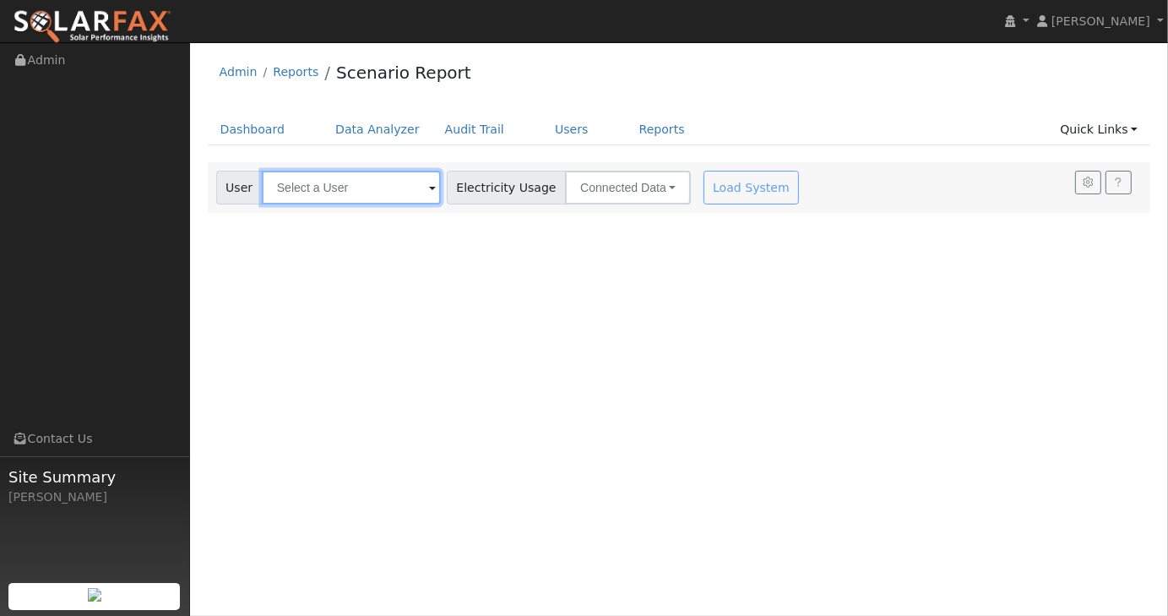
click at [400, 191] on input "text" at bounding box center [351, 188] width 179 height 34
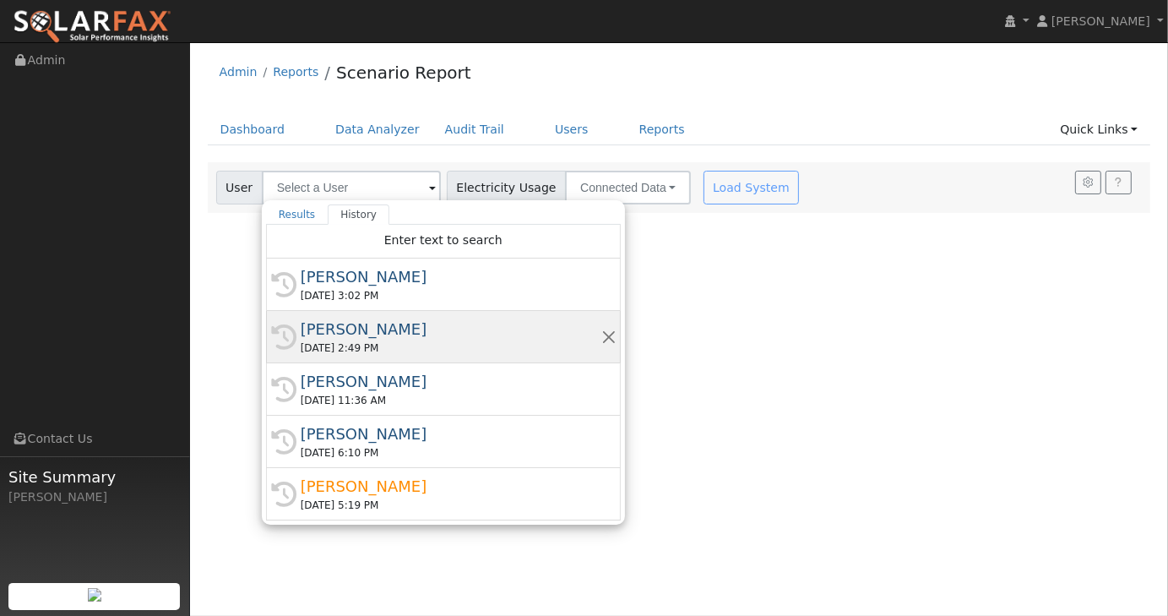
click at [352, 336] on div "[PERSON_NAME]" at bounding box center [451, 329] width 301 height 23
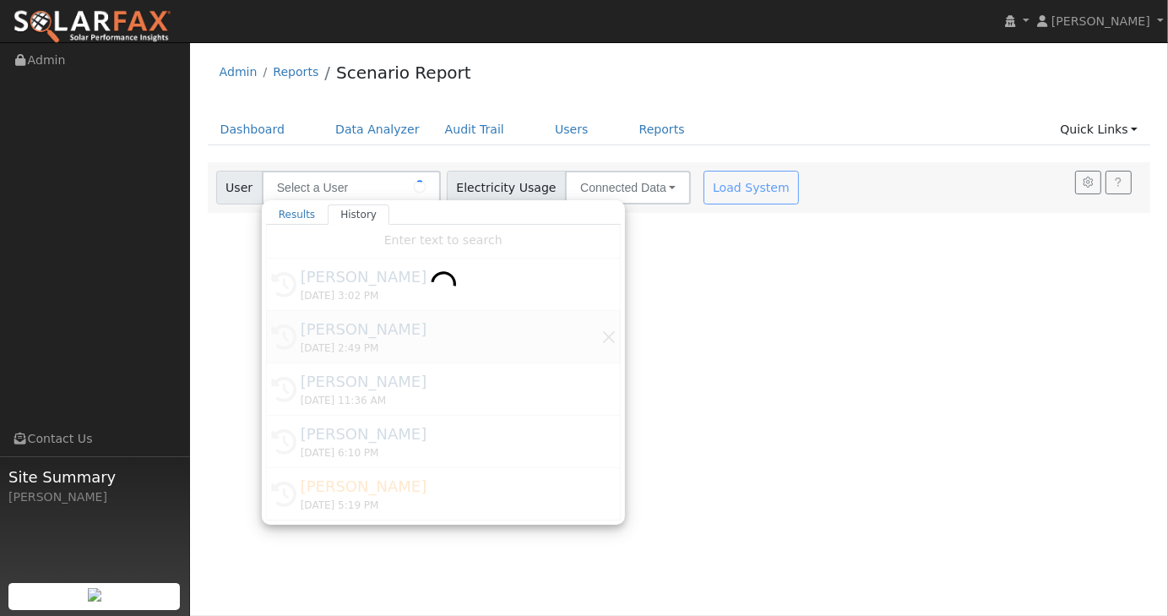
type input "[PERSON_NAME]"
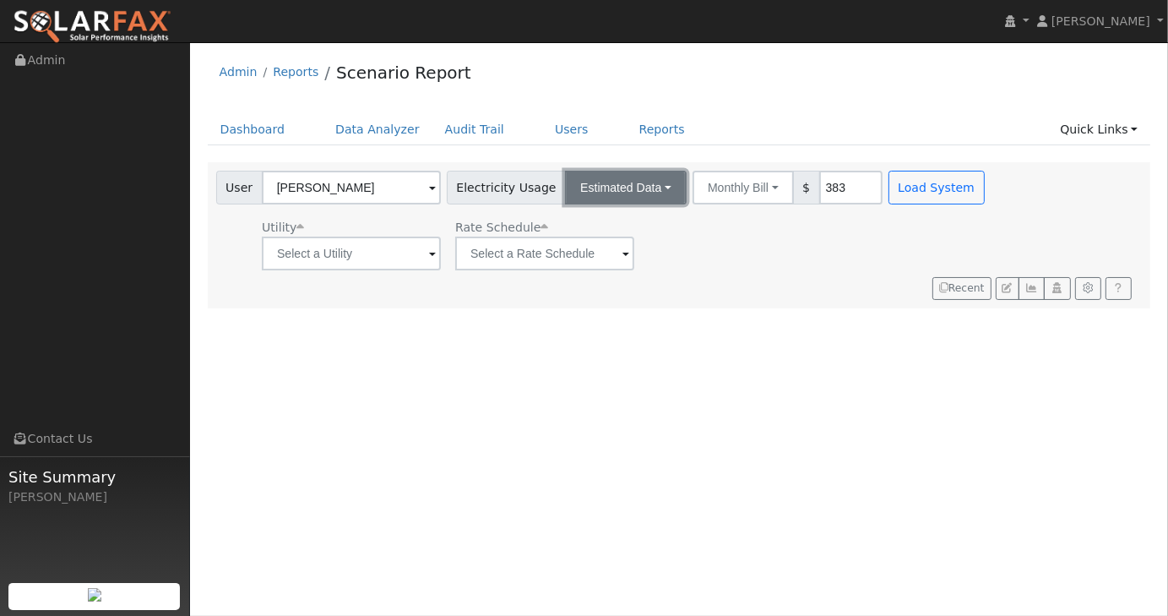
click at [645, 195] on button "Estimated Data" at bounding box center [626, 188] width 122 height 34
click at [616, 270] on link "CSV Data" at bounding box center [626, 273] width 120 height 24
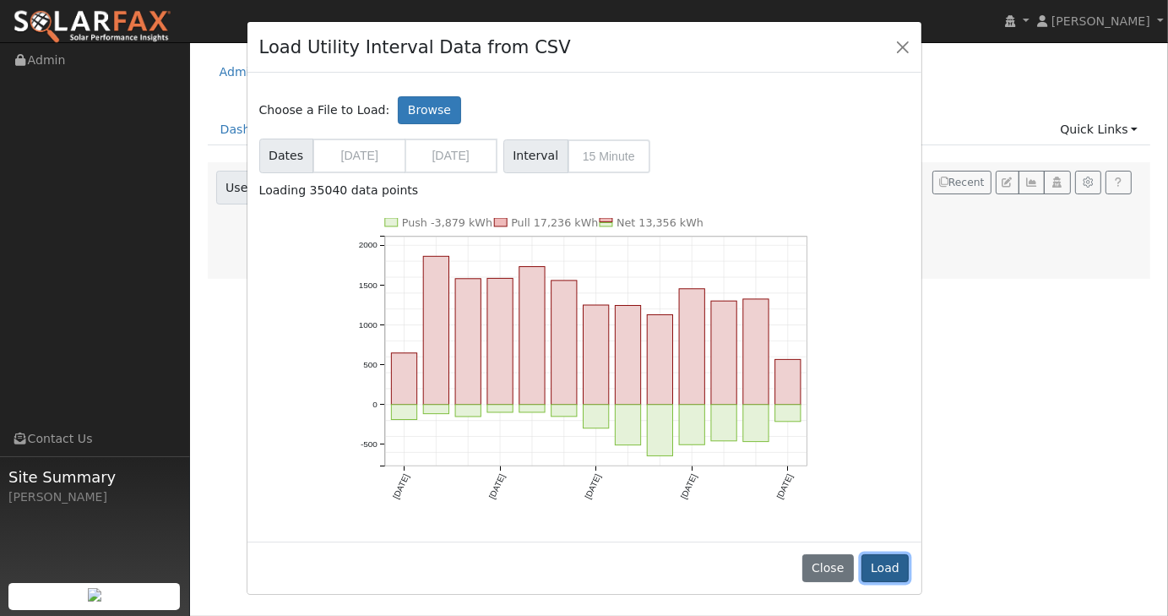
click at [880, 564] on button "Load" at bounding box center [885, 568] width 48 height 29
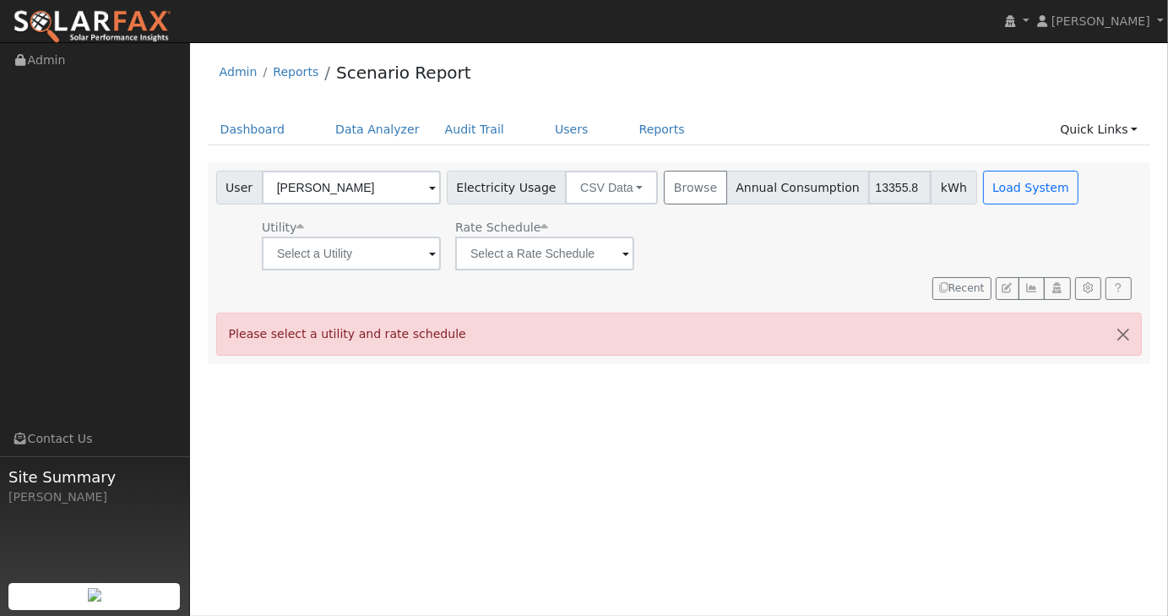
click at [401, 270] on div "User [PERSON_NAME] Account Default Account Default Account Primary Account Elec…" at bounding box center [676, 232] width 927 height 135
click at [401, 256] on input "text" at bounding box center [351, 253] width 179 height 34
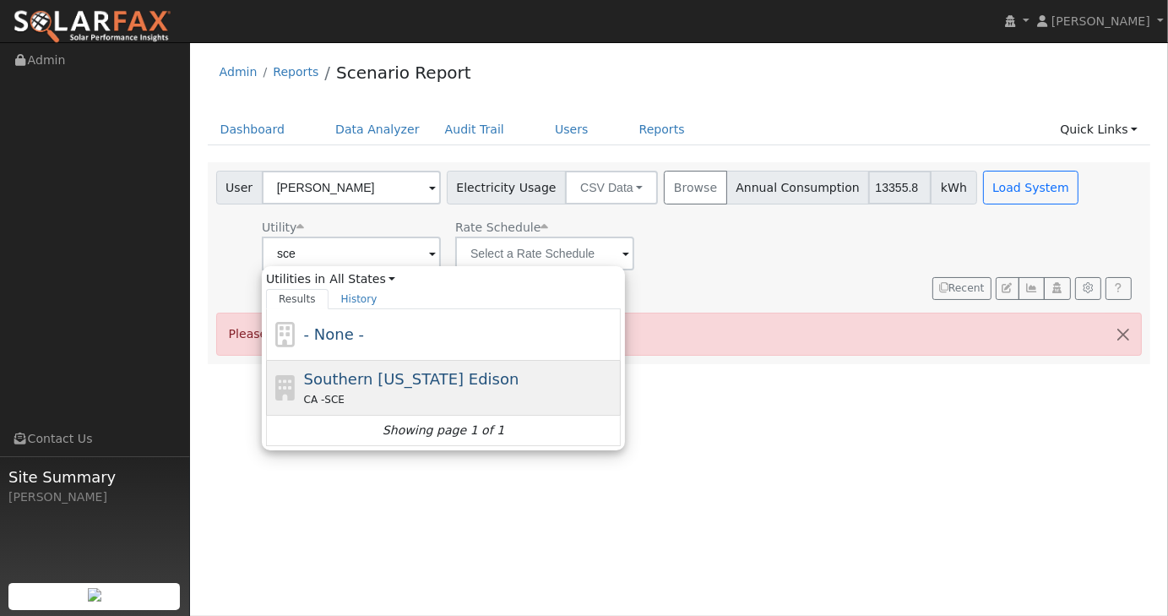
click at [378, 370] on span "Southern [US_STATE] Edison" at bounding box center [411, 379] width 215 height 18
type input "Southern [US_STATE] Edison"
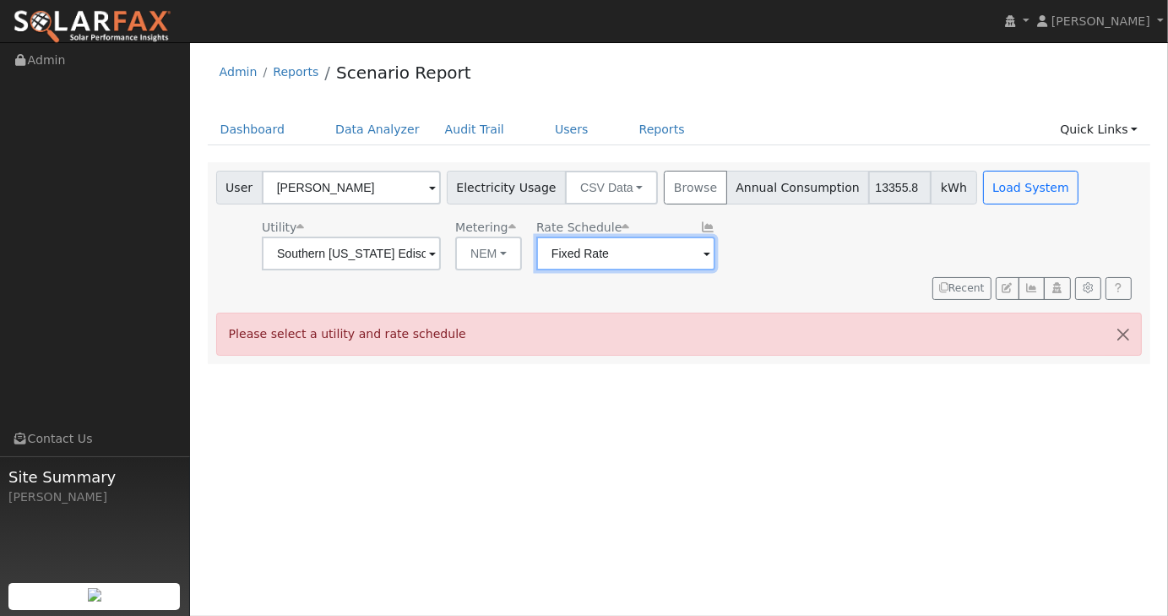
click at [441, 251] on input "Fixed Rate" at bounding box center [351, 253] width 179 height 34
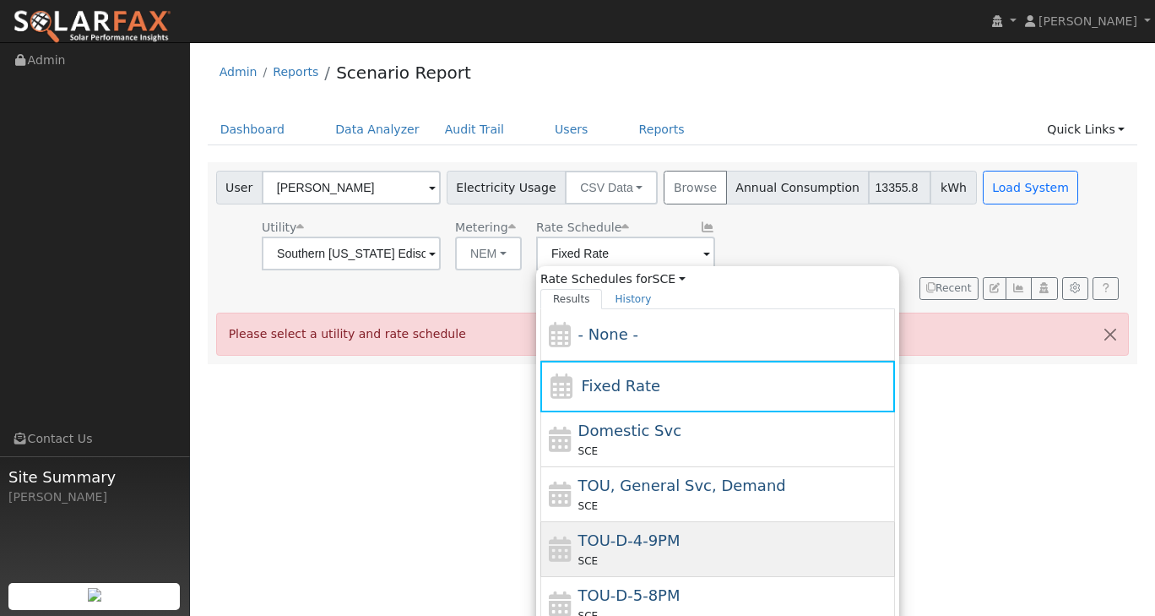
click at [627, 533] on span "TOU-D-4-9PM" at bounding box center [630, 540] width 102 height 18
type input "TOU-D-4-9PM"
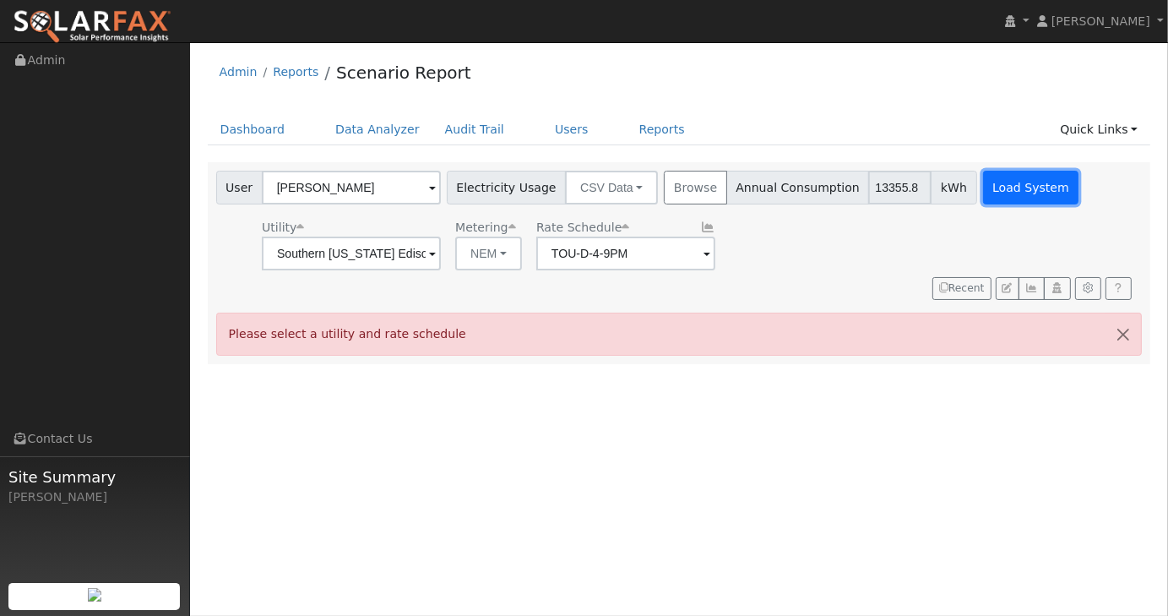
click at [1000, 188] on button "Load System" at bounding box center [1031, 188] width 96 height 34
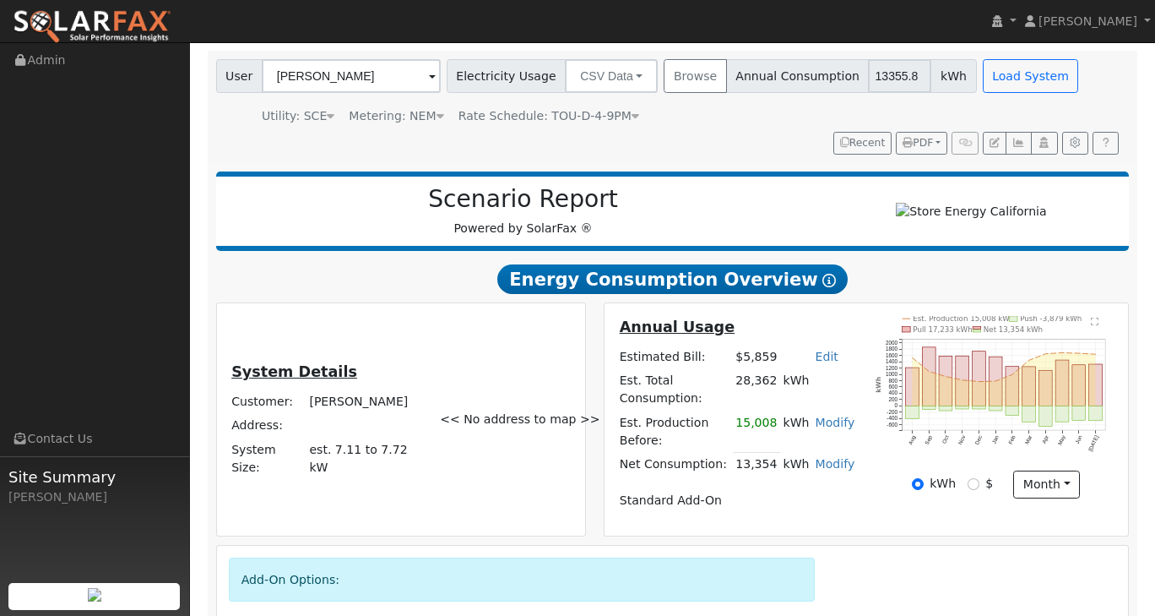
scroll to position [169, 0]
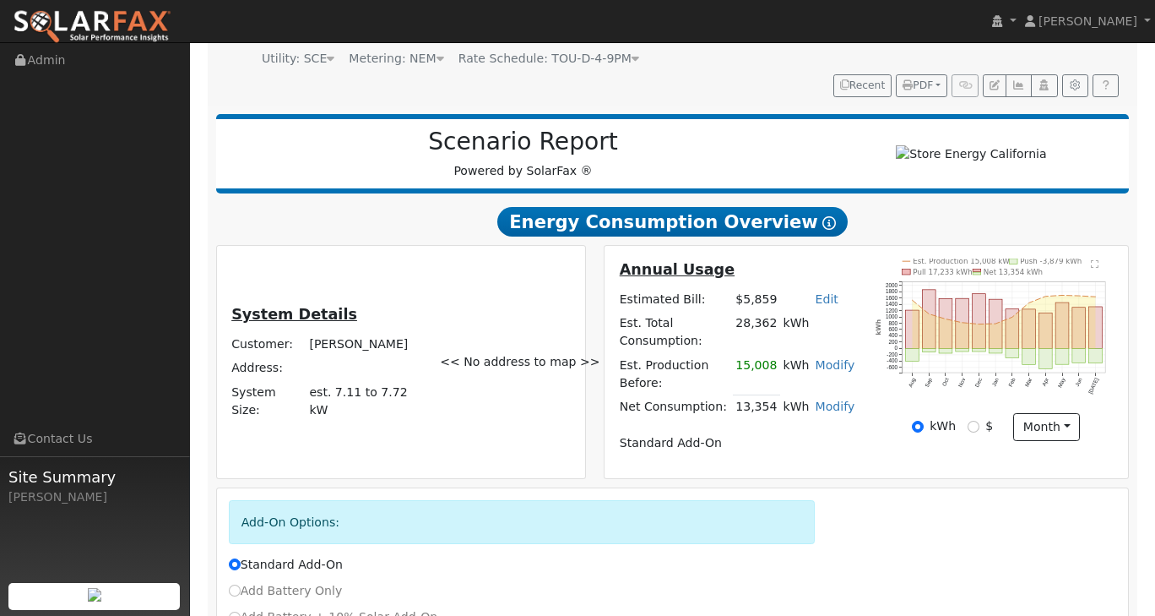
click at [758, 374] on td "15,008" at bounding box center [756, 373] width 47 height 41
click at [831, 371] on link "Modify" at bounding box center [836, 365] width 40 height 14
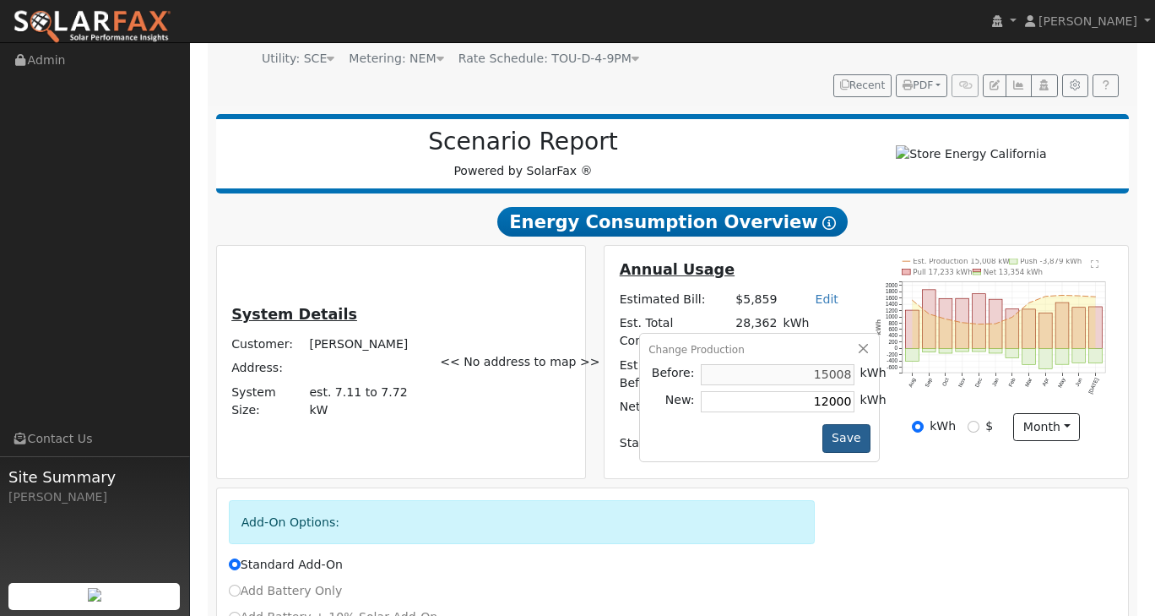
type input "12000"
click at [863, 452] on button "Save" at bounding box center [847, 438] width 49 height 29
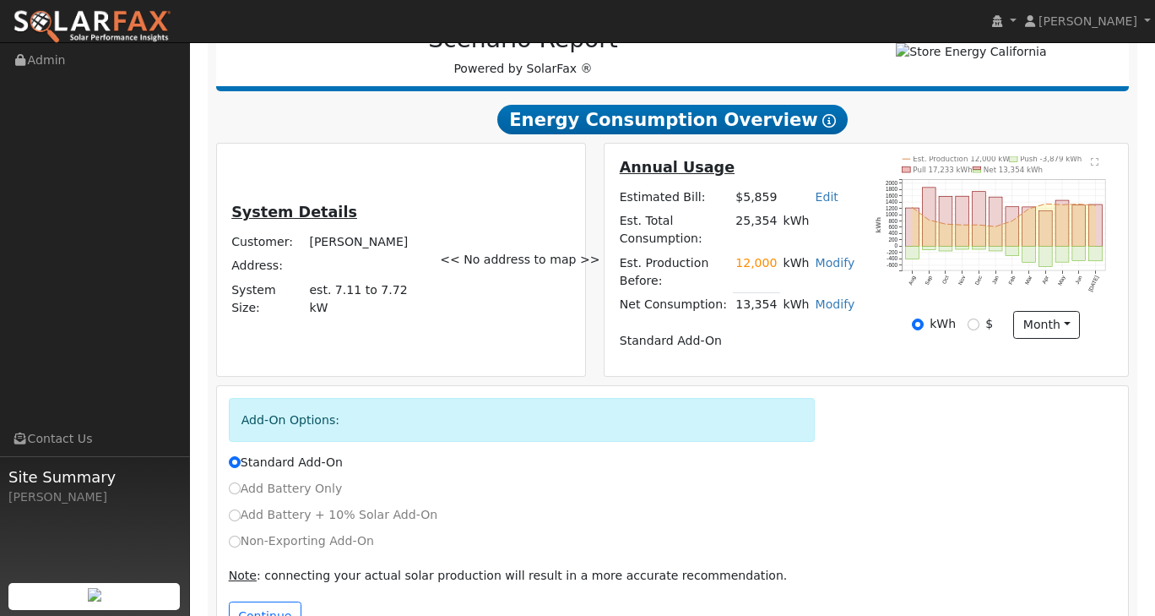
scroll to position [312, 0]
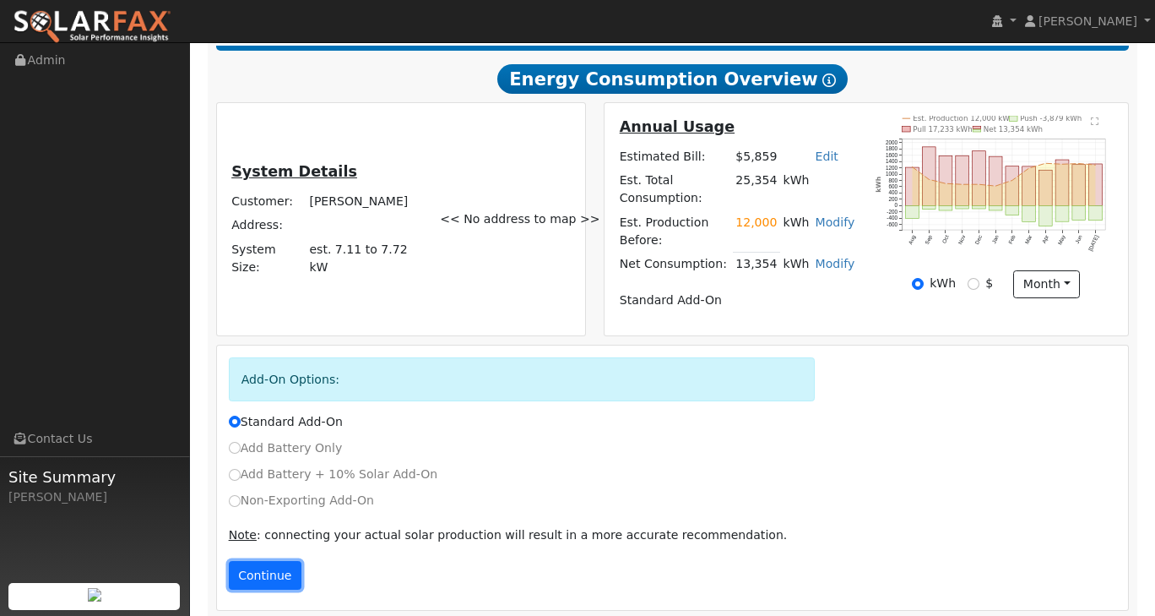
click at [257, 563] on button "Continue" at bounding box center [265, 575] width 73 height 29
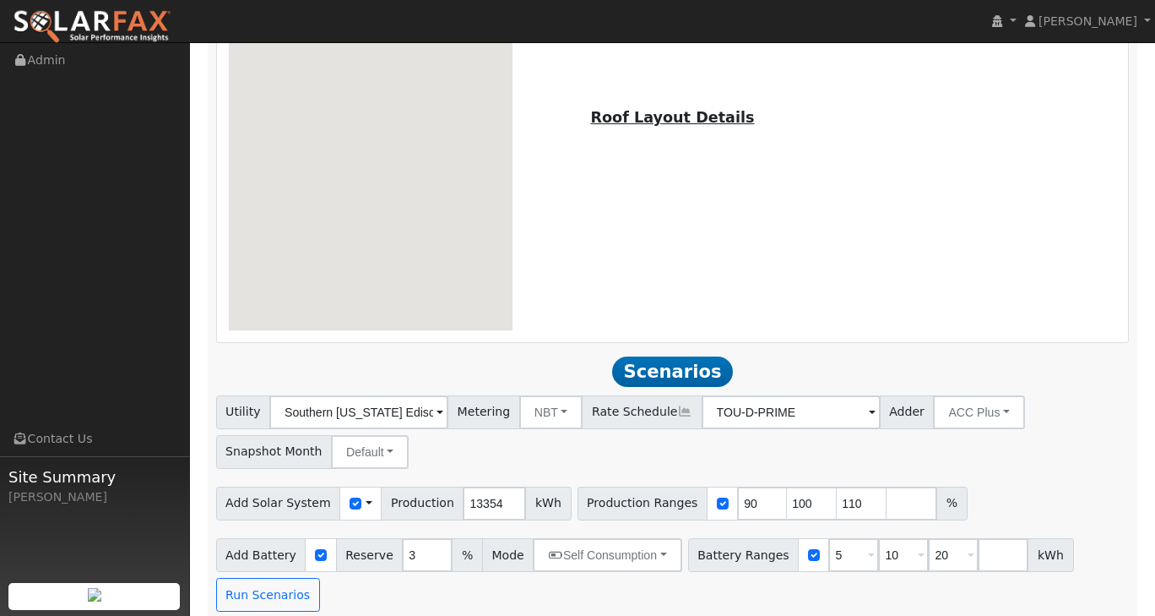
scroll to position [1014, 0]
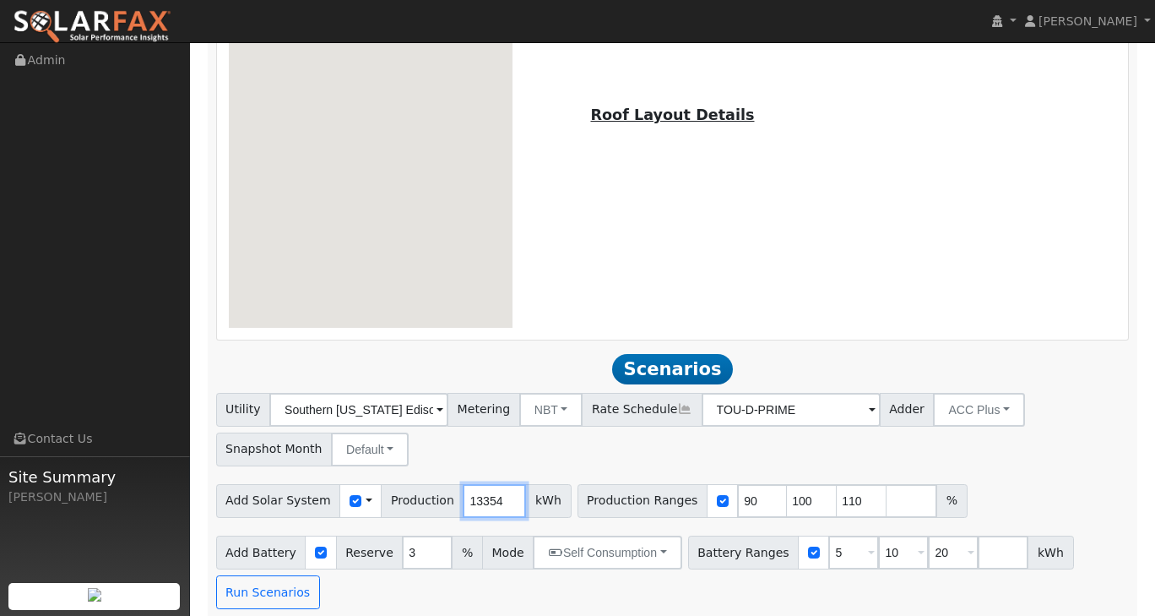
drag, startPoint x: 480, startPoint y: 489, endPoint x: 447, endPoint y: 484, distance: 33.3
click at [463, 484] on input "13354" at bounding box center [494, 501] width 63 height 34
type input "14500"
click at [1010, 463] on div "Utility Southern California Edison Metering NBT NEM NBT Rate Schedule TOU-D-PRI…" at bounding box center [673, 501] width 932 height 216
click at [829, 542] on input "5" at bounding box center [854, 552] width 51 height 34
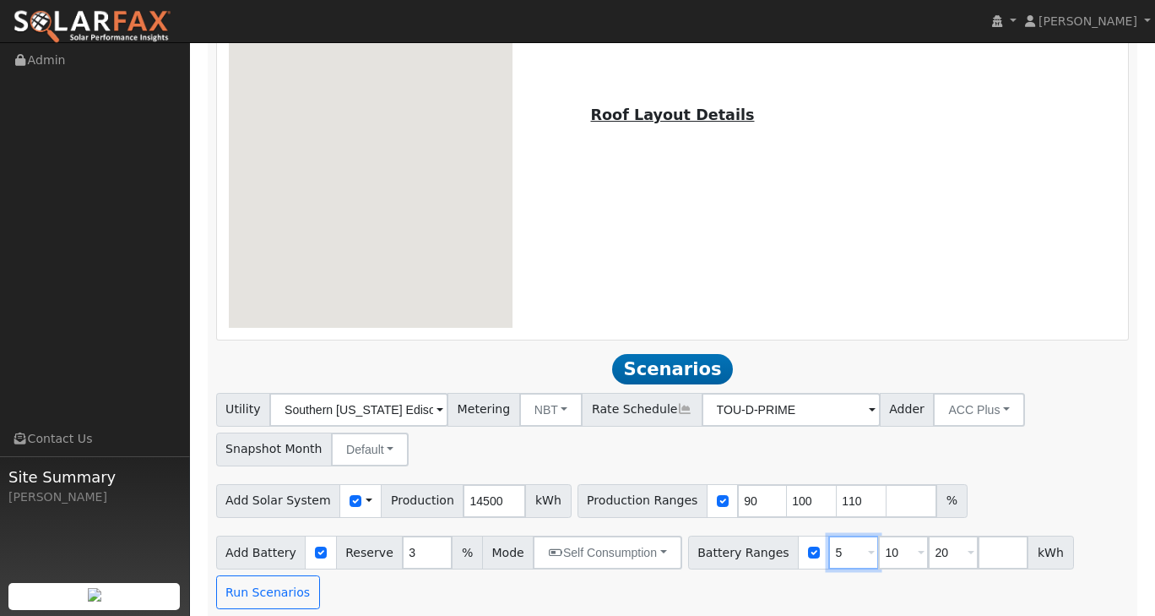
type input "10"
type input "20"
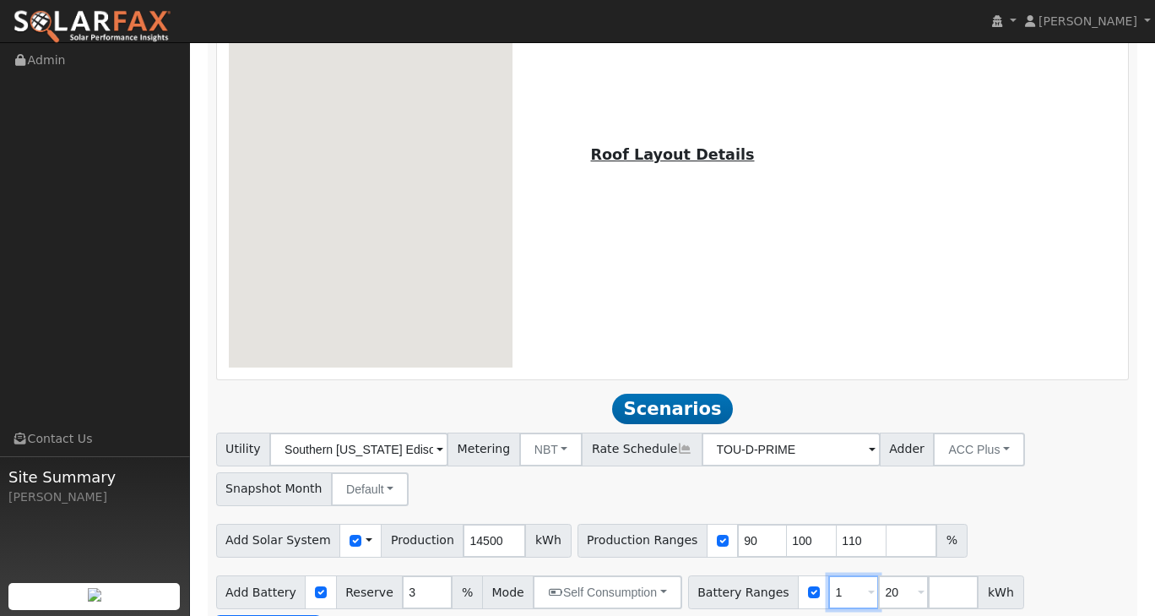
type input "20"
click at [878, 582] on input "number" at bounding box center [903, 592] width 51 height 34
type input "30"
click at [928, 588] on input "number" at bounding box center [953, 592] width 51 height 34
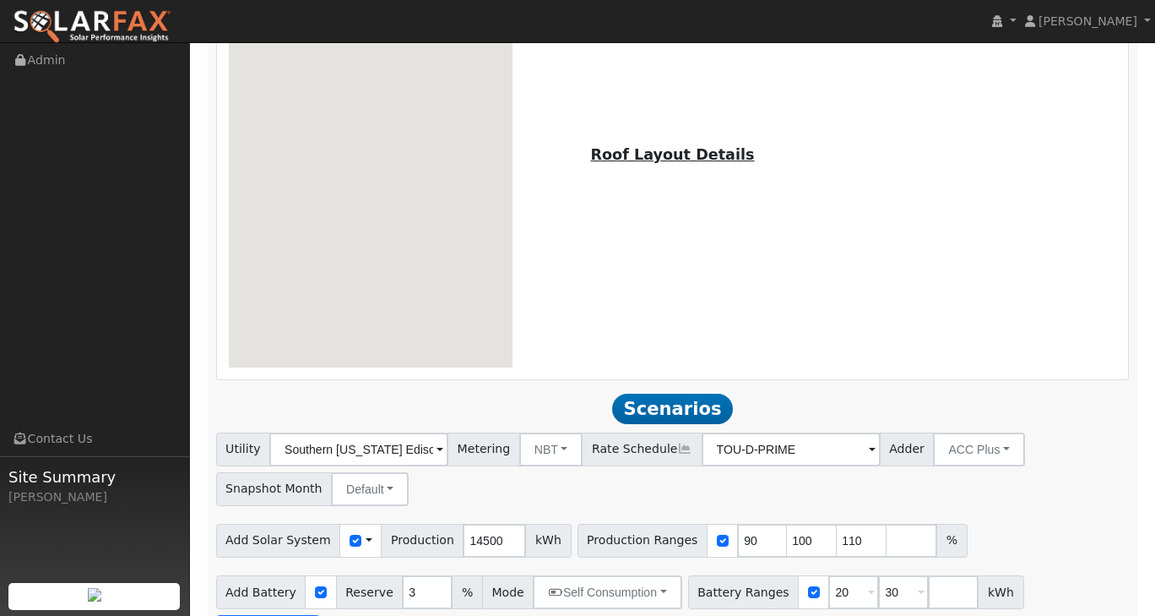
click at [1101, 450] on div "Utility Southern California Edison Metering NBT NEM NBT Rate Schedule TOU-D-PRI…" at bounding box center [673, 466] width 920 height 79
click at [549, 432] on button "NBT" at bounding box center [551, 449] width 64 height 34
click at [539, 480] on link "NEM" at bounding box center [567, 487] width 117 height 24
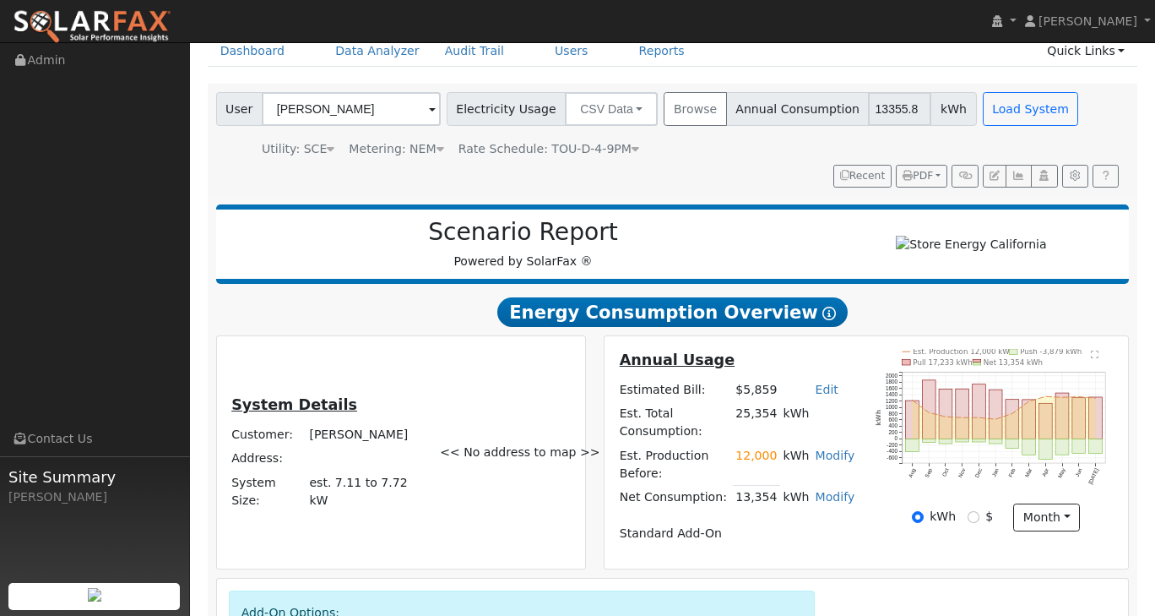
scroll to position [0, 0]
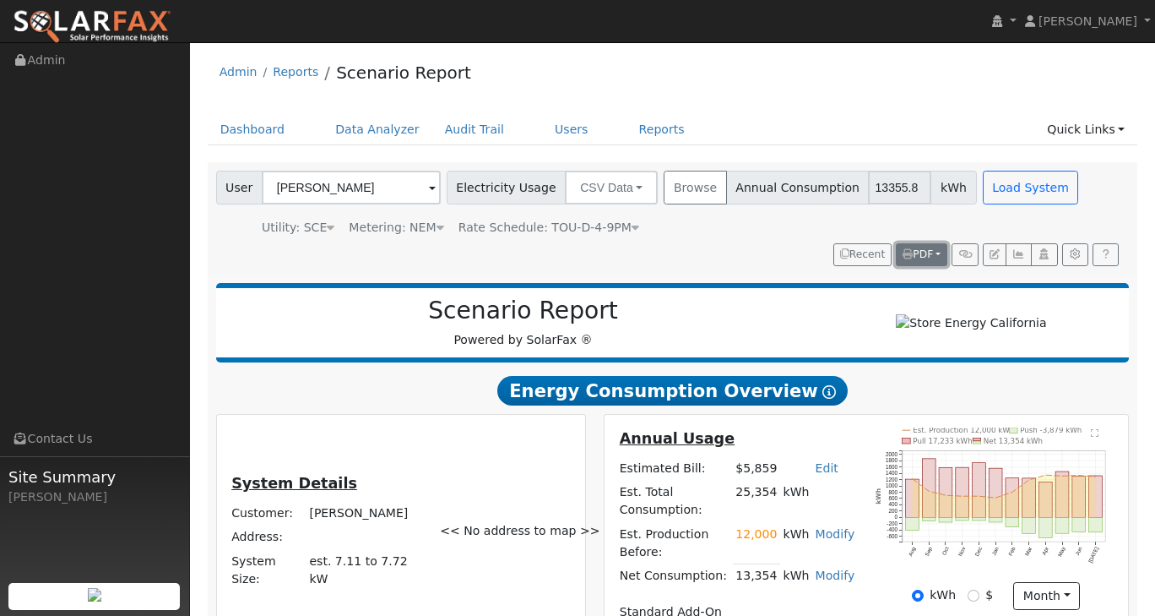
click at [939, 254] on button "PDF" at bounding box center [922, 255] width 52 height 24
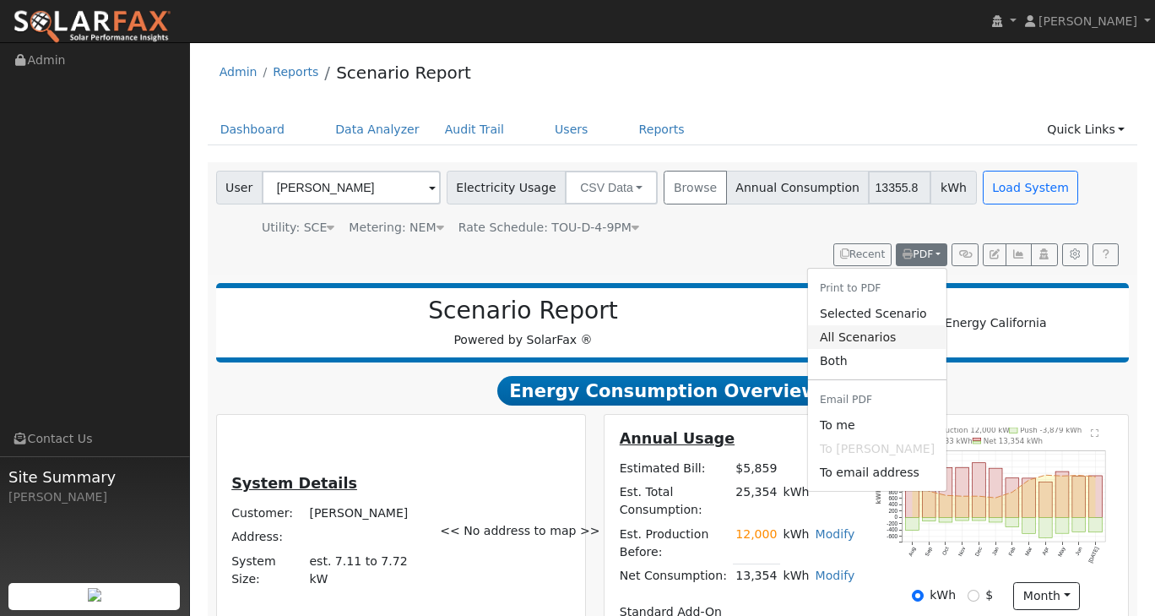
click at [869, 333] on link "All Scenarios" at bounding box center [877, 337] width 139 height 24
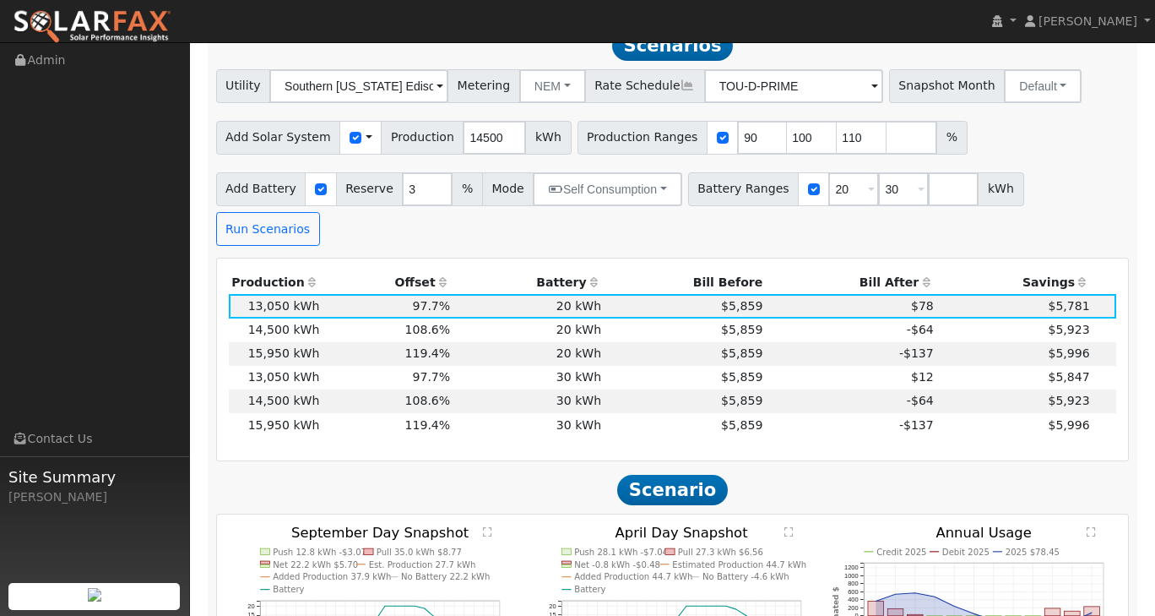
scroll to position [1267, 0]
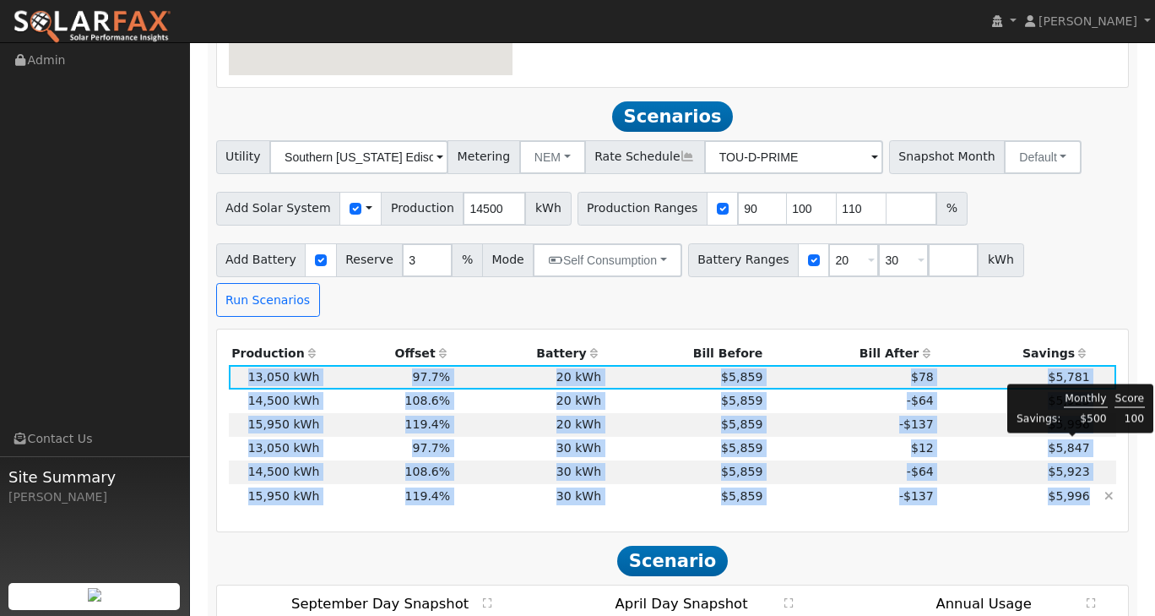
drag, startPoint x: 243, startPoint y: 323, endPoint x: 1090, endPoint y: 447, distance: 855.2
click at [1090, 447] on tbody "13,050 kWh 97.7% 20 kWh 3% $5,859 $78 $5,781 3 14,500 kWh 108.6% 20 kWh 3% $5,8…" at bounding box center [673, 436] width 889 height 143
copy tbody "13,050 kWh 97.7% 20 kWh 3% $5,859 $78 $5,781 3 14,500 kWh 108.6% 20 kWh 3% $5,8…"
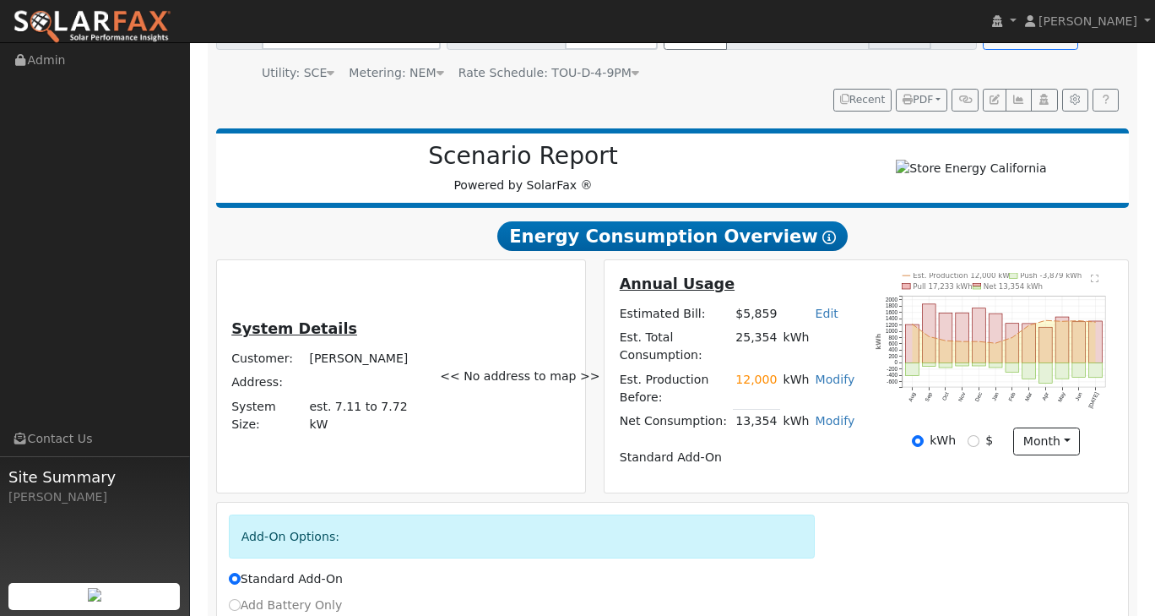
scroll to position [0, 0]
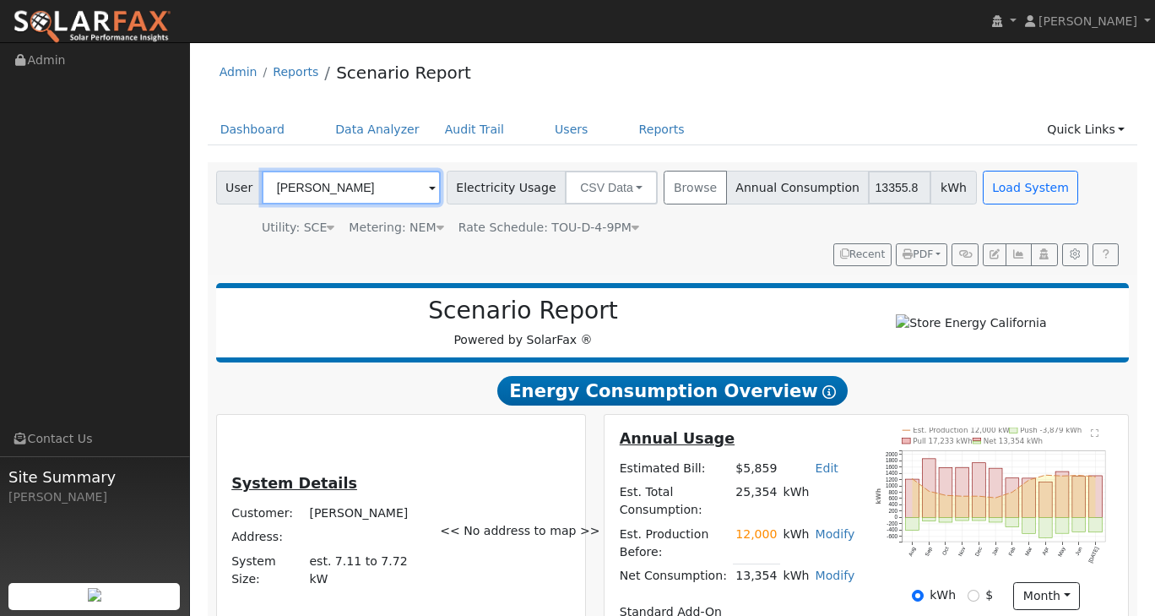
click at [408, 195] on input "Rick Barrios" at bounding box center [351, 188] width 179 height 34
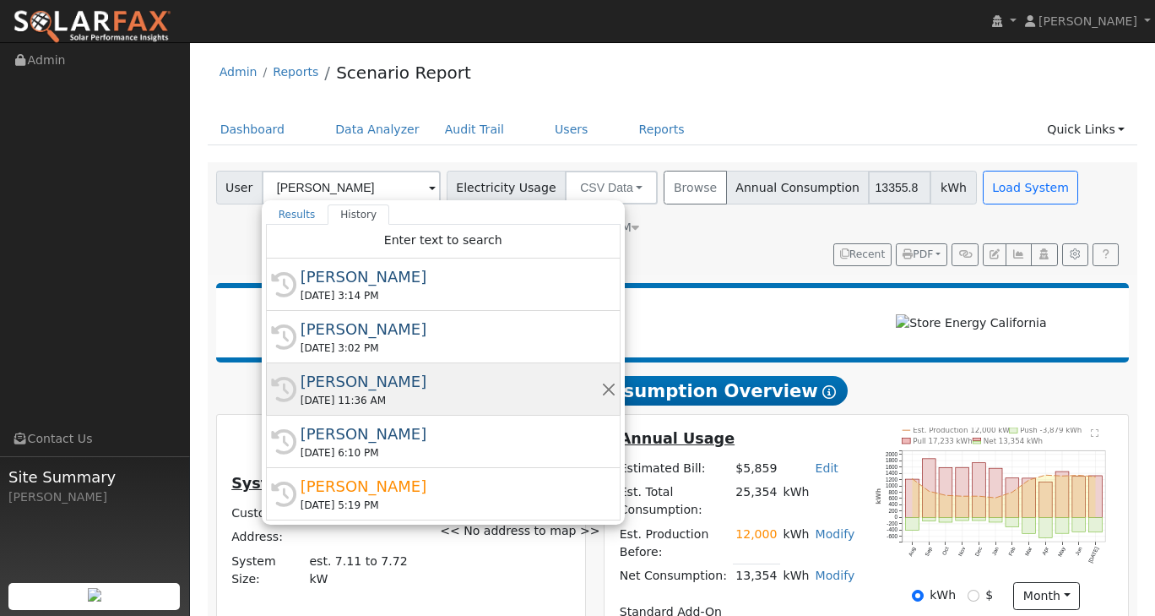
click at [349, 386] on div "[PERSON_NAME]" at bounding box center [451, 381] width 301 height 23
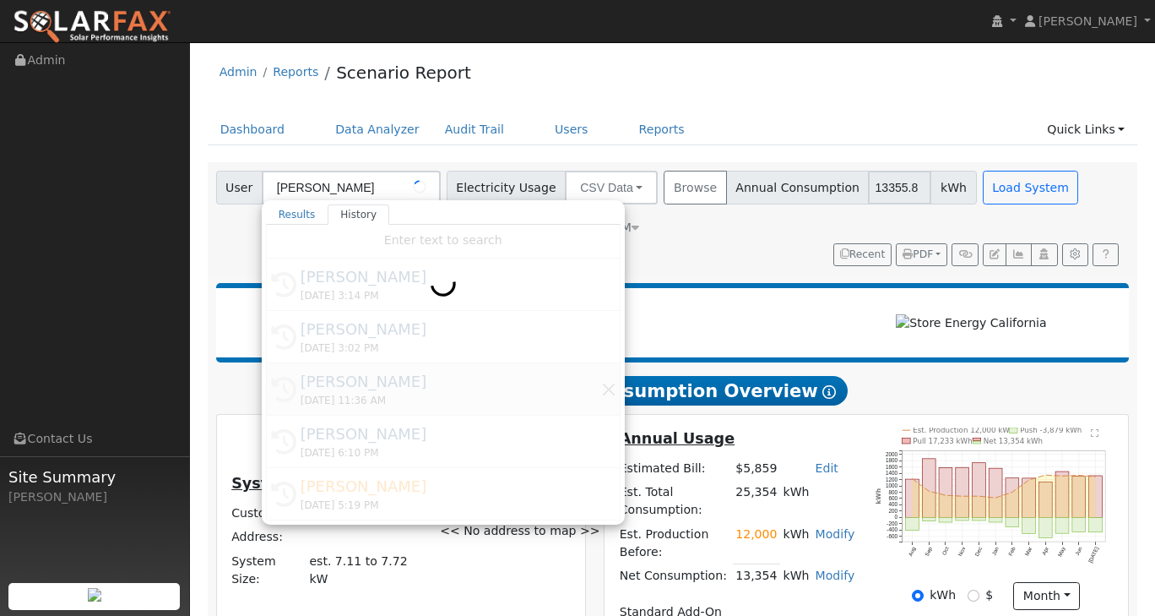
type input "[PERSON_NAME]"
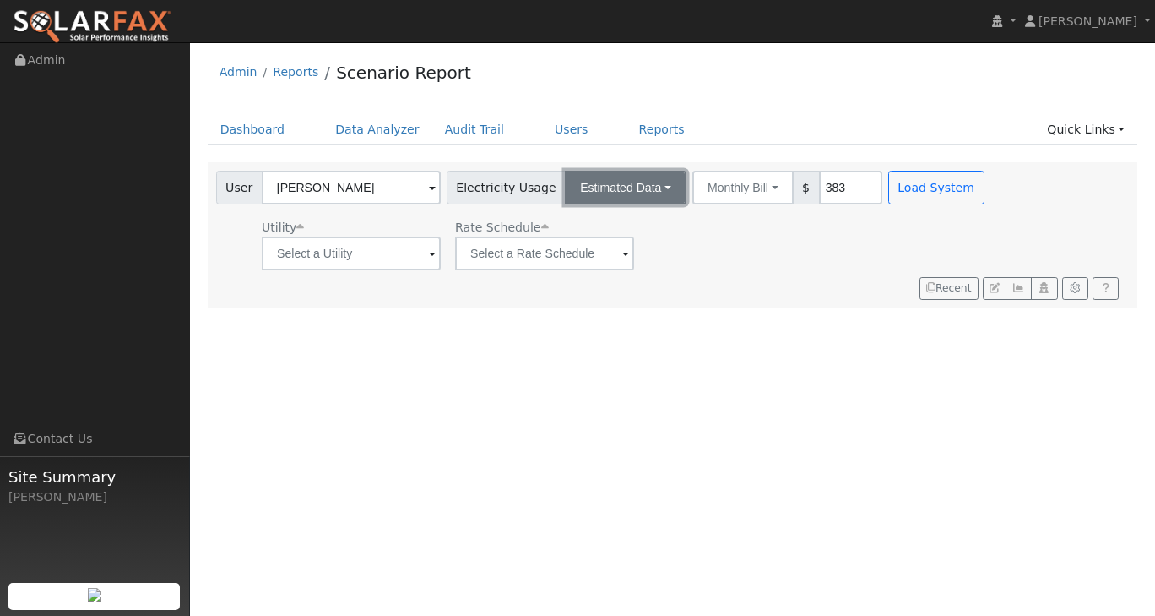
click at [657, 188] on button "Estimated Data" at bounding box center [626, 188] width 122 height 34
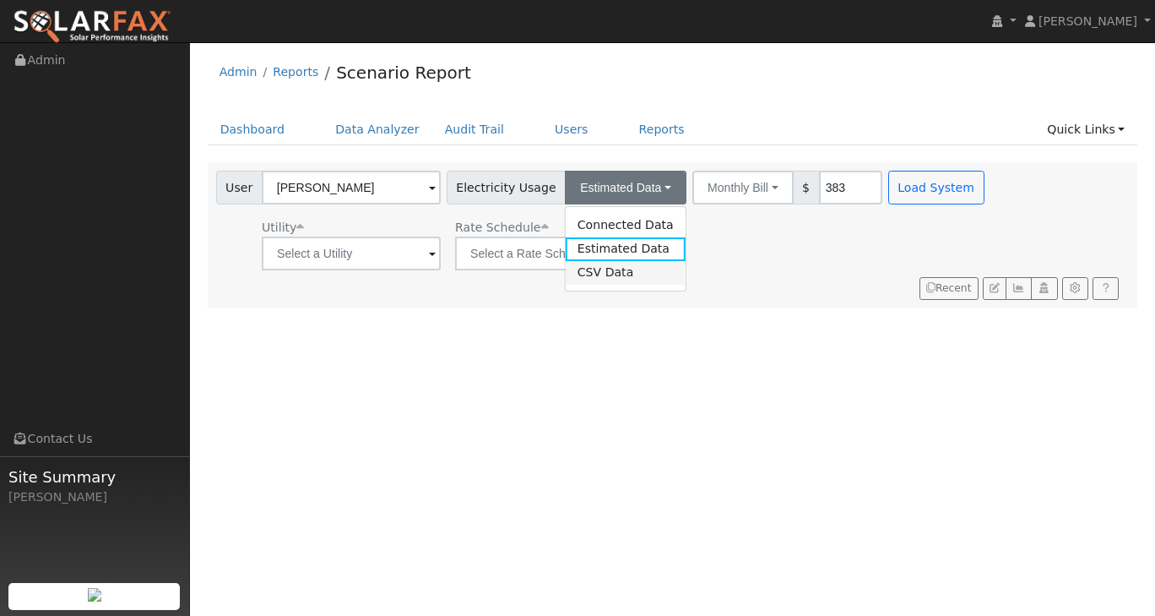
click at [613, 270] on link "CSV Data" at bounding box center [626, 273] width 120 height 24
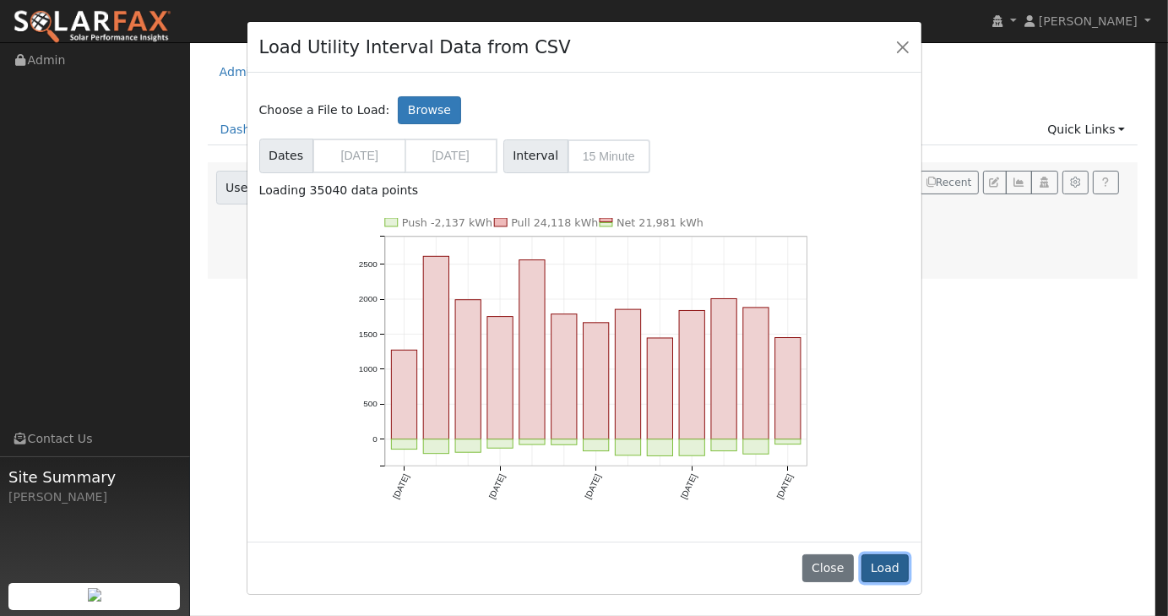
click at [880, 569] on button "Load" at bounding box center [885, 568] width 48 height 29
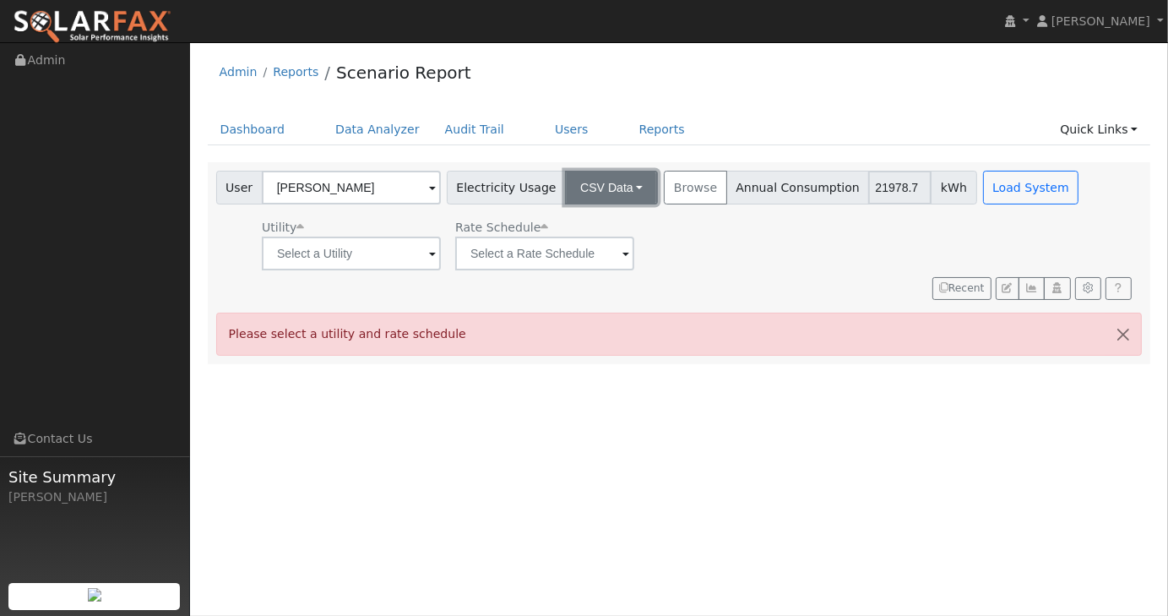
click at [627, 193] on button "CSV Data" at bounding box center [611, 188] width 93 height 34
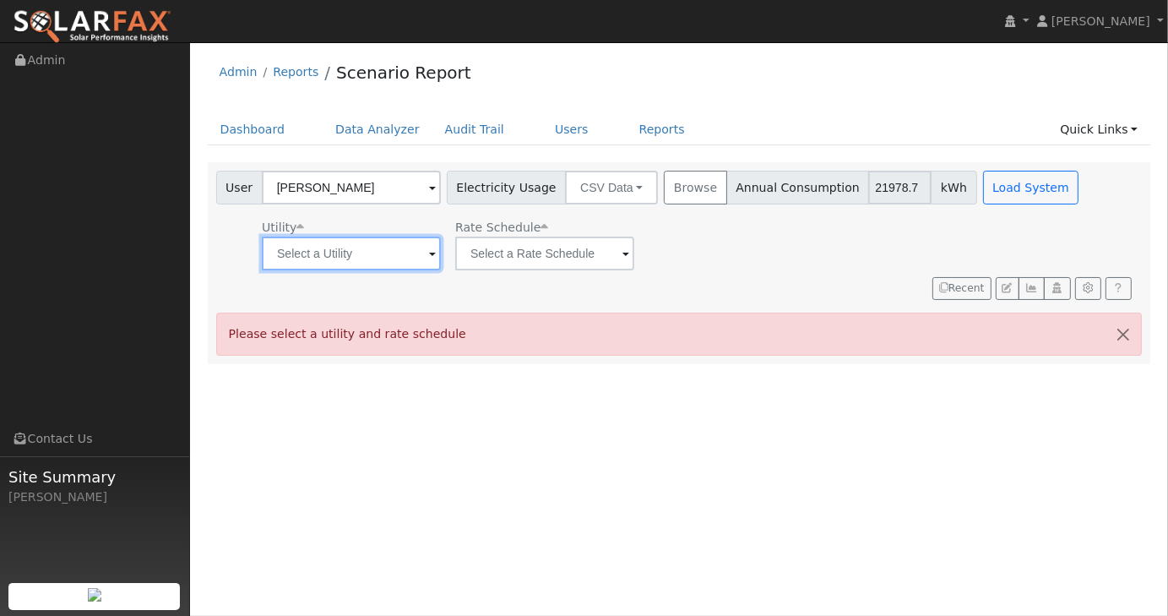
click at [413, 266] on input "text" at bounding box center [351, 253] width 179 height 34
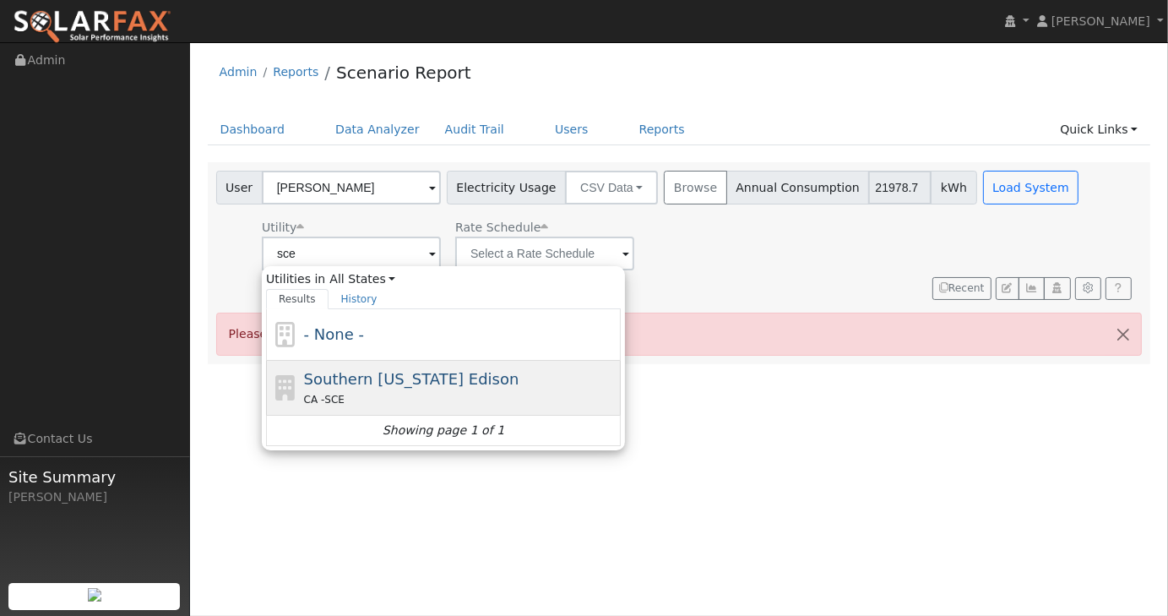
click at [415, 380] on span "Southern [US_STATE] Edison" at bounding box center [411, 379] width 215 height 18
type input "Southern [US_STATE] Edison"
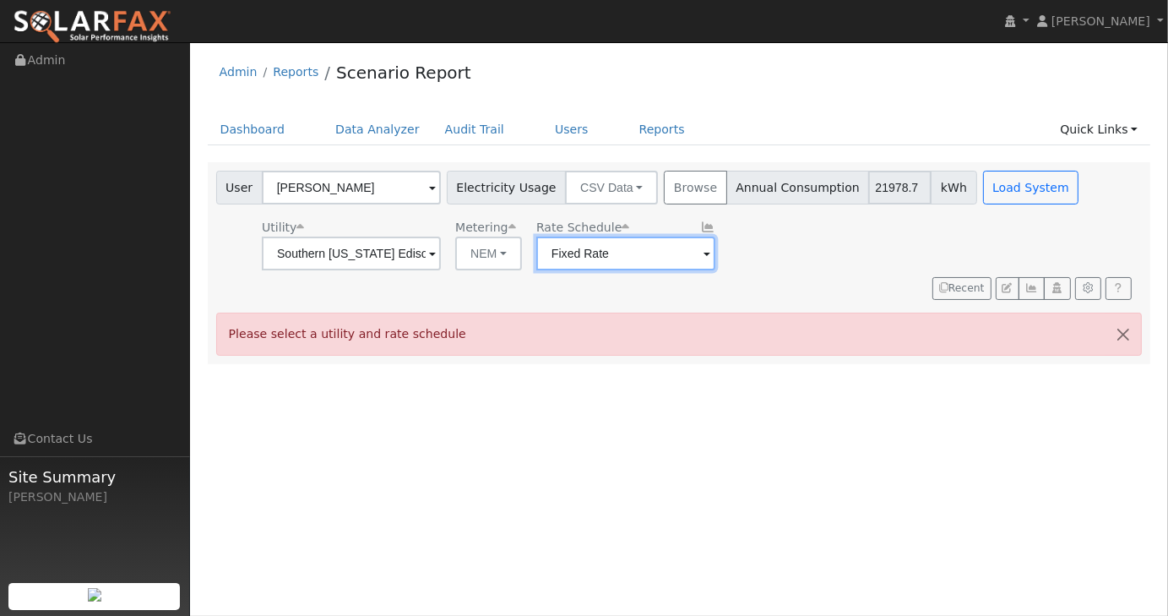
click at [441, 253] on input "Fixed Rate" at bounding box center [351, 253] width 179 height 34
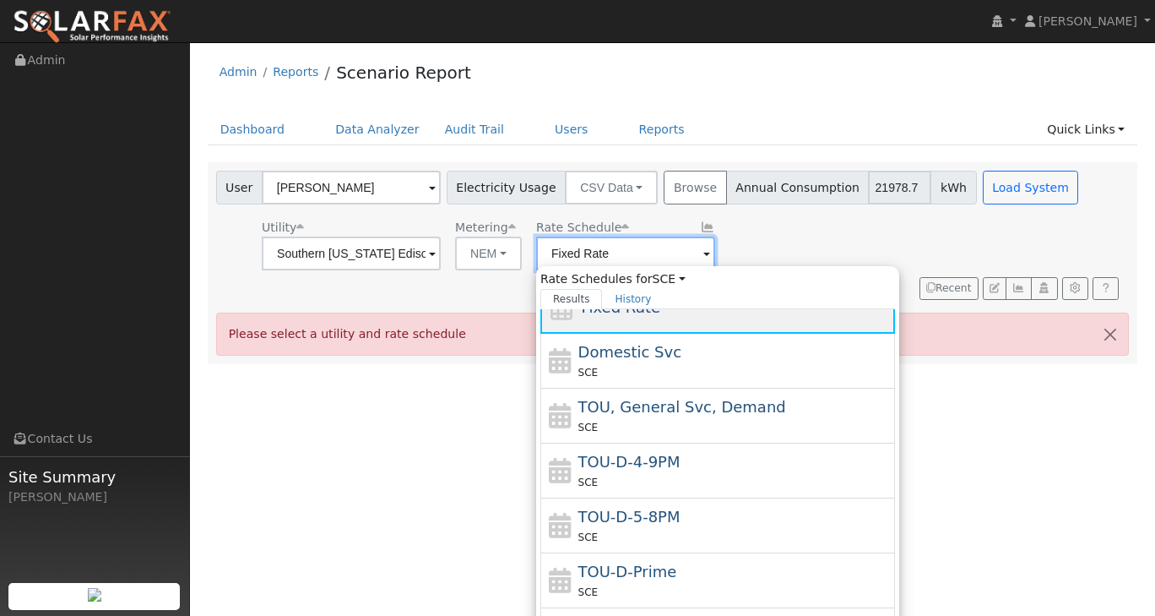
scroll to position [128, 0]
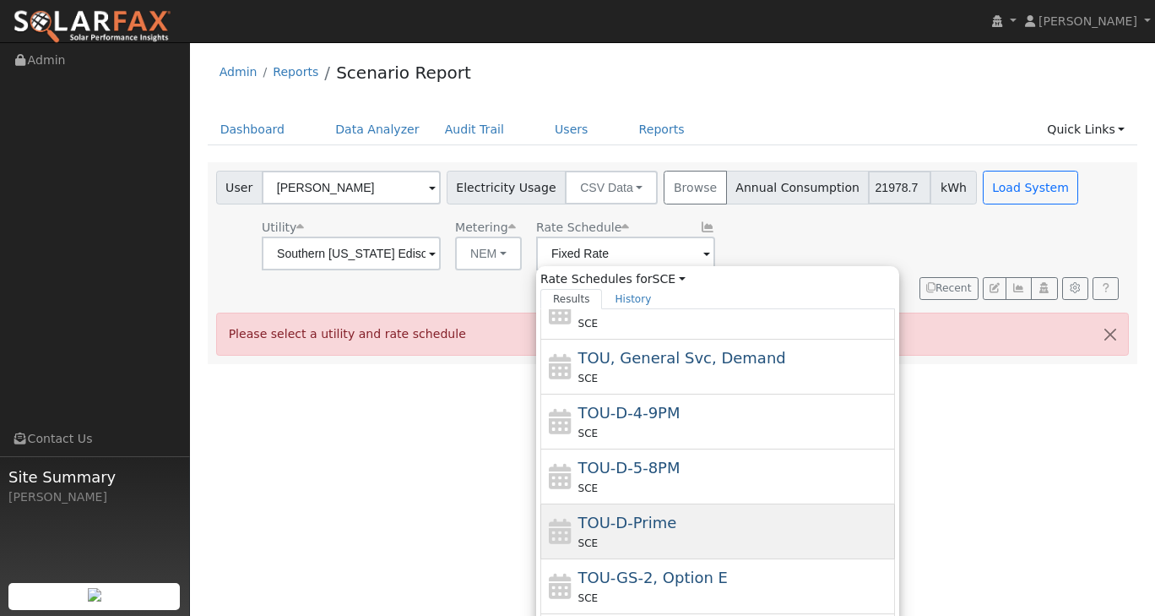
click at [614, 521] on span "TOU-D-Prime" at bounding box center [628, 523] width 99 height 18
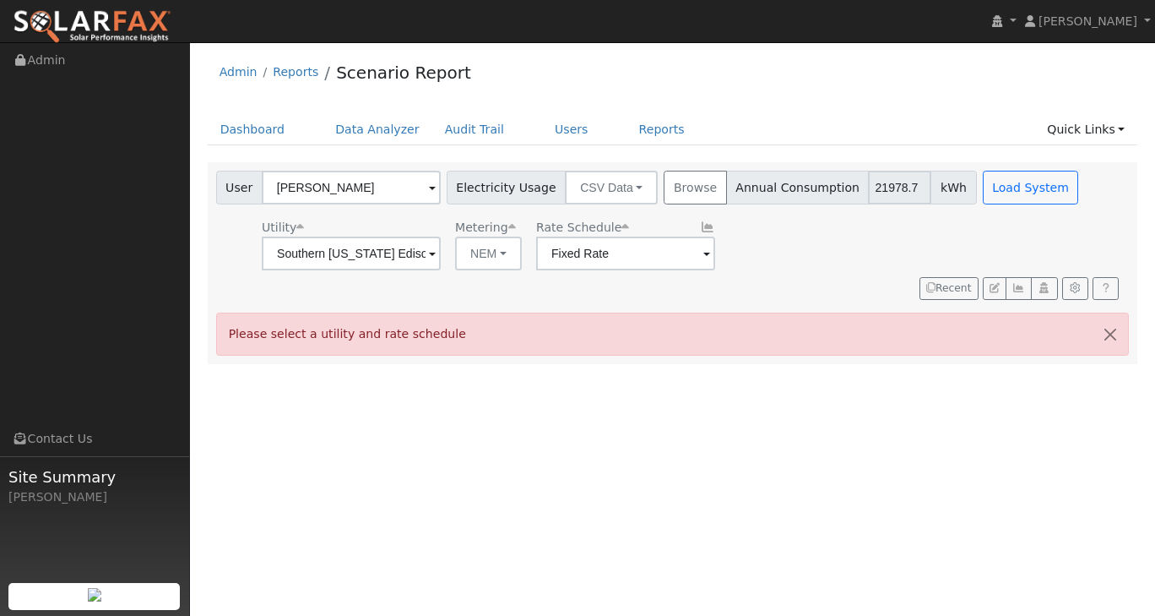
type input "TOU-D-Prime"
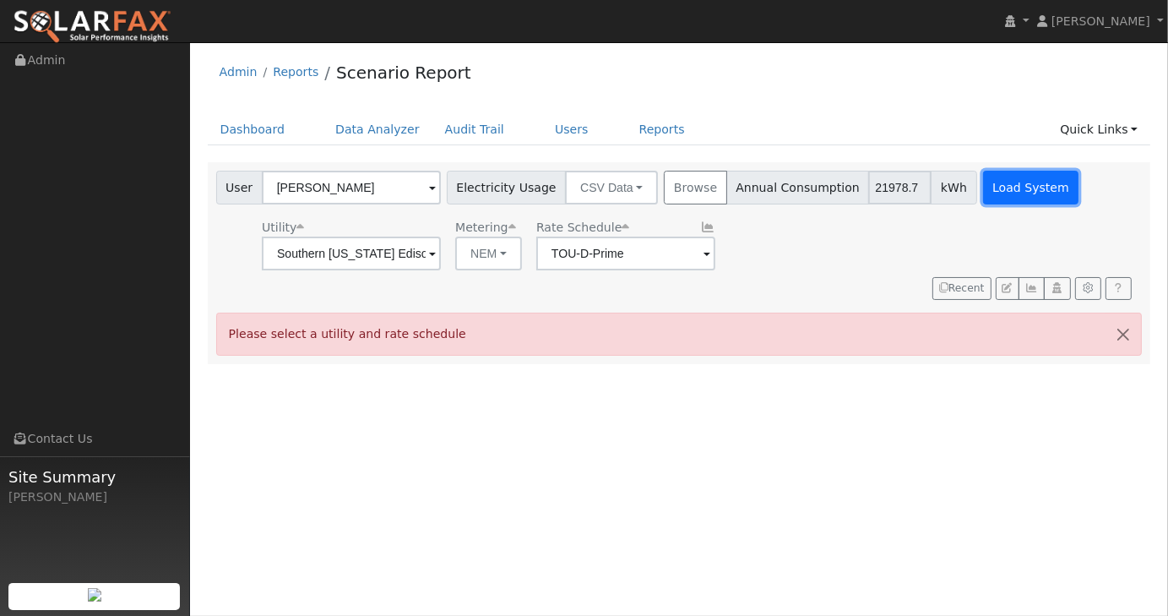
click at [995, 202] on button "Load System" at bounding box center [1031, 188] width 96 height 34
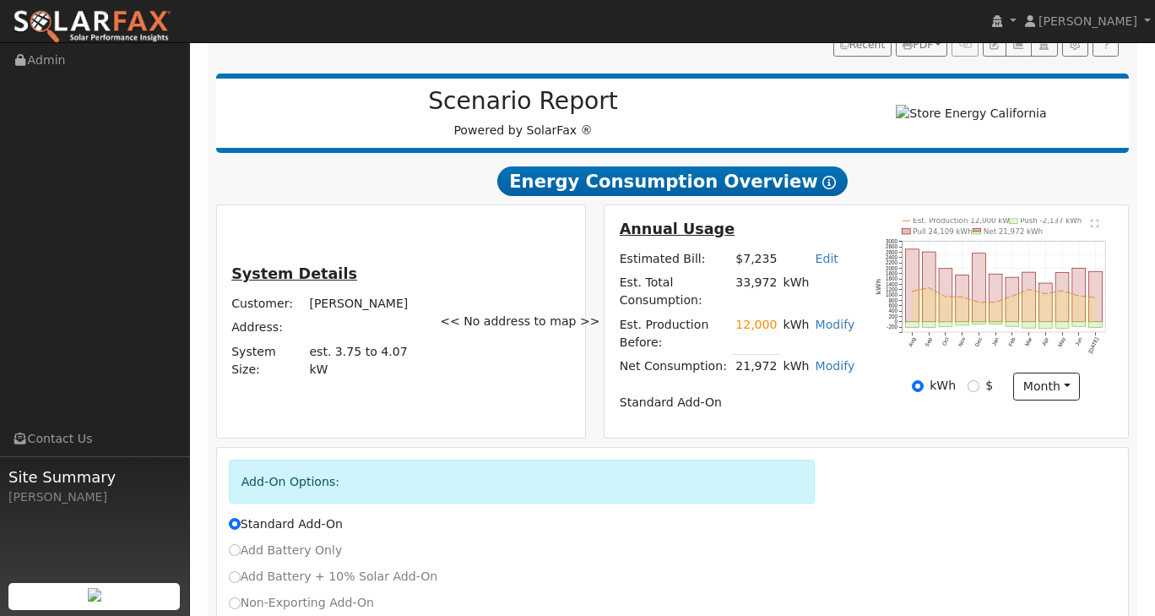
scroll to position [253, 0]
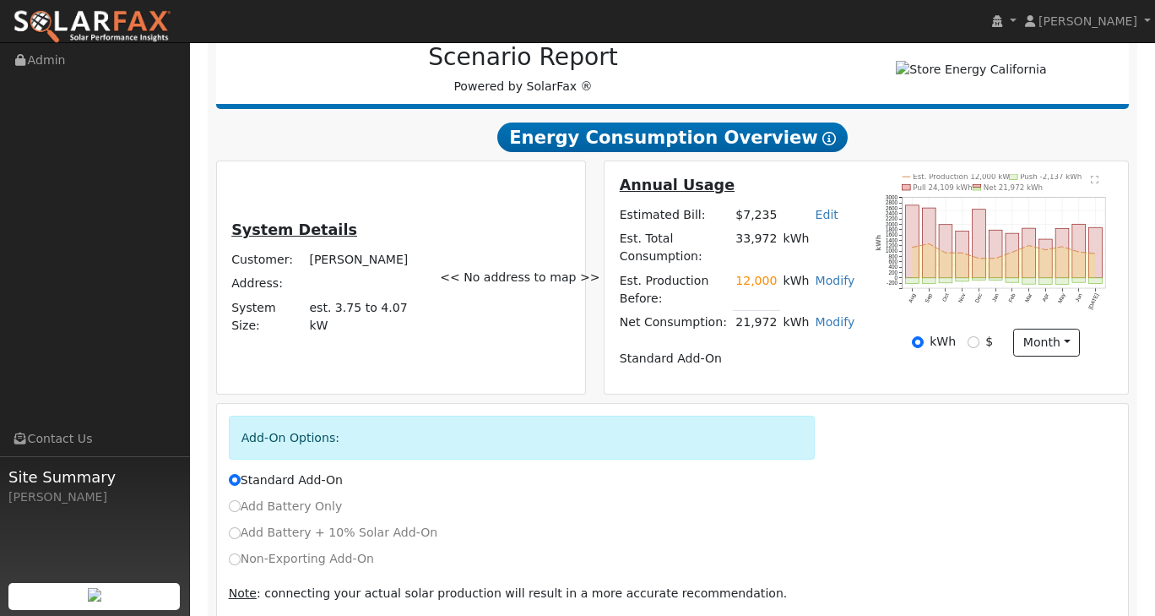
click at [834, 286] on link "Modify" at bounding box center [836, 281] width 40 height 14
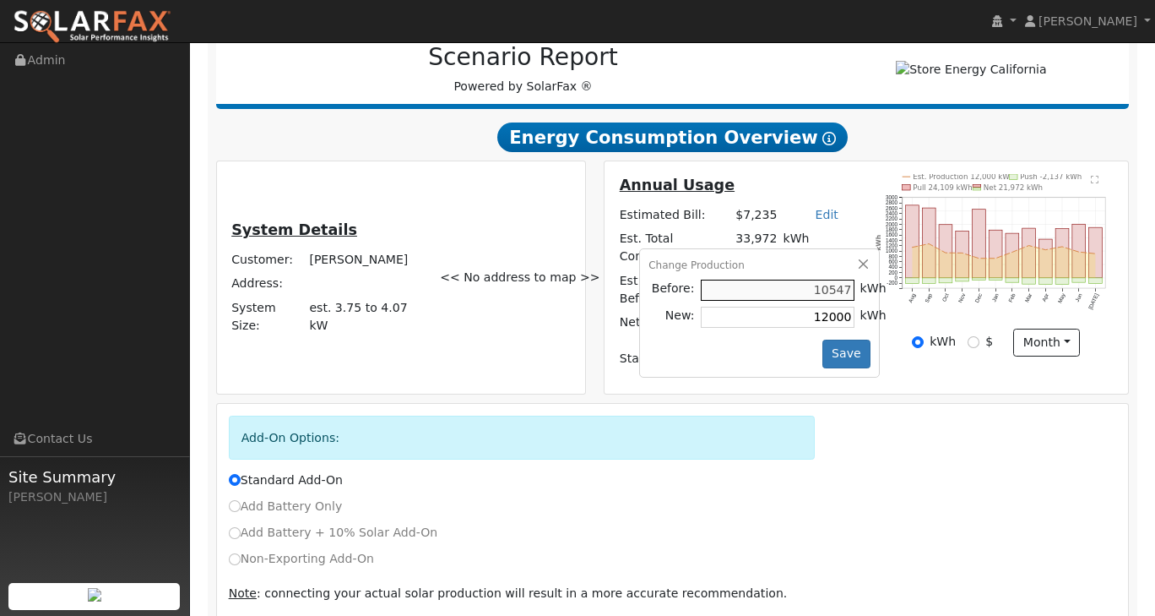
type input "4"
type input "10000"
click at [853, 357] on button "Save" at bounding box center [847, 354] width 49 height 29
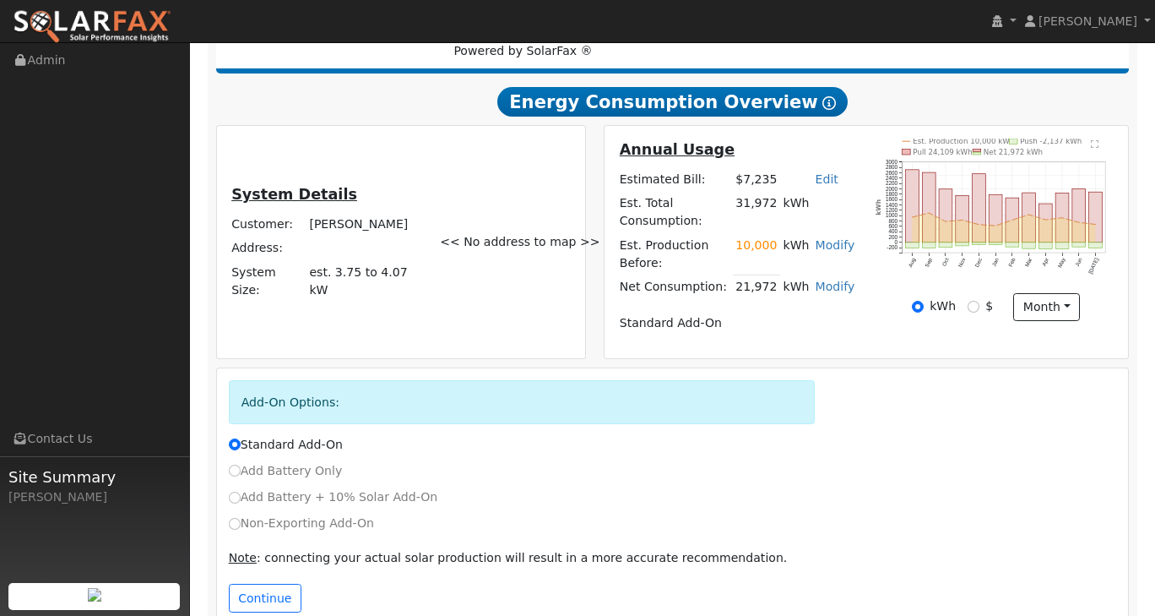
scroll to position [312, 0]
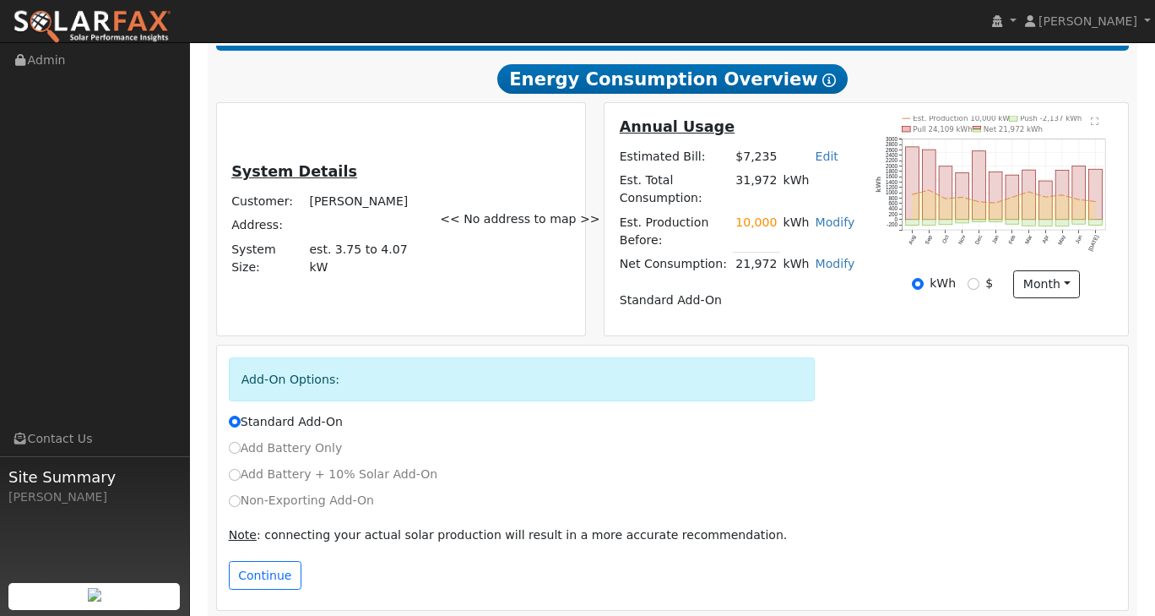
click at [304, 566] on div "Continue" at bounding box center [673, 575] width 906 height 29
click at [274, 566] on button "Continue" at bounding box center [265, 575] width 73 height 29
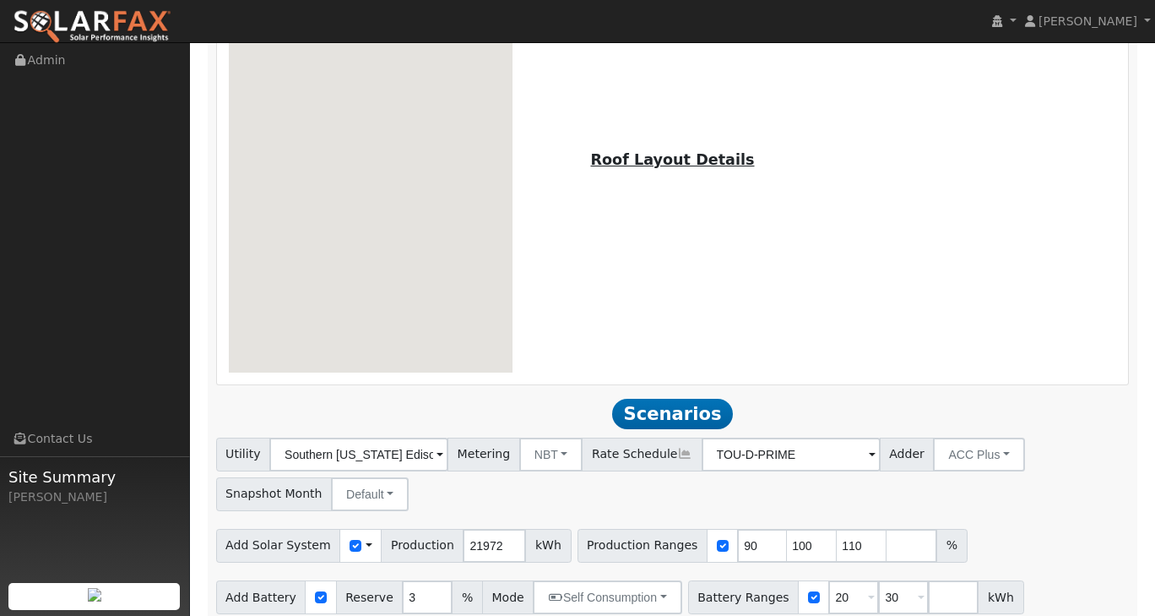
scroll to position [975, 0]
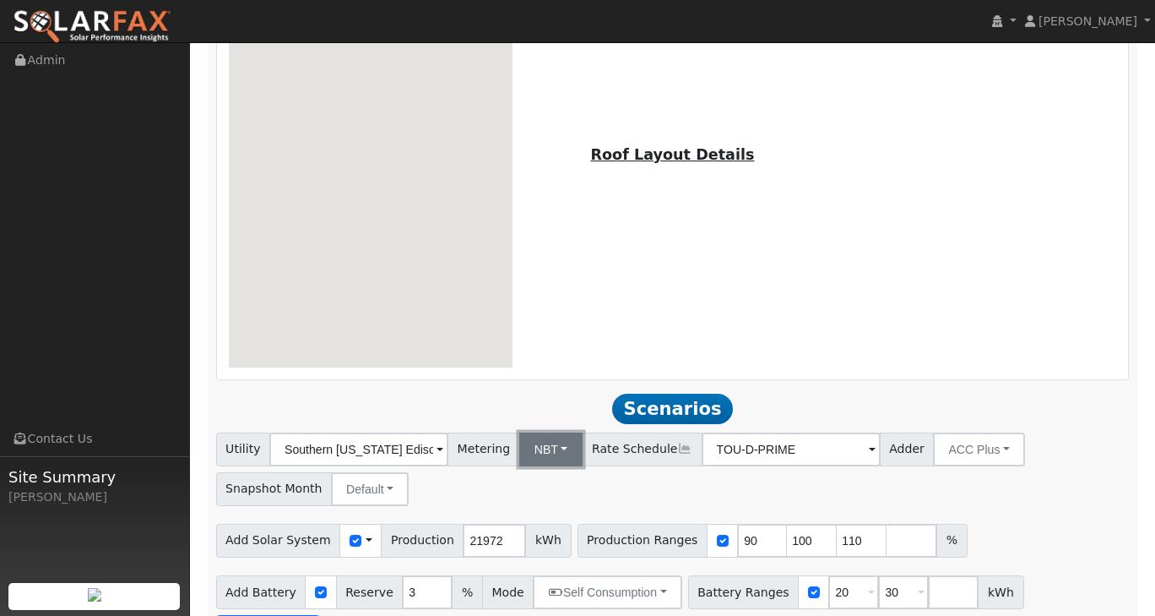
click at [534, 432] on button "NBT" at bounding box center [551, 449] width 64 height 34
click at [534, 475] on link "NEM" at bounding box center [567, 487] width 117 height 24
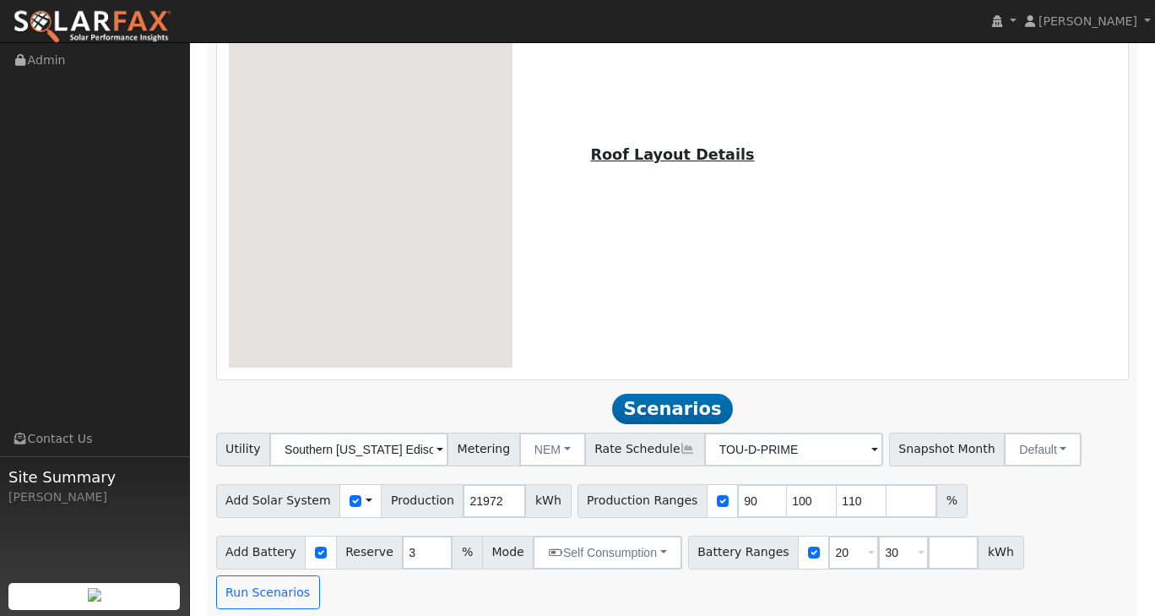
scroll to position [935, 0]
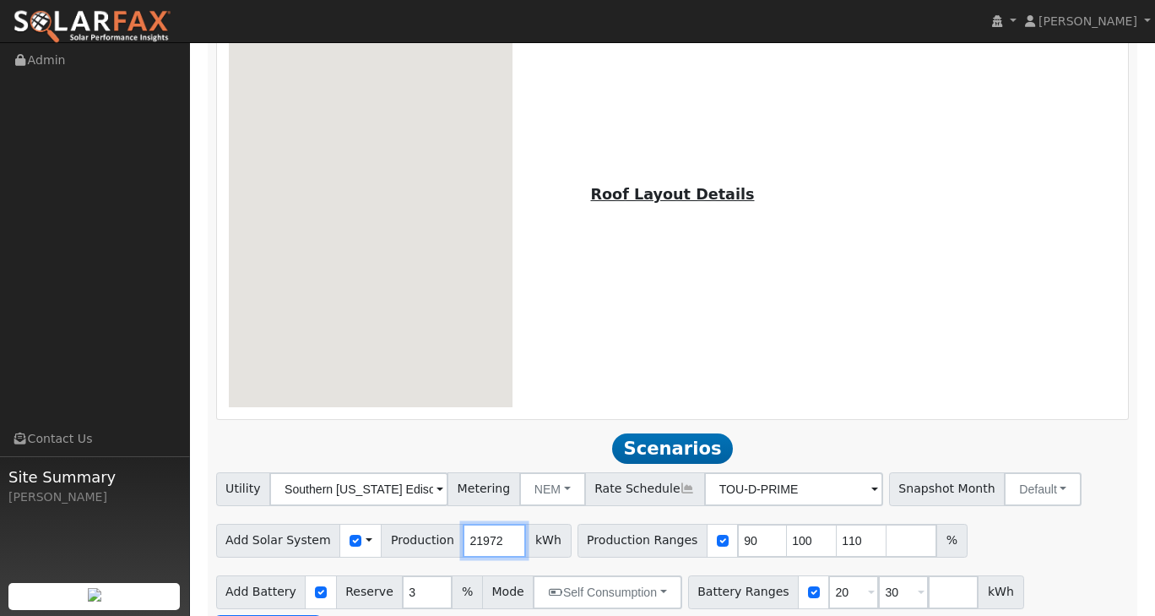
click at [463, 524] on input "21972" at bounding box center [494, 541] width 63 height 34
type input "18972"
click at [1044, 518] on div "Add Solar System Use CSV Data Production 18972 kWh Production Ranges 90 100 110…" at bounding box center [673, 538] width 920 height 40
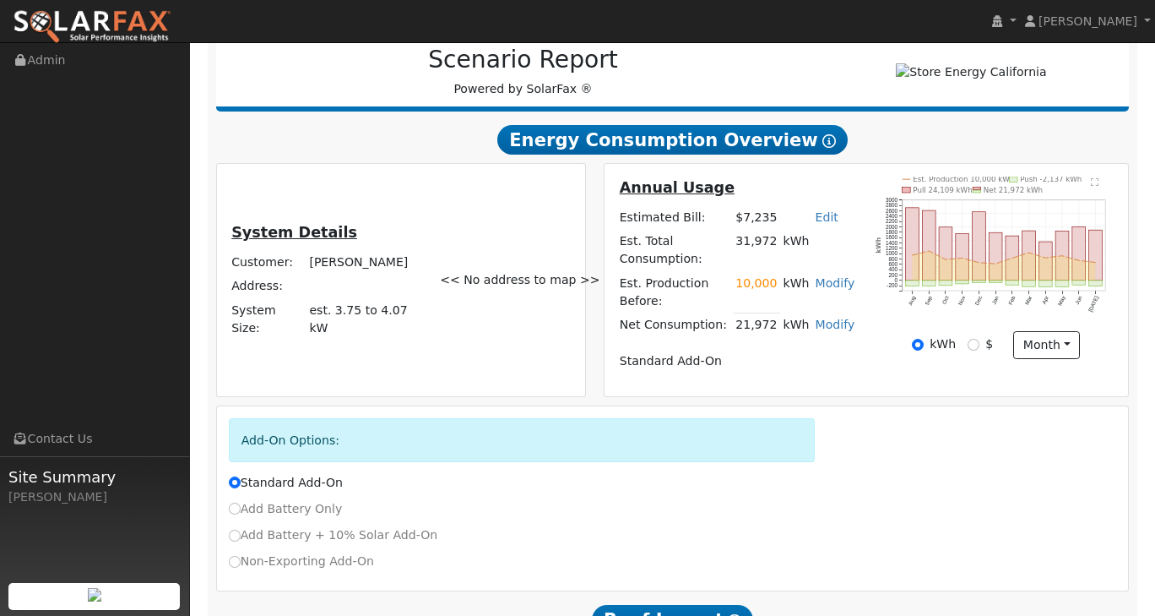
scroll to position [0, 0]
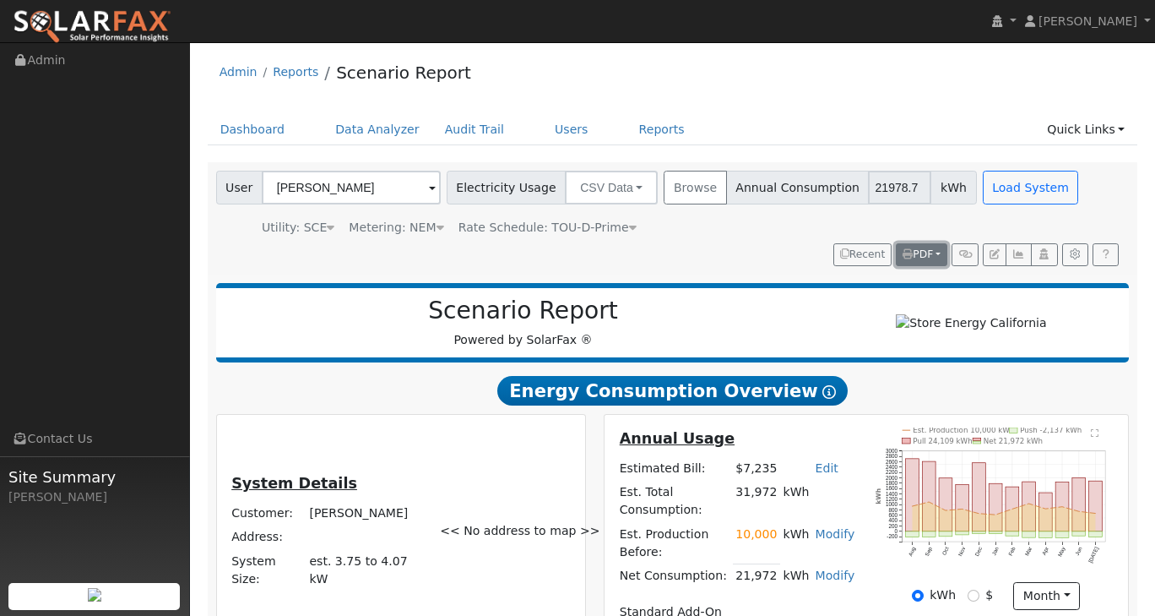
click at [926, 255] on span "PDF" at bounding box center [918, 254] width 30 height 12
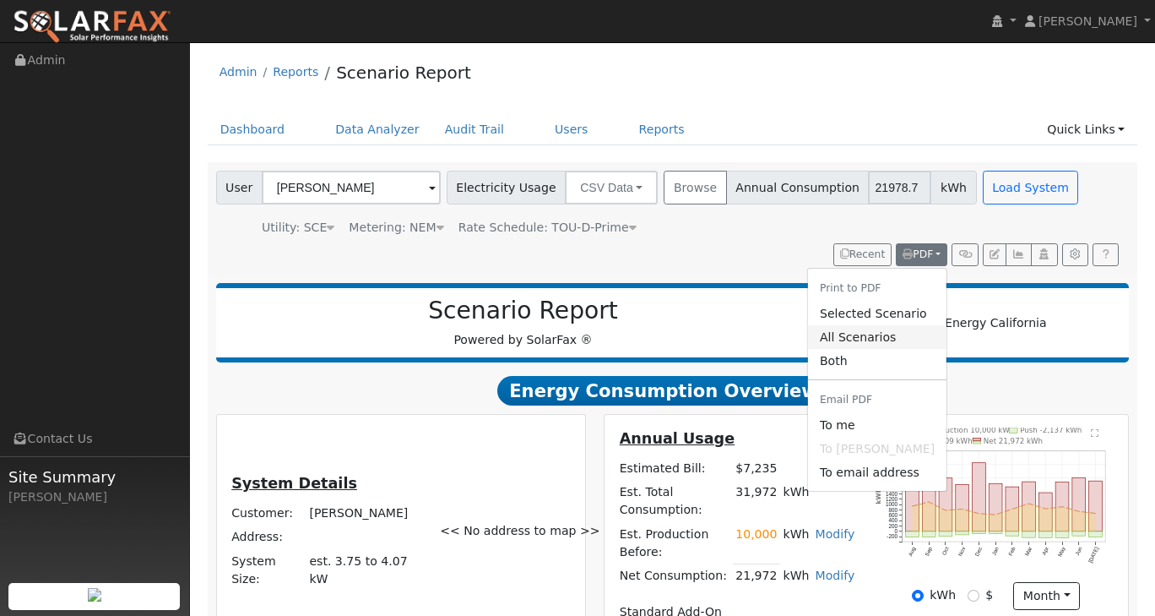
click at [891, 334] on link "All Scenarios" at bounding box center [877, 337] width 139 height 24
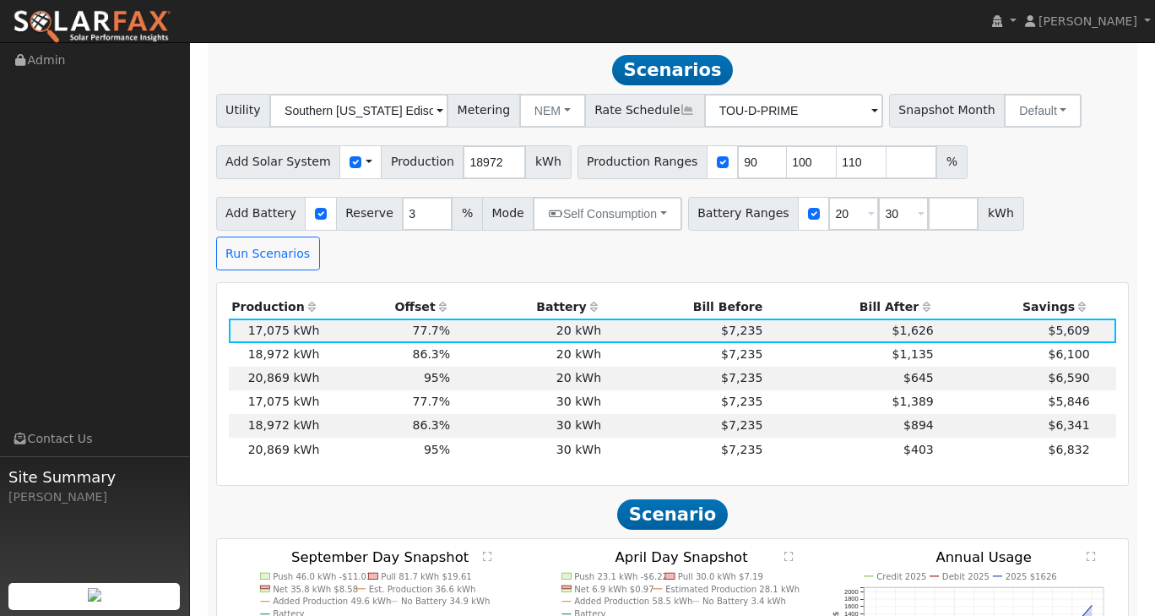
scroll to position [1351, 0]
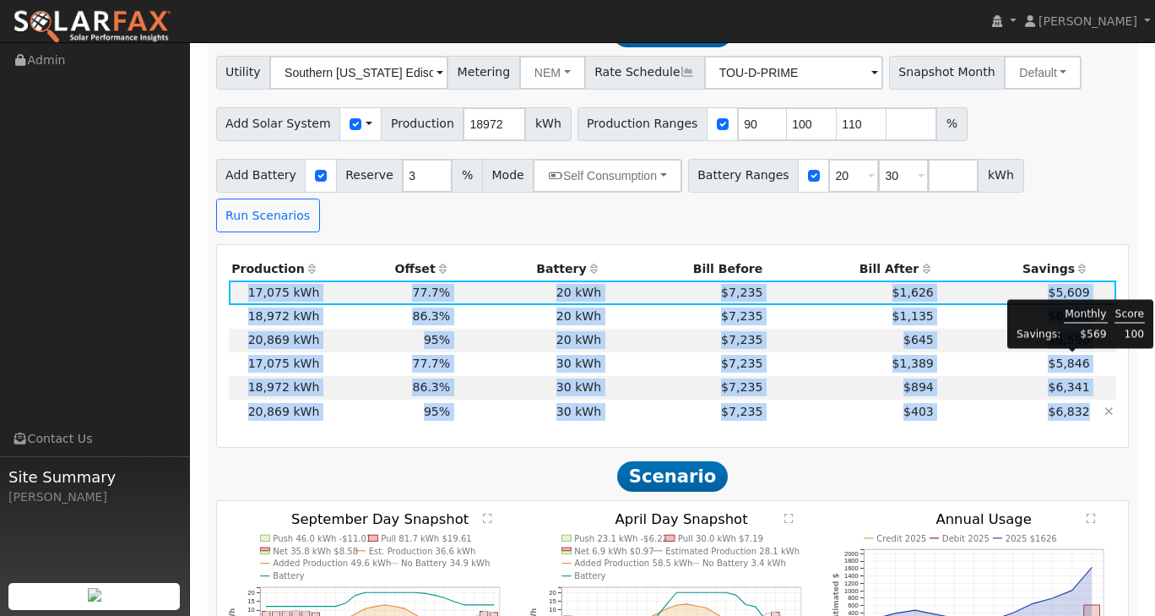
drag, startPoint x: 246, startPoint y: 242, endPoint x: 1076, endPoint y: 367, distance: 839.7
click at [1090, 367] on tbody "17,075 kWh 77.7% 20 kWh 3% $7,235 $1,626 $5,609 3 18,972 kWh 86.3% 20 kWh 3% $7…" at bounding box center [673, 351] width 889 height 143
copy tbody "17,075 kWh 77.7% 20 kWh 3% $7,235 $1,626 $5,609 3 18,972 kWh 86.3% 20 kWh 3% $7…"
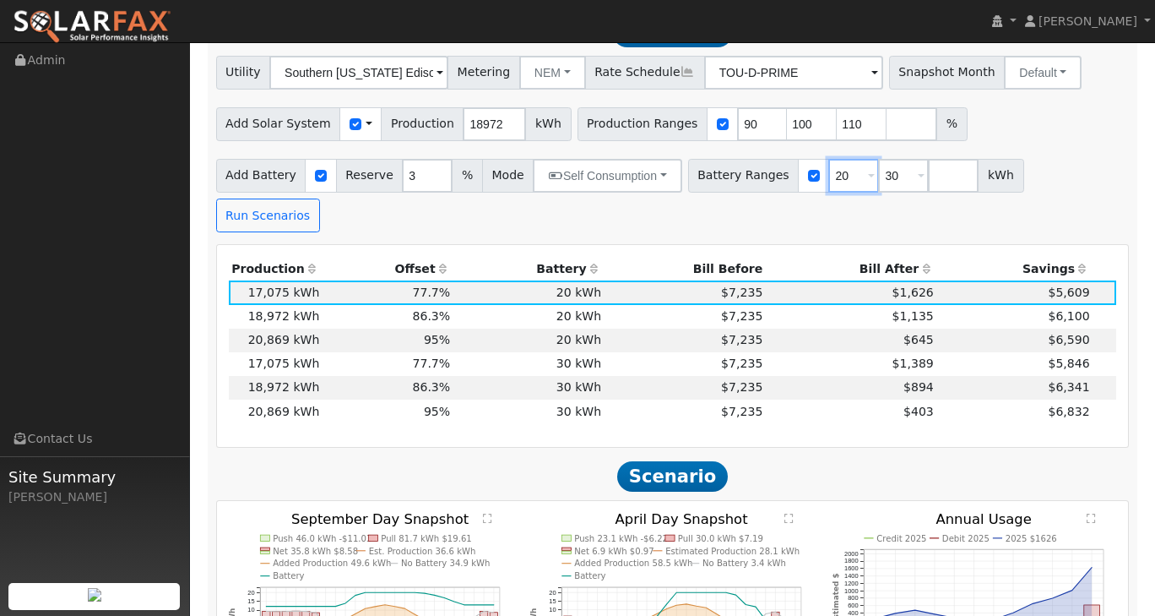
click at [829, 173] on input "20" at bounding box center [854, 176] width 51 height 34
type input "30"
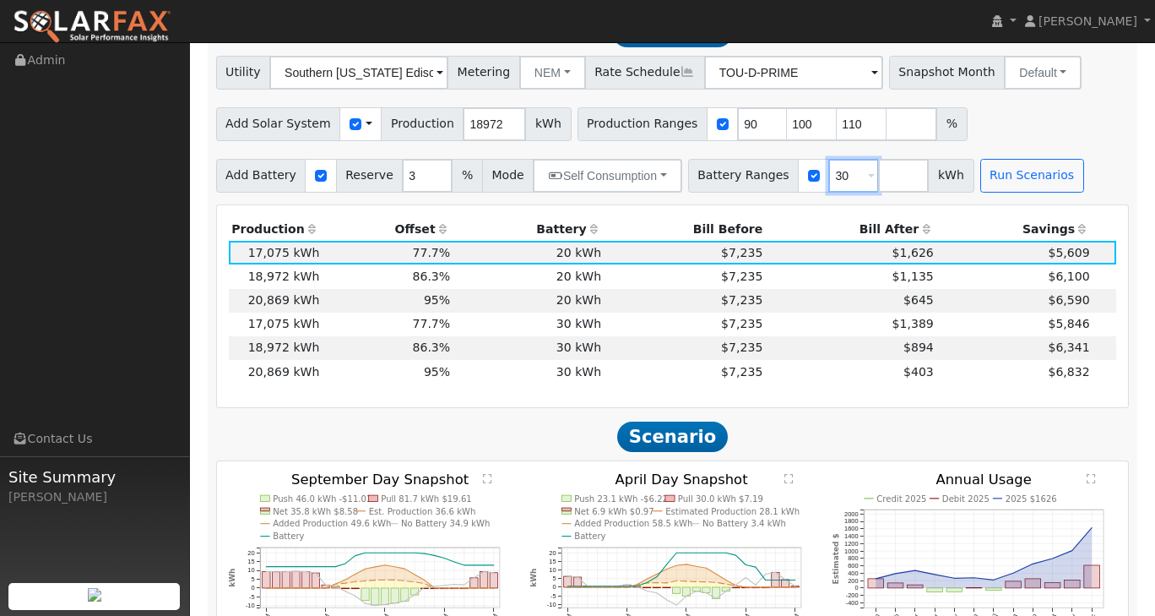
type input "30"
click at [878, 161] on input "number" at bounding box center [903, 176] width 51 height 34
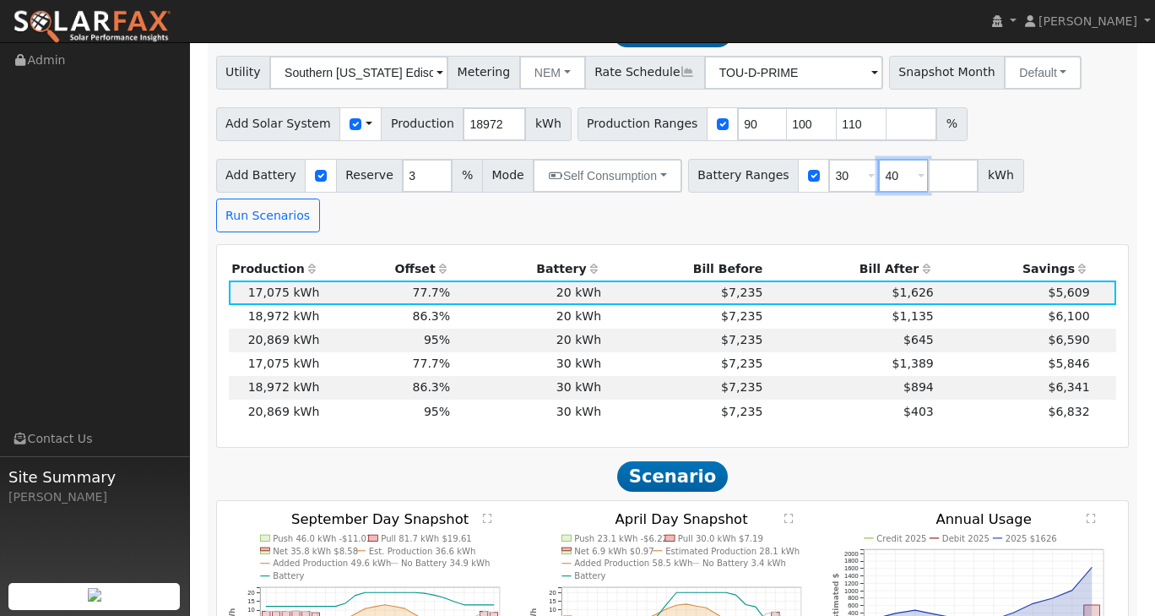
type input "40"
click at [934, 160] on input "number" at bounding box center [953, 176] width 51 height 34
type input "50"
click at [1097, 165] on div "Add Battery Reserve 3 % Mode Self Consumption Self Consumption Peak Savings Bac…" at bounding box center [673, 192] width 920 height 79
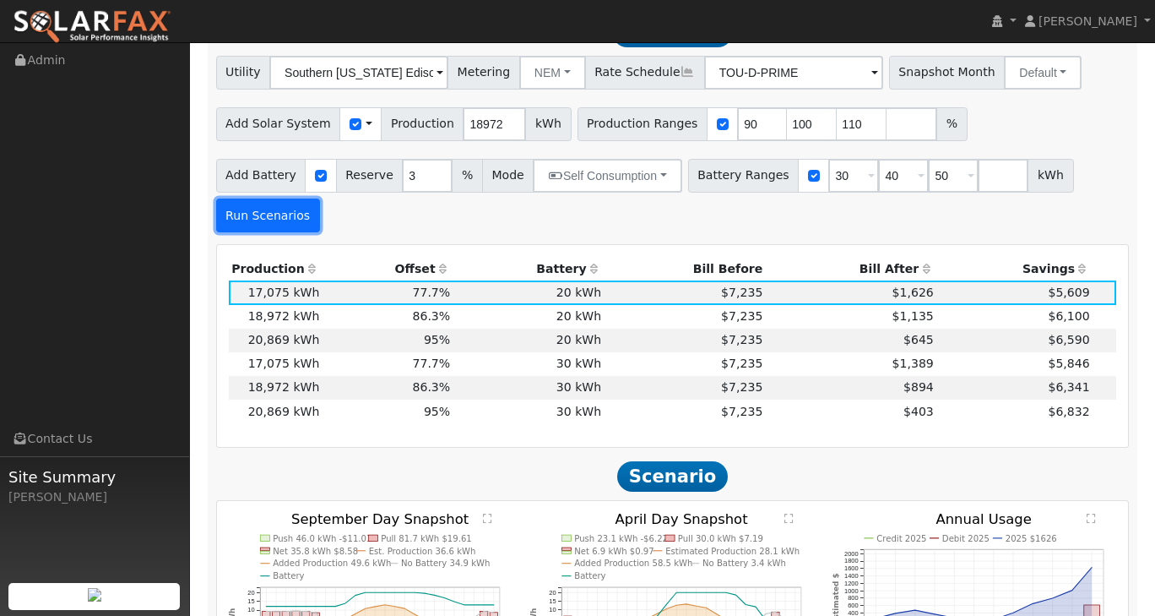
click at [265, 198] on button "Run Scenarios" at bounding box center [268, 215] width 104 height 34
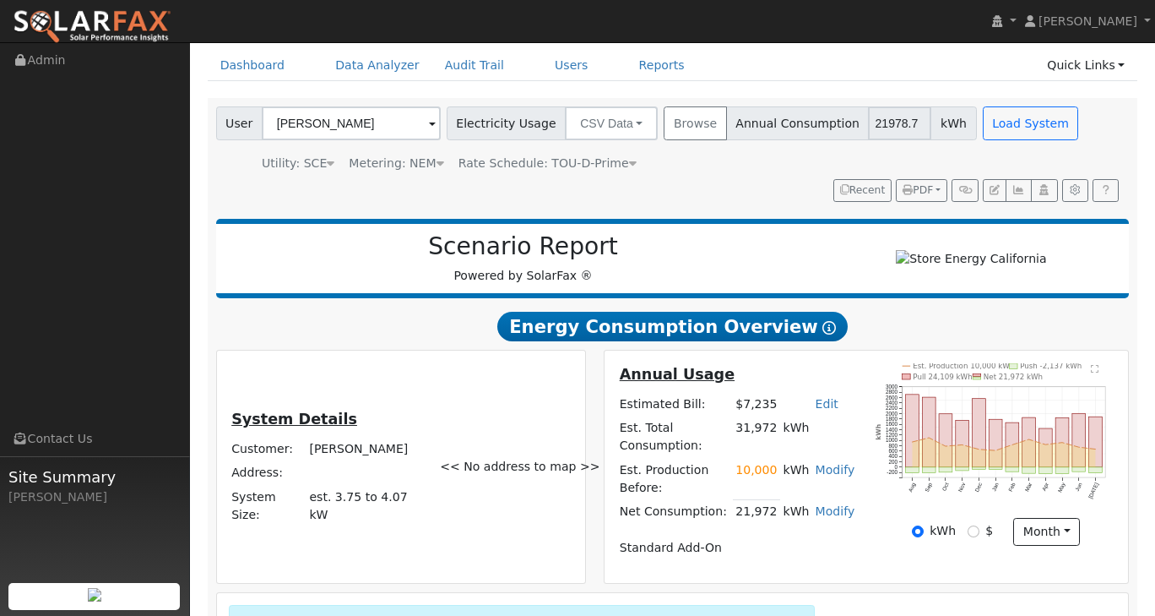
scroll to position [0, 0]
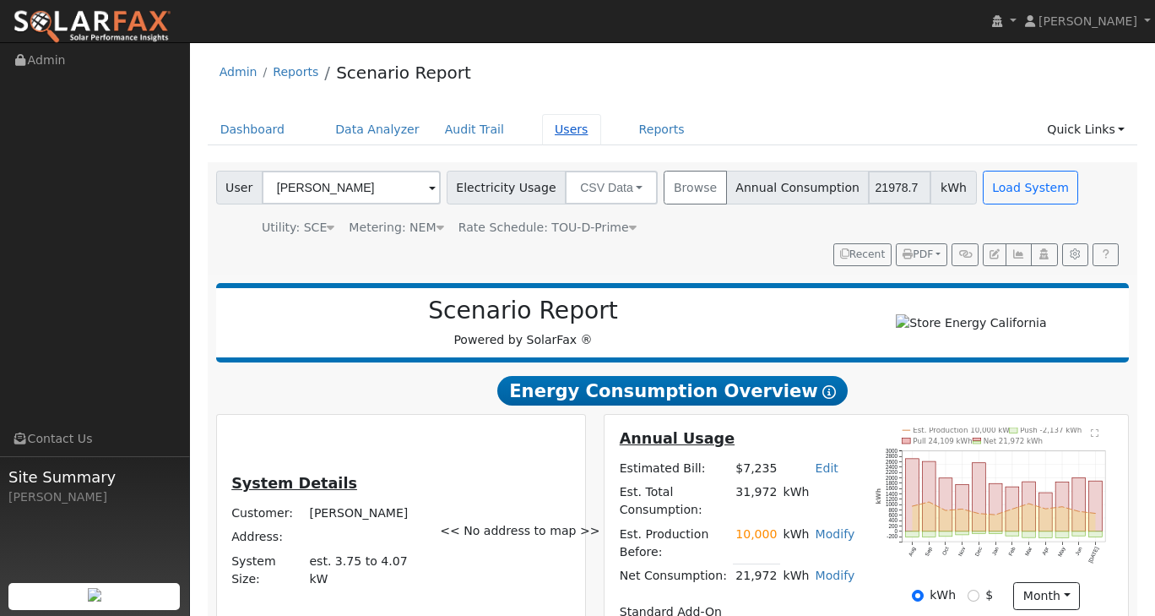
click at [542, 133] on link "Users" at bounding box center [571, 129] width 59 height 31
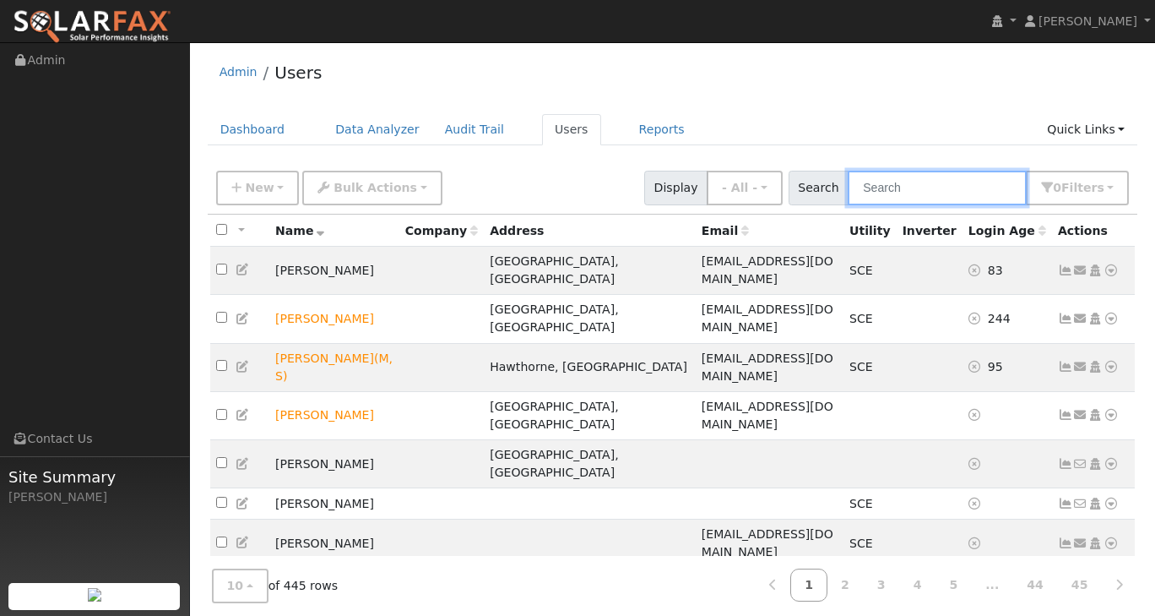
click at [894, 195] on input "text" at bounding box center [937, 188] width 179 height 35
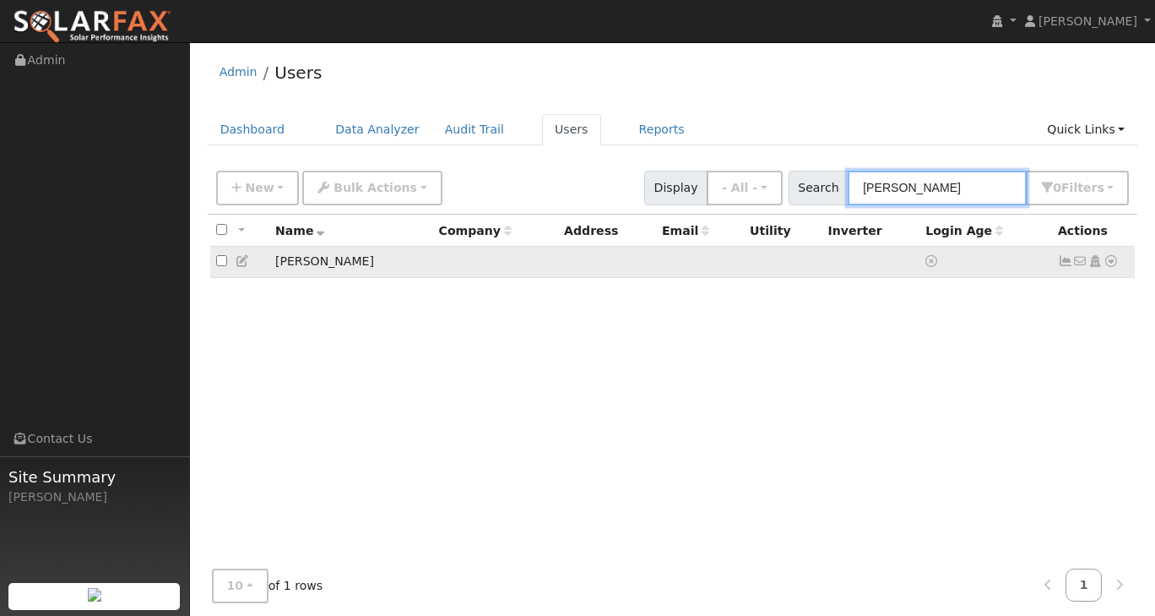
type input "[PERSON_NAME]"
click at [324, 266] on td "[PERSON_NAME]" at bounding box center [351, 262] width 164 height 31
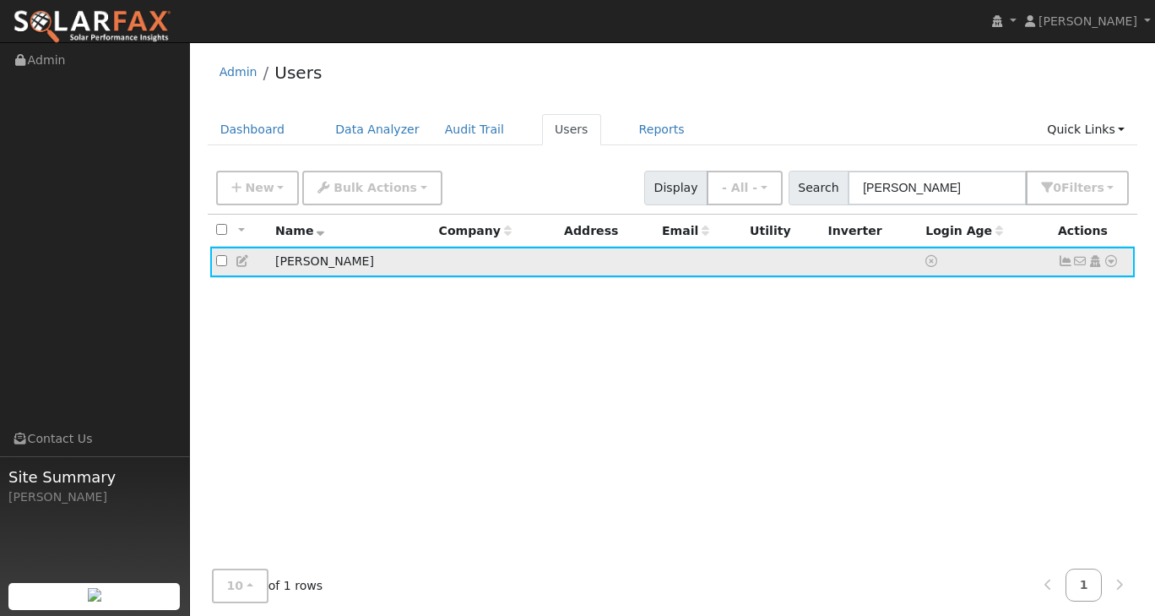
click at [303, 264] on td "[PERSON_NAME]" at bounding box center [351, 262] width 164 height 31
click at [1111, 265] on icon at bounding box center [1111, 261] width 15 height 12
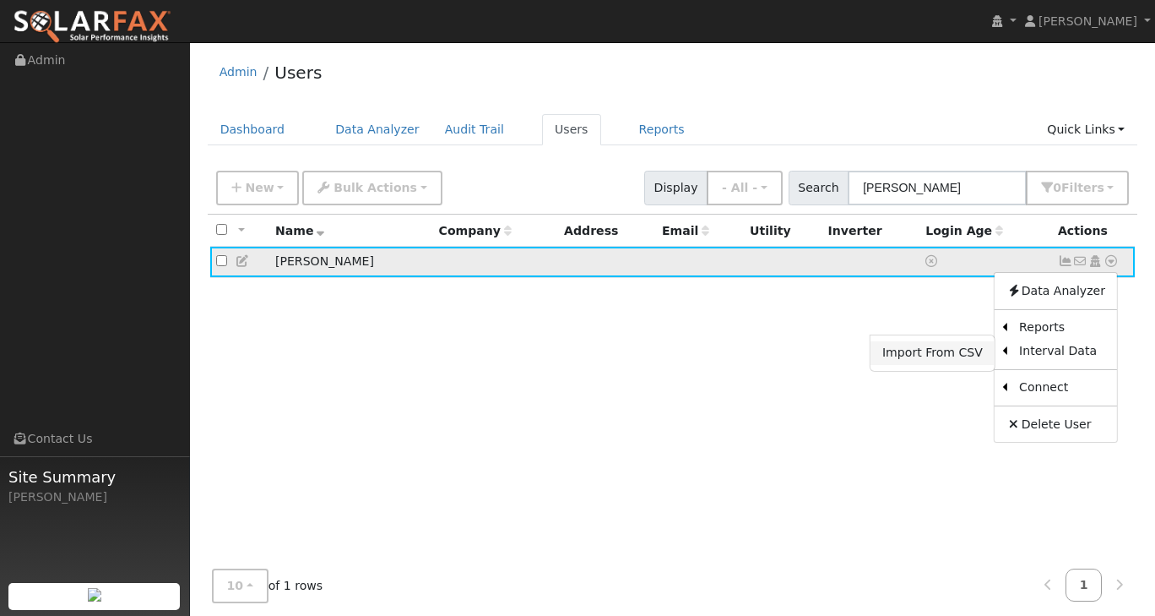
click at [965, 345] on link "Import From CSV" at bounding box center [933, 353] width 124 height 24
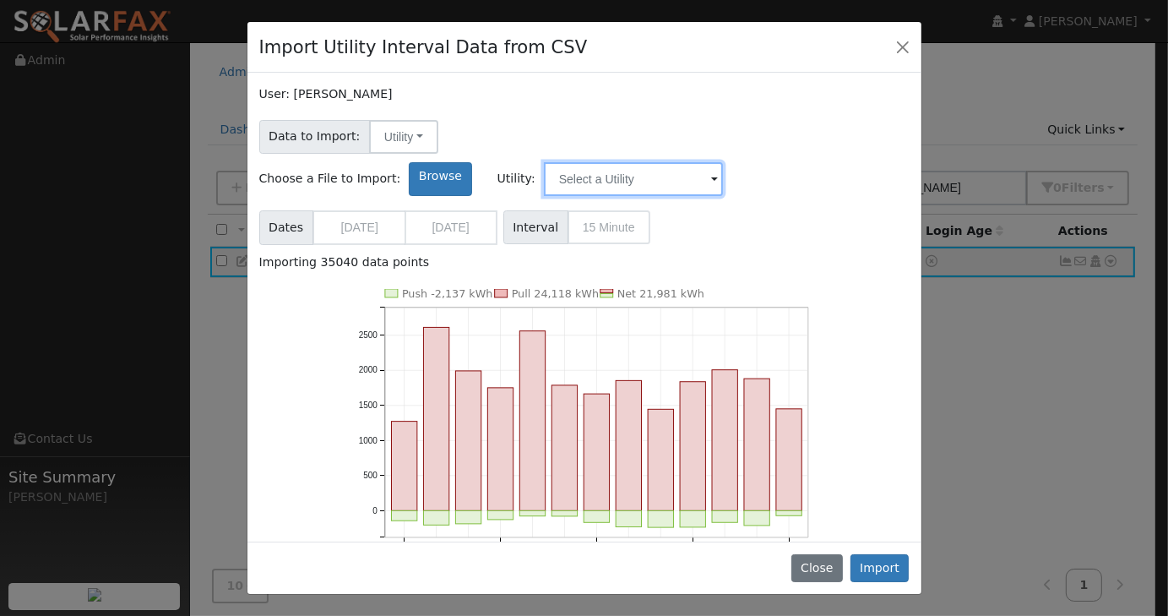
click at [723, 162] on input "text" at bounding box center [633, 179] width 179 height 34
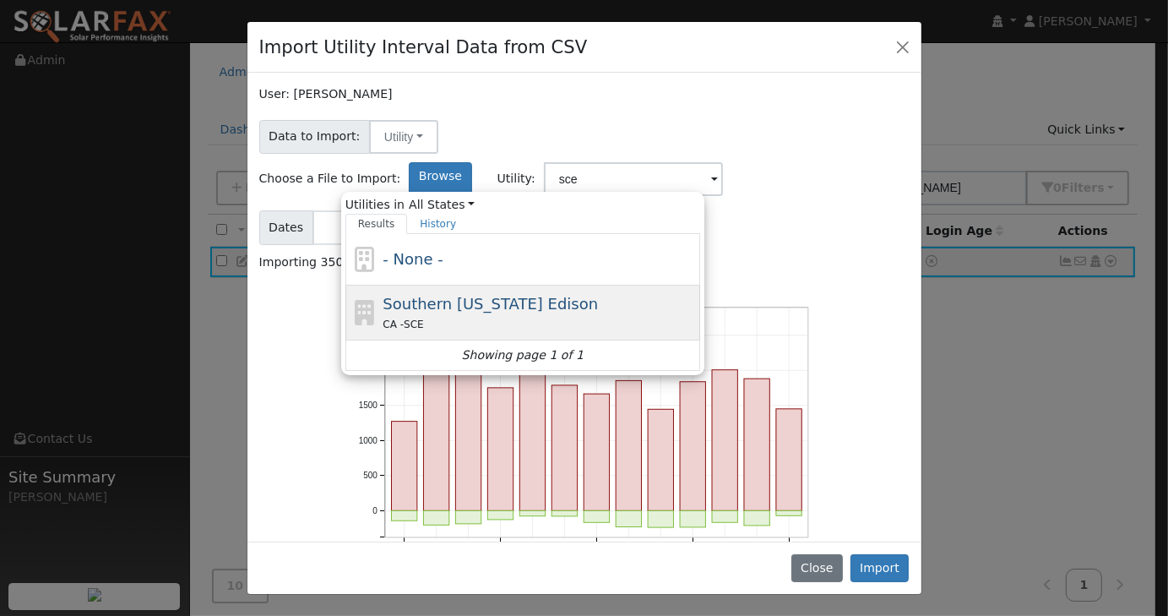
click at [598, 295] on span "Southern [US_STATE] Edison" at bounding box center [490, 304] width 215 height 18
type input "Southern [US_STATE] Edison"
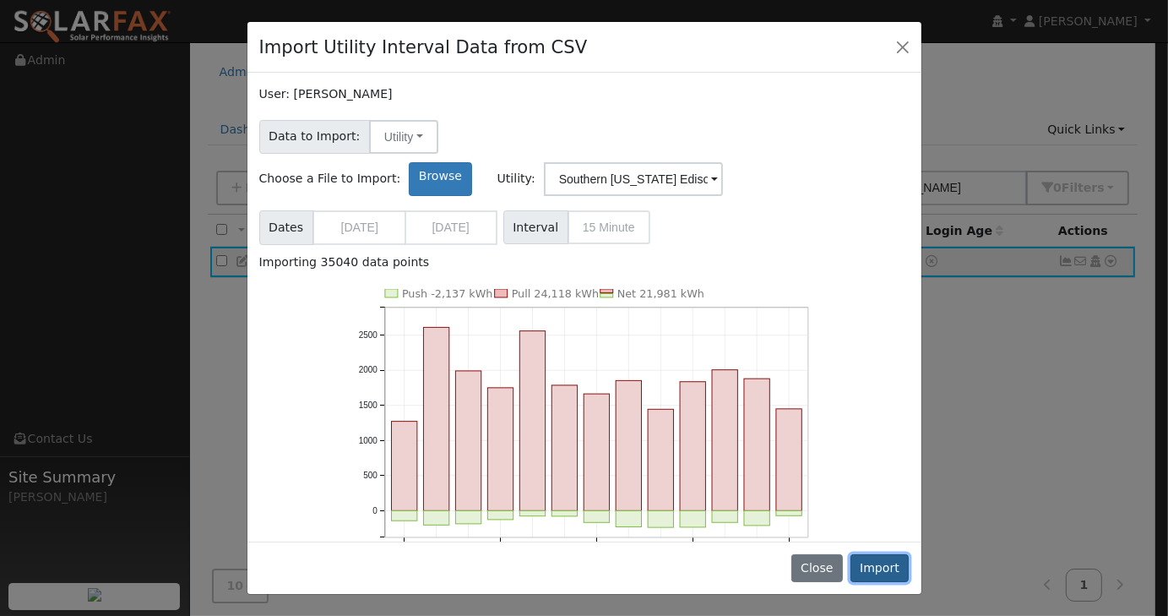
click at [871, 568] on button "Import" at bounding box center [880, 568] width 59 height 29
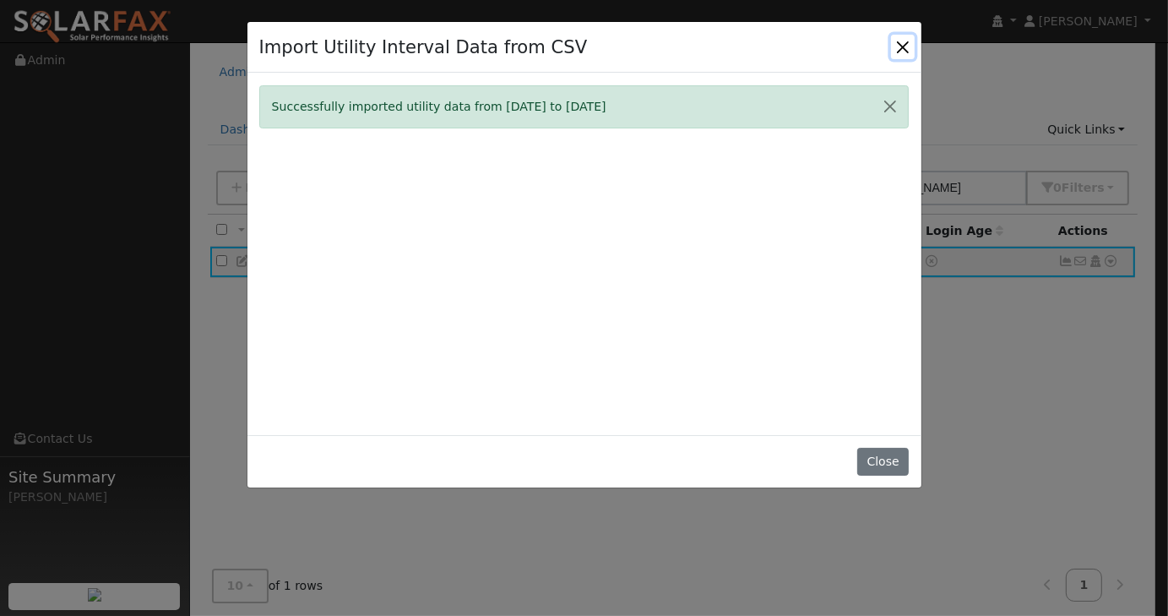
drag, startPoint x: 904, startPoint y: 49, endPoint x: 916, endPoint y: 58, distance: 15.0
click at [904, 49] on button "Close" at bounding box center [903, 47] width 24 height 24
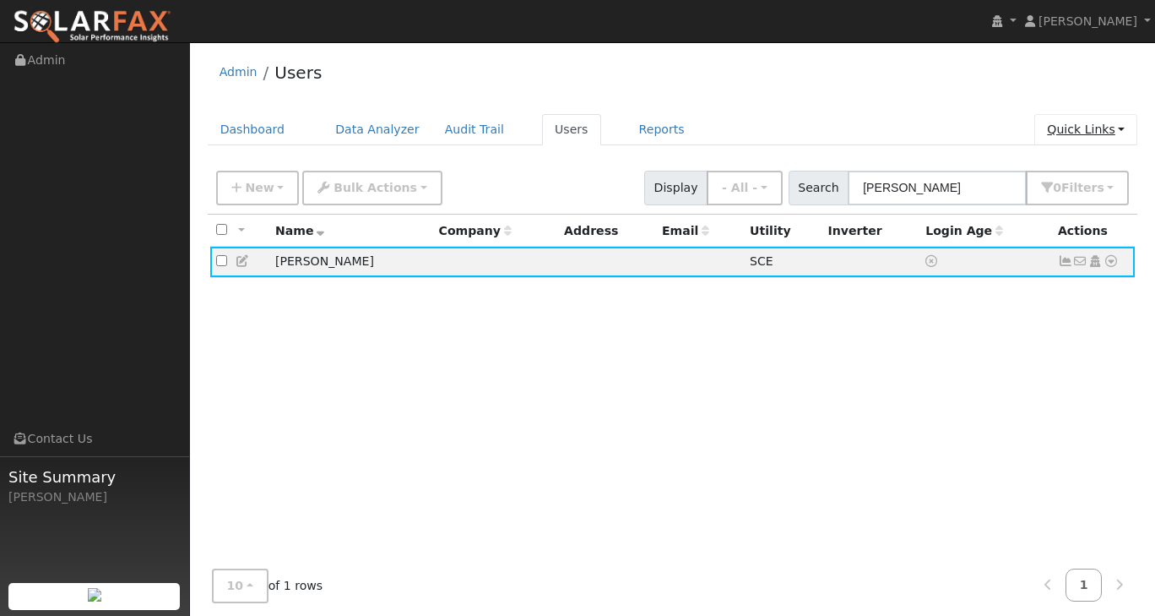
click at [1111, 121] on link "Quick Links" at bounding box center [1086, 129] width 103 height 31
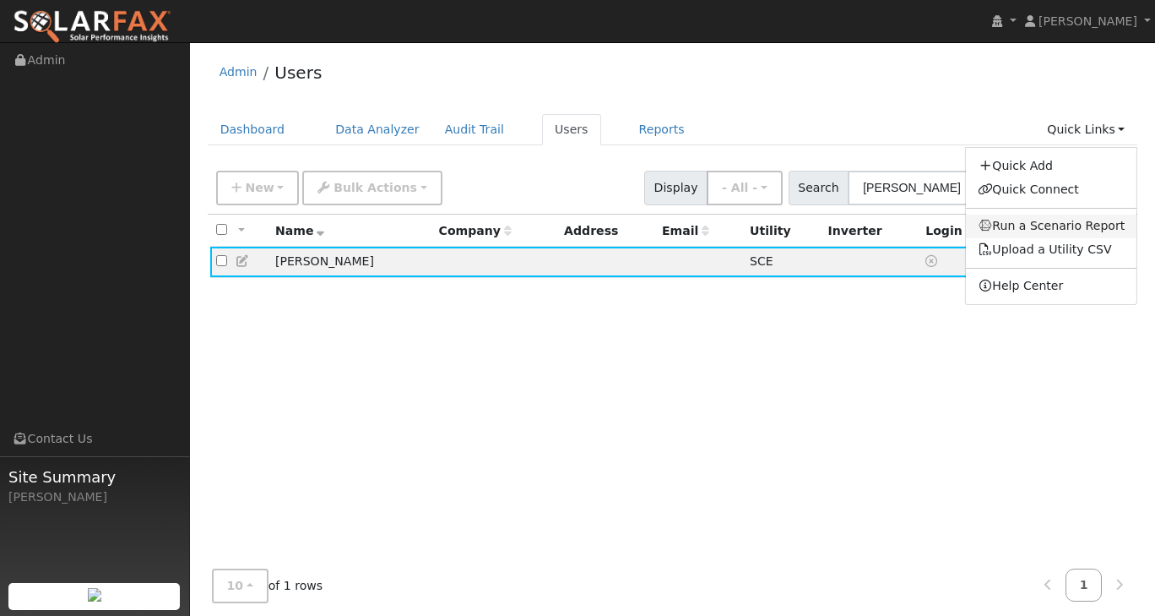
click at [1073, 229] on link "Run a Scenario Report" at bounding box center [1051, 227] width 171 height 24
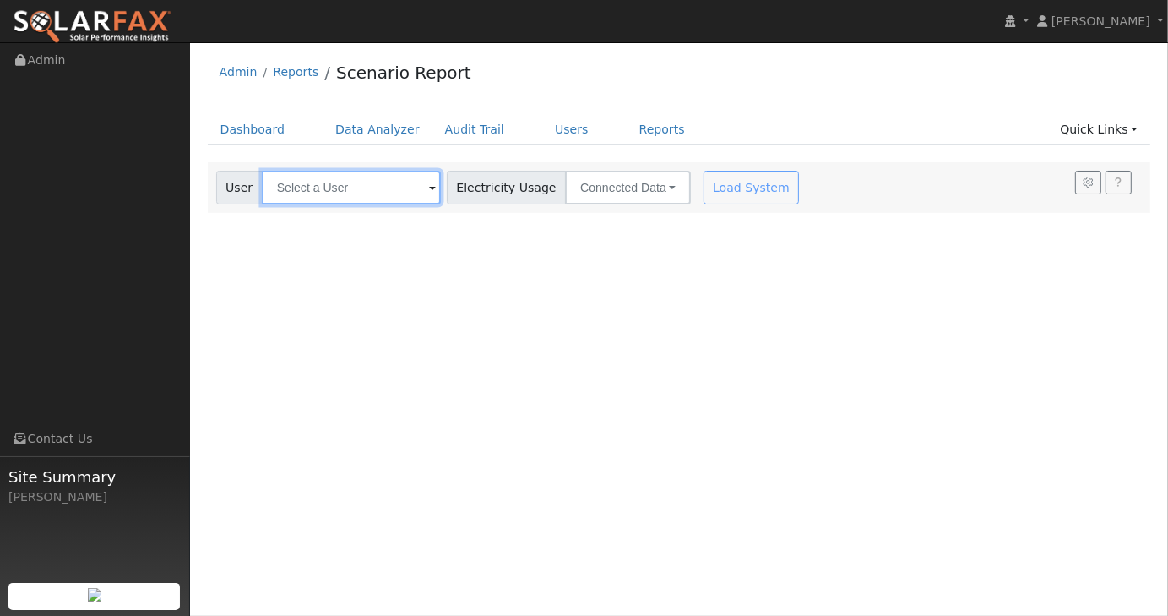
click at [385, 182] on input "text" at bounding box center [351, 188] width 179 height 34
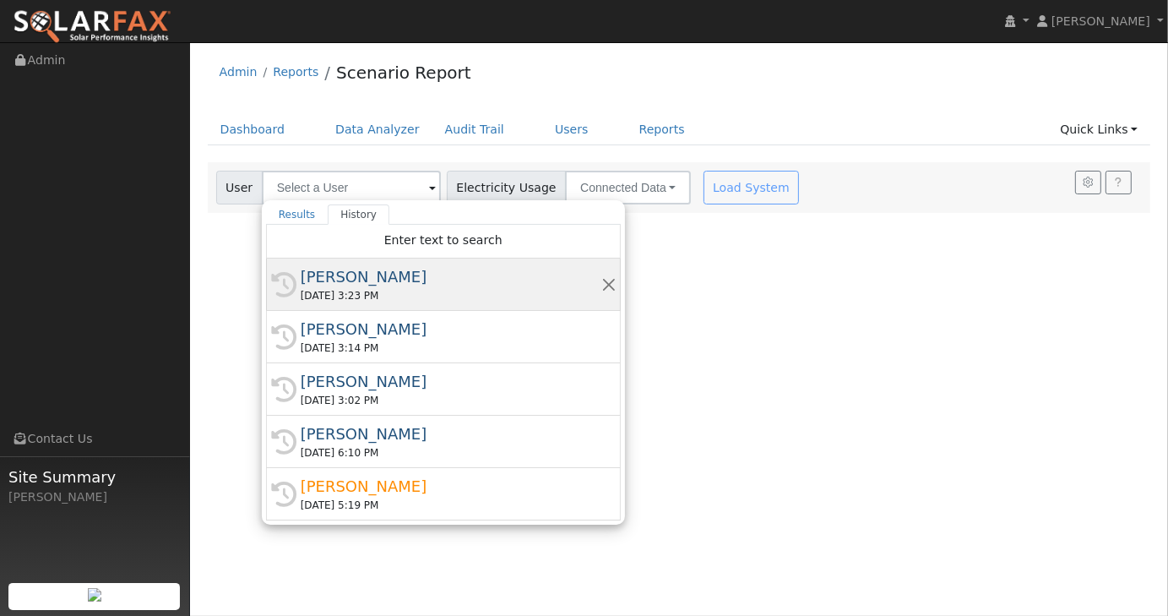
click at [353, 284] on div "[PERSON_NAME]" at bounding box center [451, 276] width 301 height 23
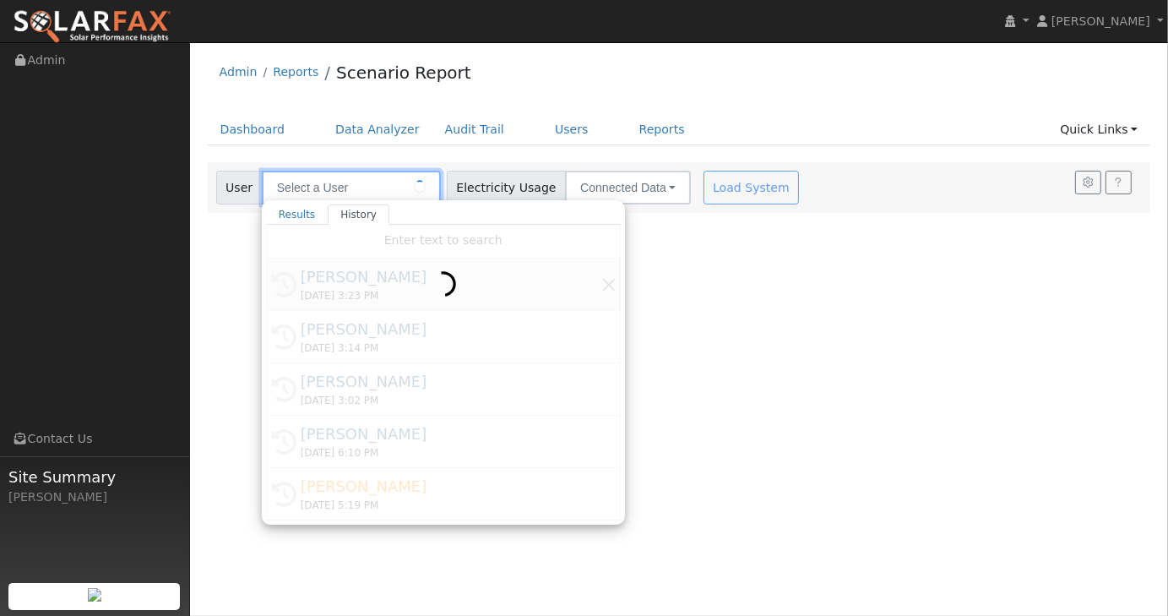
type input "[PERSON_NAME]"
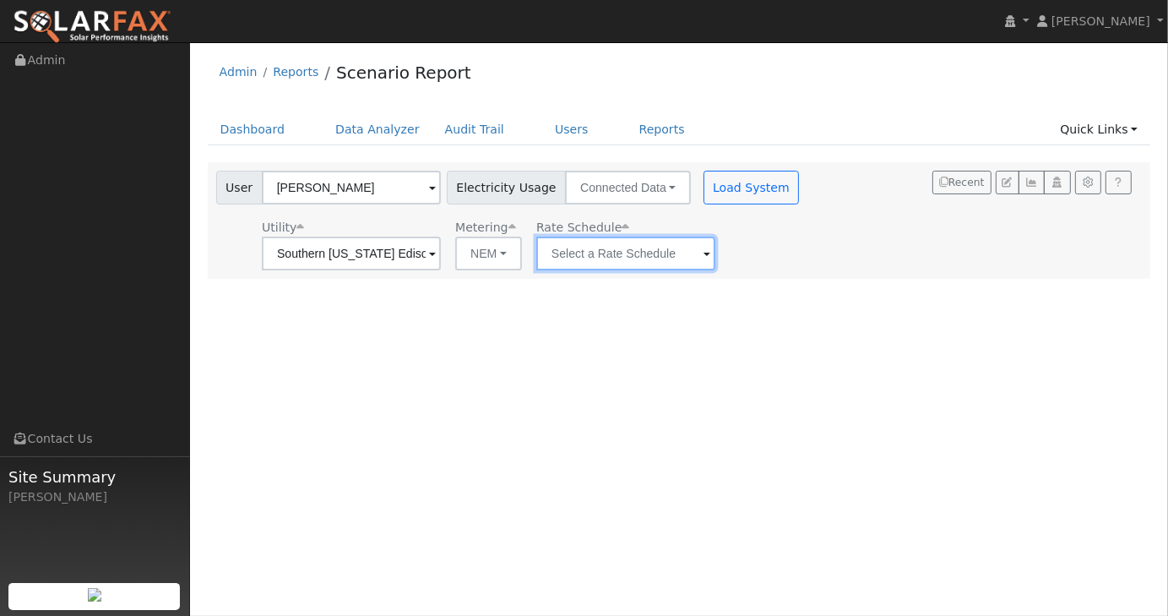
click at [441, 253] on input "text" at bounding box center [351, 253] width 179 height 34
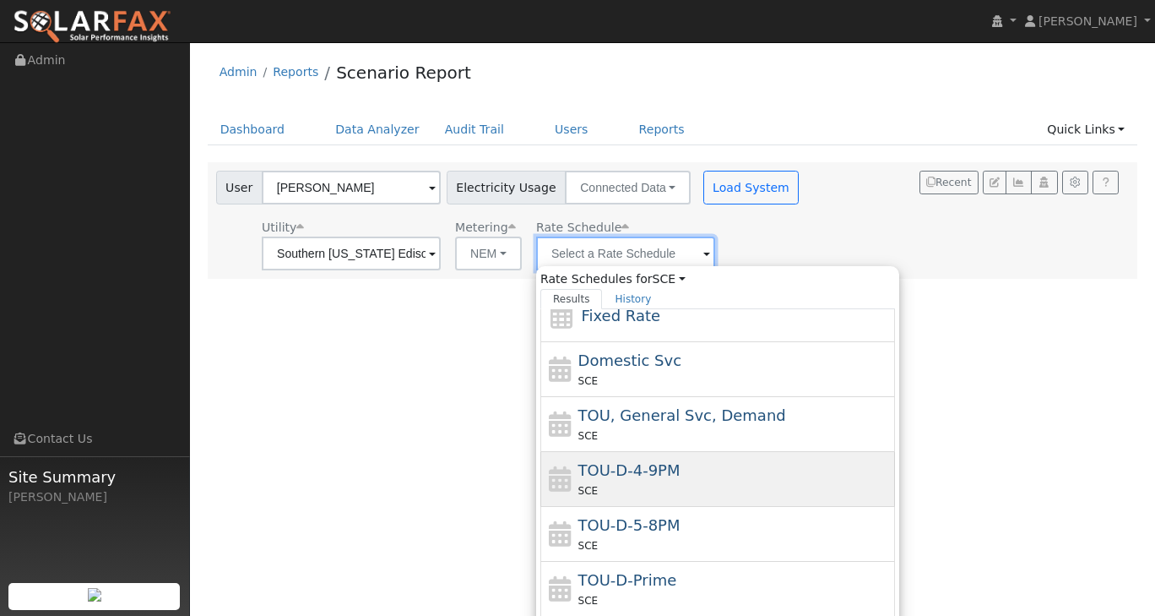
scroll to position [84, 0]
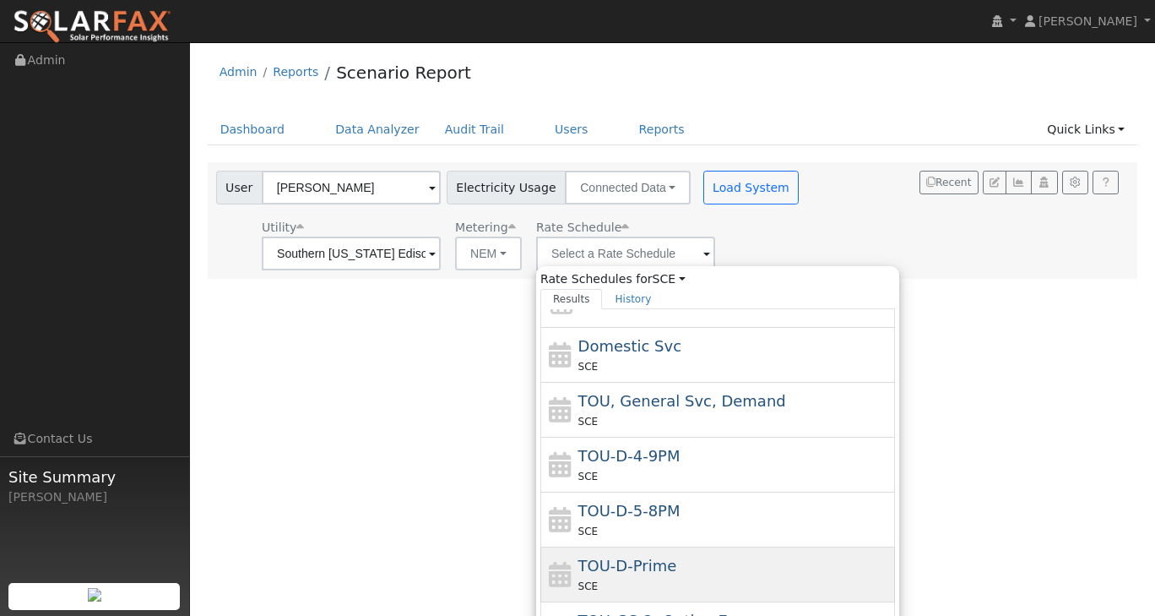
click at [638, 565] on span "TOU-D-Prime" at bounding box center [628, 566] width 99 height 18
type input "TOU-D-Prime"
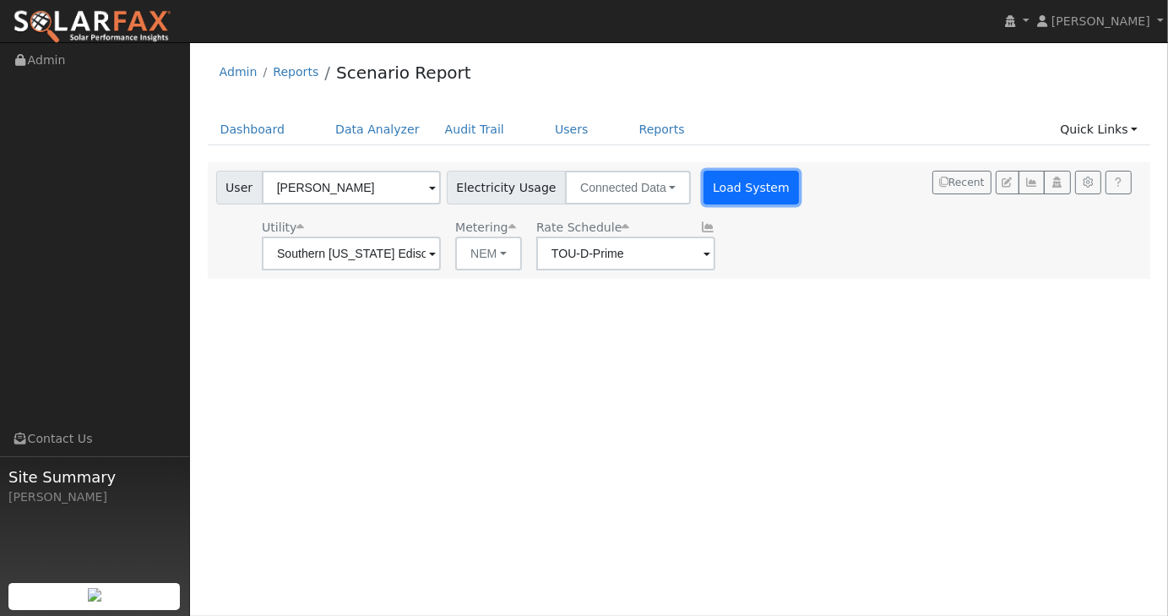
click at [735, 196] on button "Load System" at bounding box center [752, 188] width 96 height 34
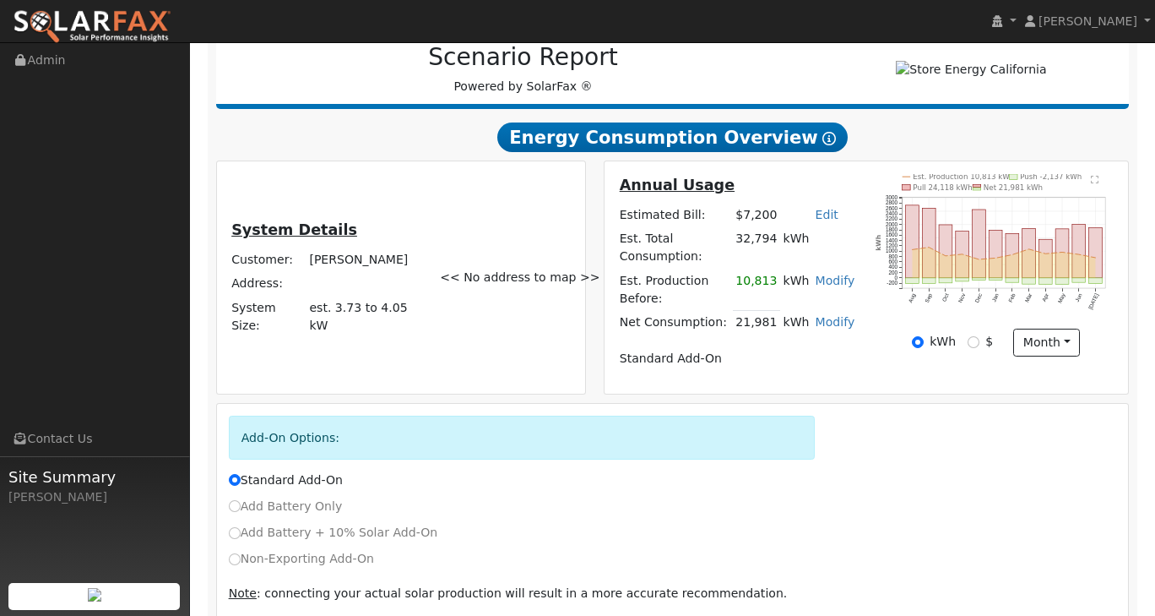
scroll to position [282, 0]
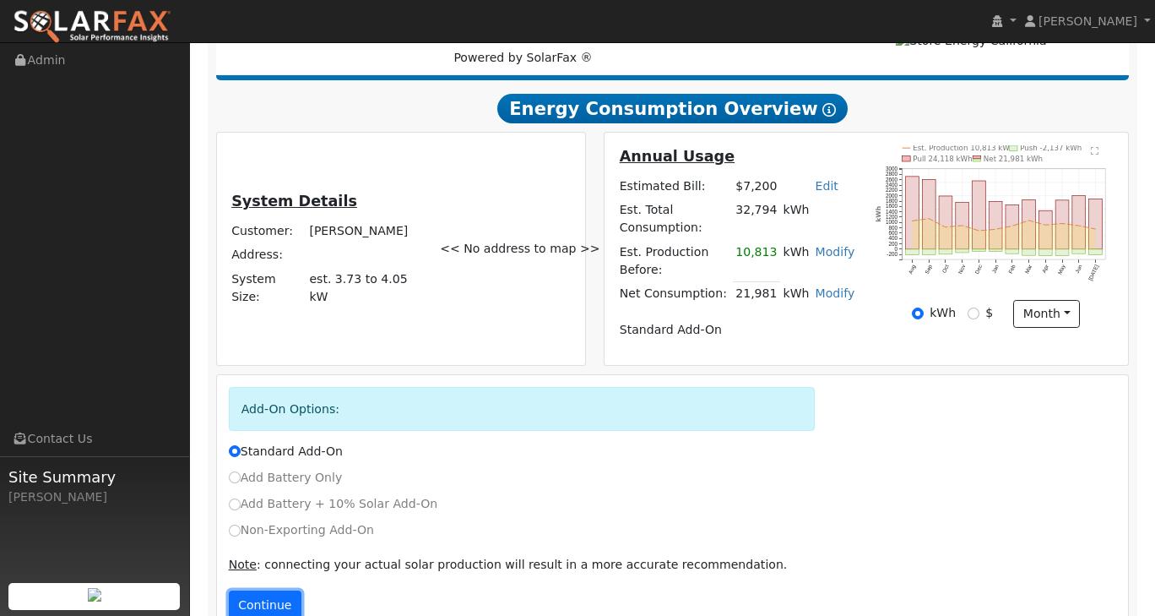
click at [269, 590] on button "Continue" at bounding box center [265, 604] width 73 height 29
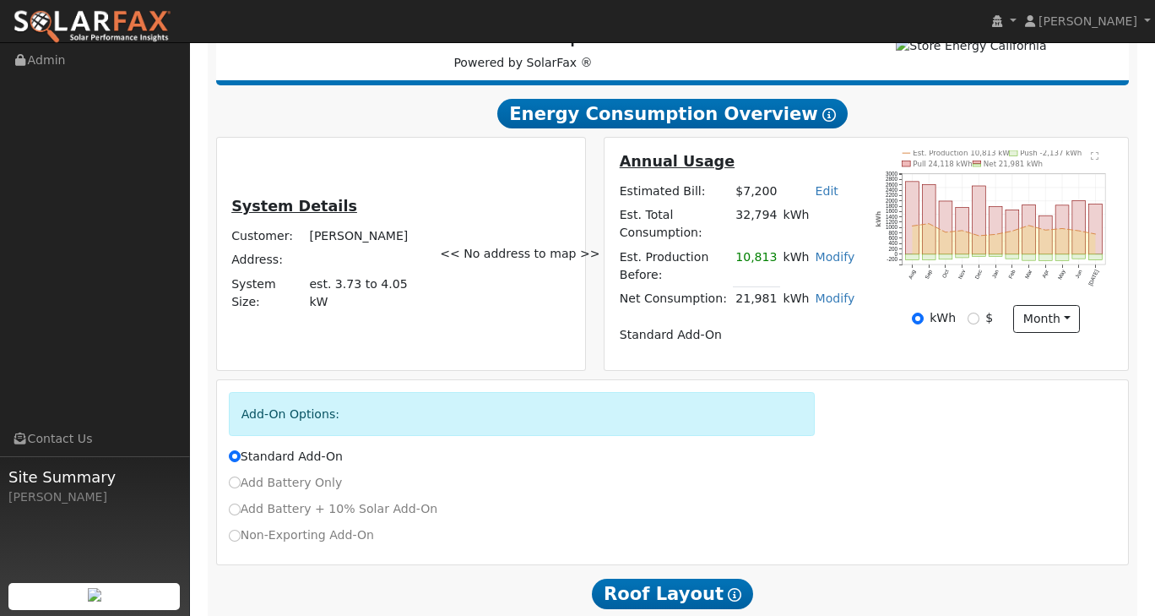
scroll to position [309, 0]
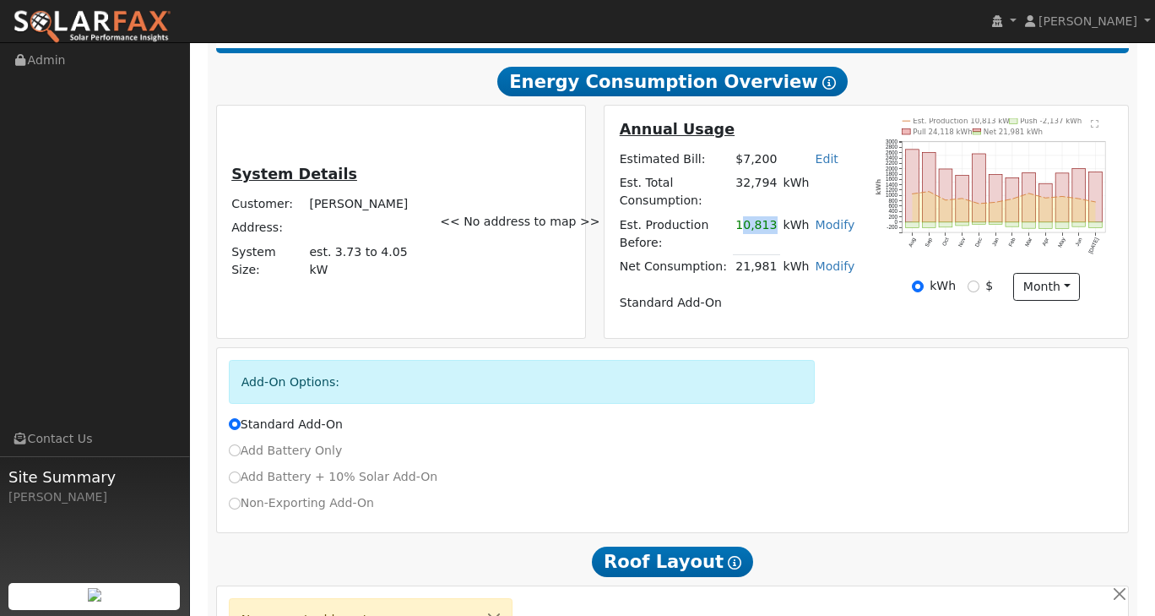
drag, startPoint x: 780, startPoint y: 199, endPoint x: 751, endPoint y: 195, distance: 29.9
click at [751, 213] on td "10,813" at bounding box center [756, 233] width 47 height 41
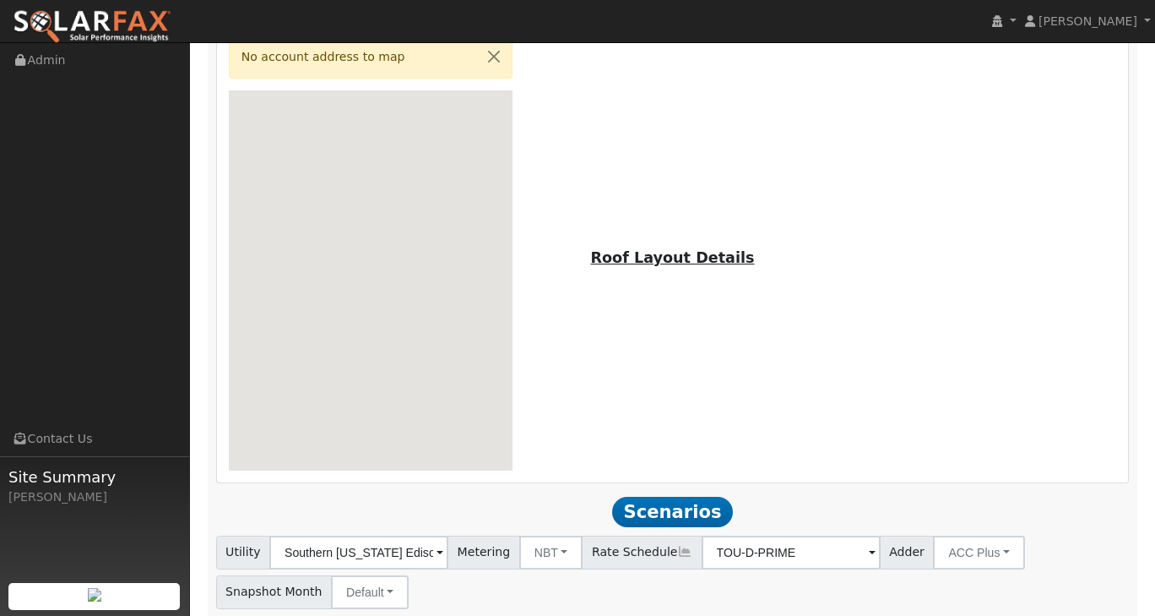
scroll to position [985, 0]
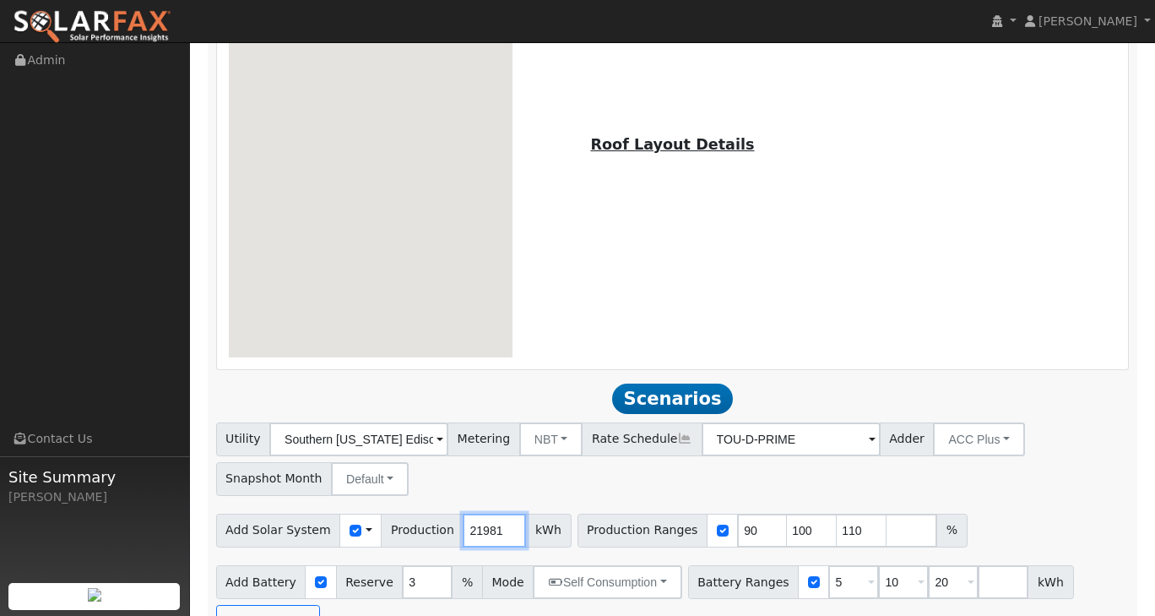
drag, startPoint x: 481, startPoint y: 487, endPoint x: 450, endPoint y: 491, distance: 31.4
click at [463, 514] on input "21981" at bounding box center [494, 531] width 63 height 34
type input "13000"
click at [1020, 508] on div "Add Solar System Use CSV Data Production 13000 kWh Production Ranges 90 100 110…" at bounding box center [673, 528] width 920 height 40
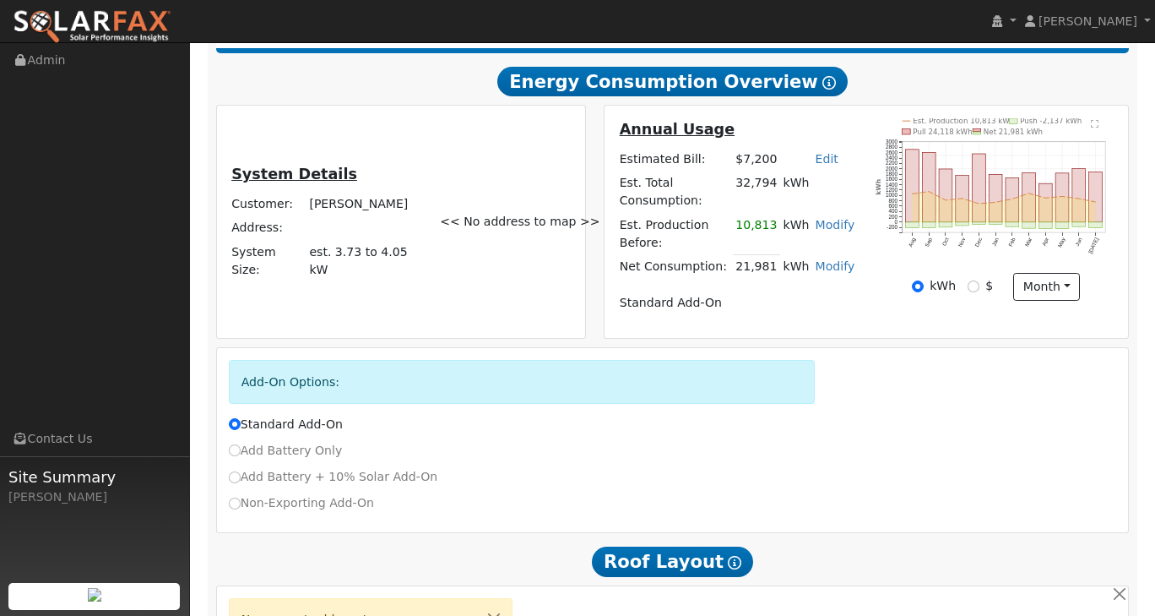
scroll to position [140, 0]
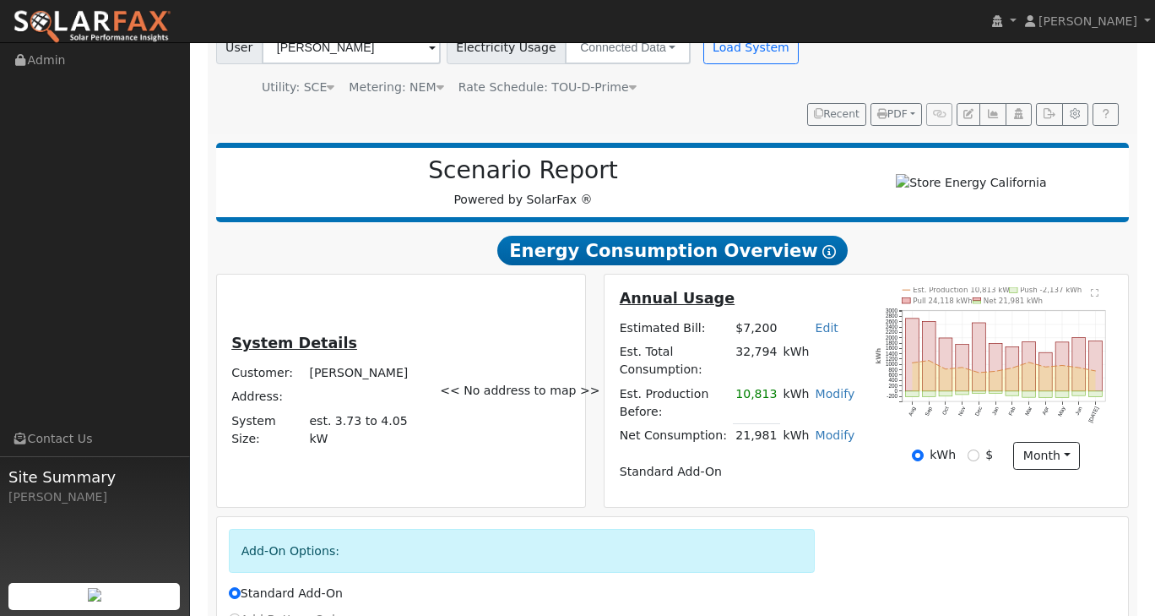
click at [829, 387] on link "Modify" at bounding box center [836, 394] width 40 height 14
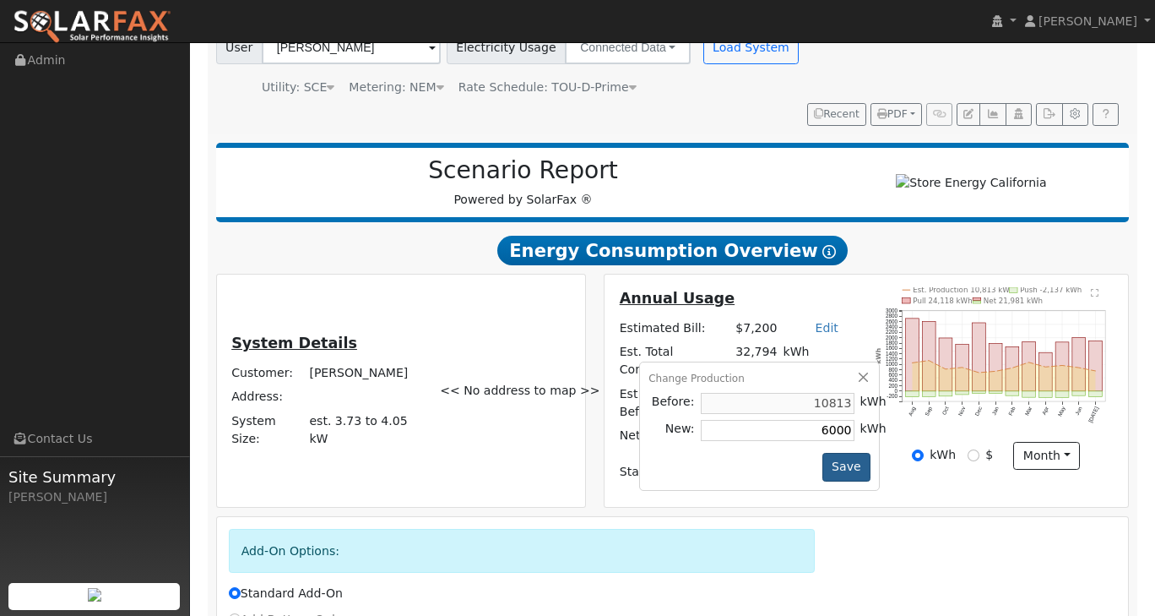
type input "6000"
click at [861, 453] on button "Save" at bounding box center [847, 467] width 49 height 29
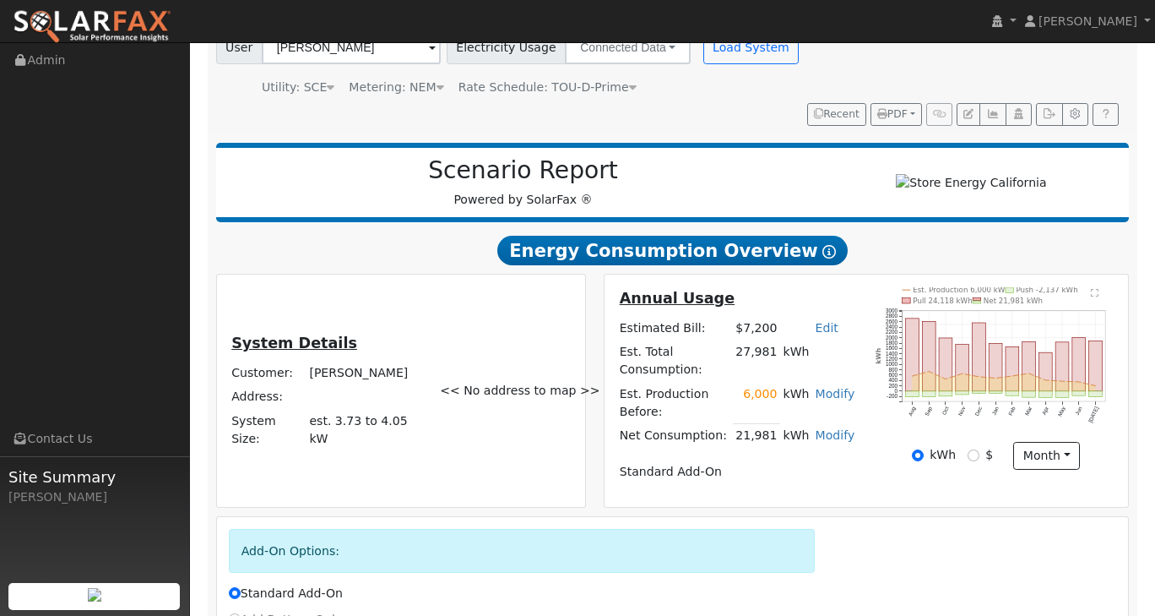
scroll to position [282, 0]
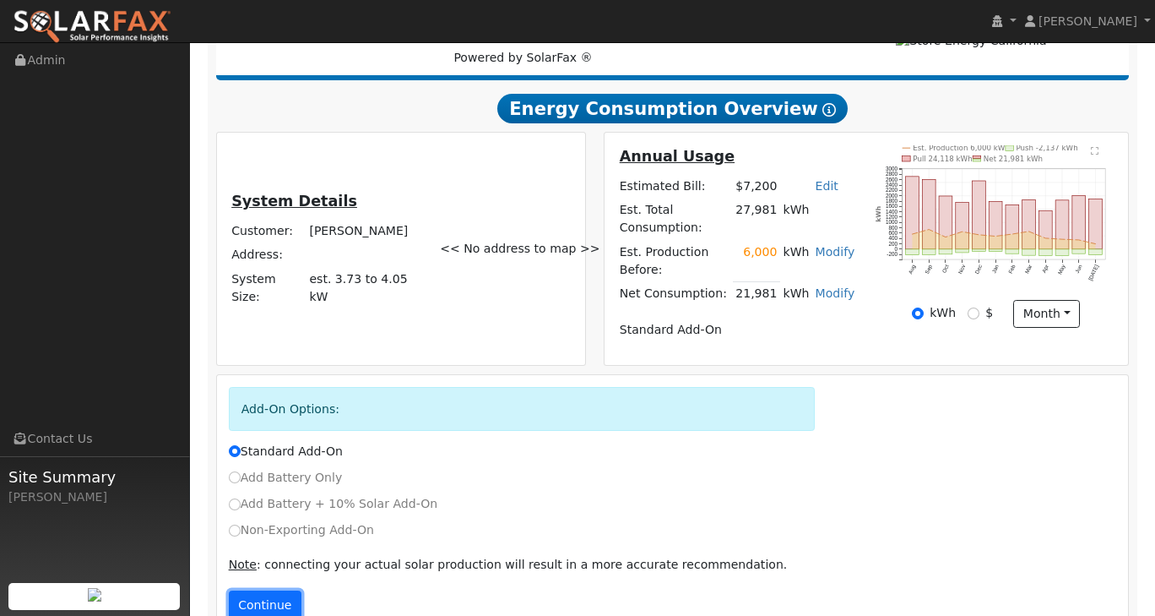
click at [279, 590] on button "Continue" at bounding box center [265, 604] width 73 height 29
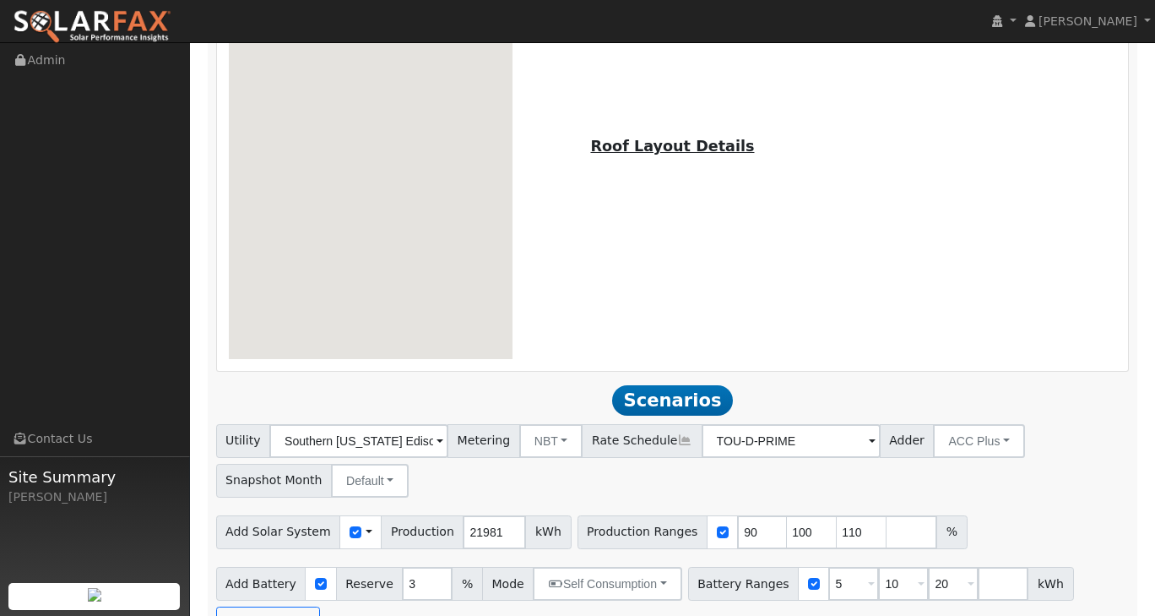
scroll to position [985, 0]
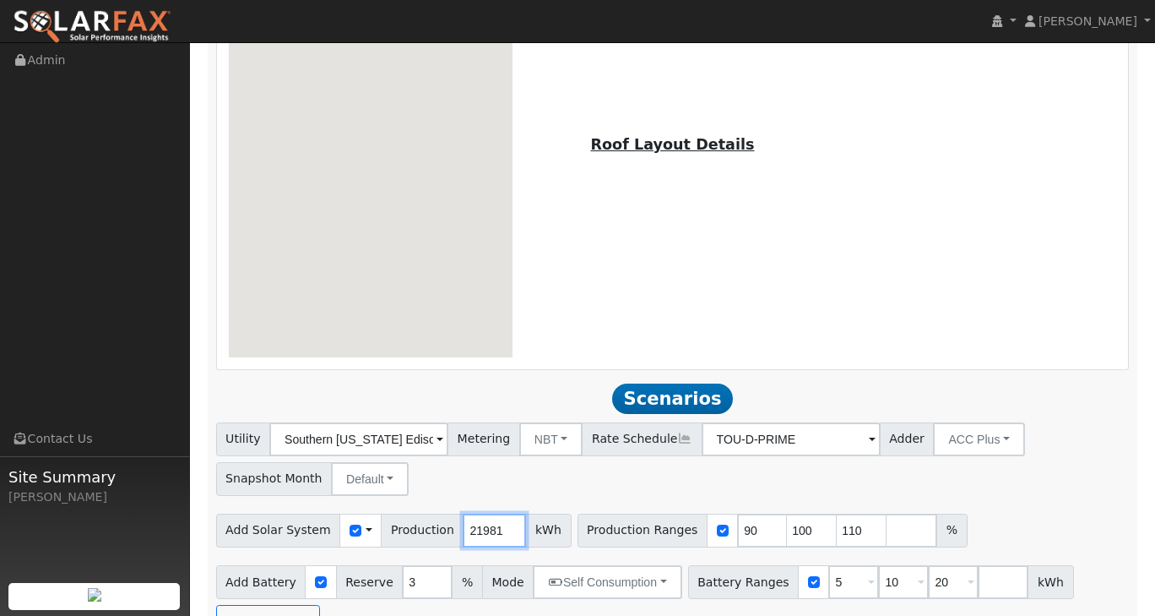
drag, startPoint x: 481, startPoint y: 492, endPoint x: 449, endPoint y: 490, distance: 31.3
click at [463, 514] on input "21981" at bounding box center [494, 531] width 63 height 34
type input "13000"
click at [1009, 459] on div "Utility Southern [US_STATE] Edison Metering NBT NEM NBT Rate Schedule TOU-D-PRI…" at bounding box center [673, 530] width 932 height 216
click at [559, 422] on button "NBT" at bounding box center [551, 439] width 64 height 34
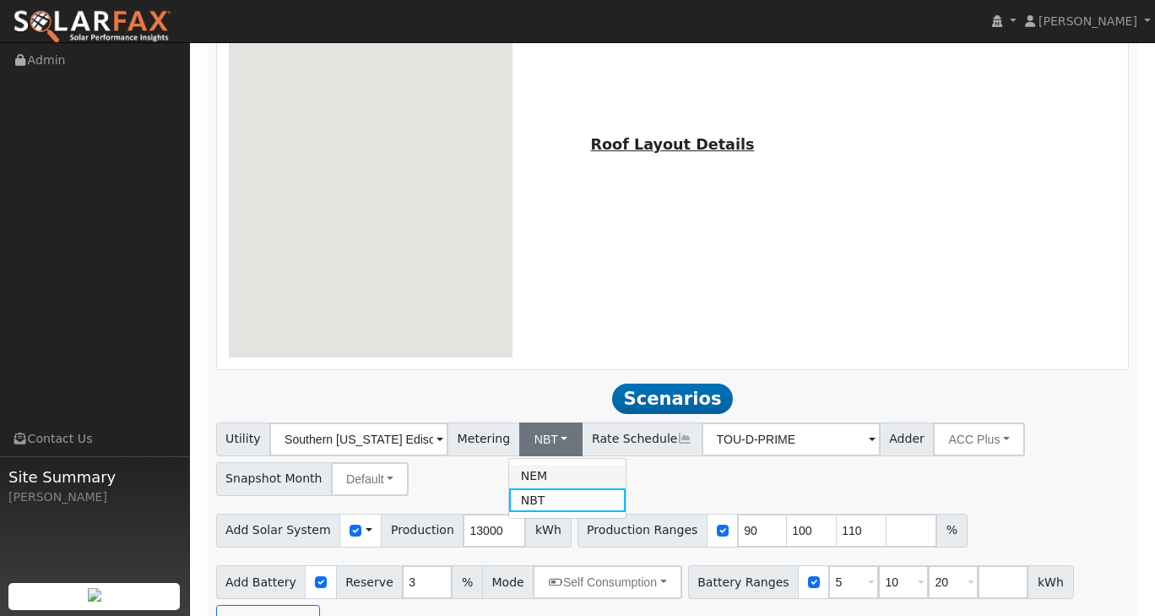
click at [558, 465] on link "NEM" at bounding box center [567, 477] width 117 height 24
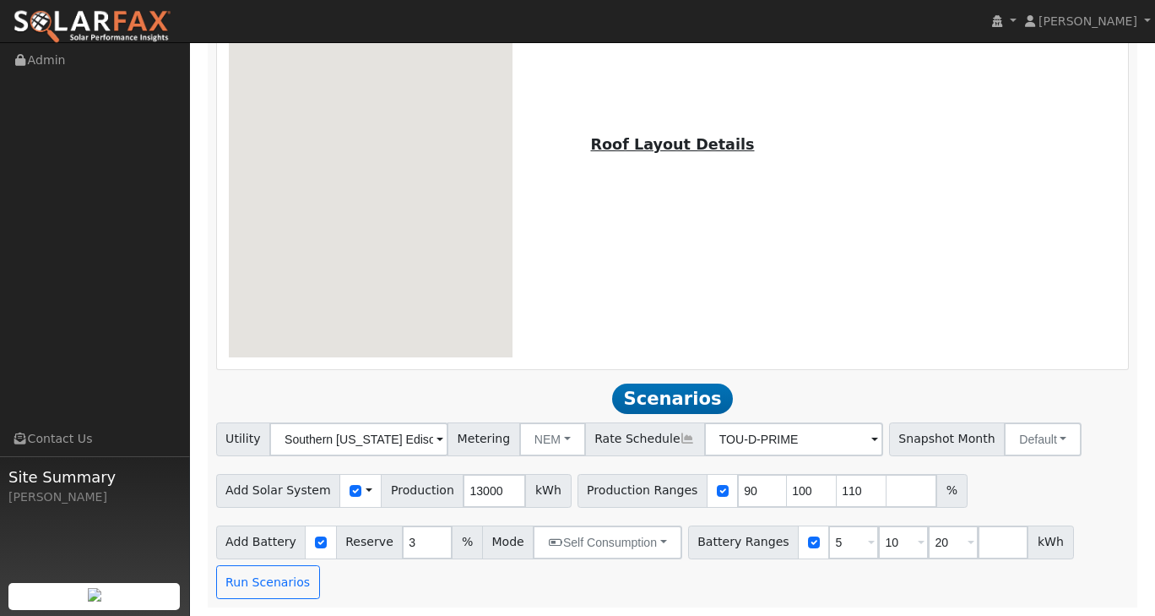
scroll to position [946, 0]
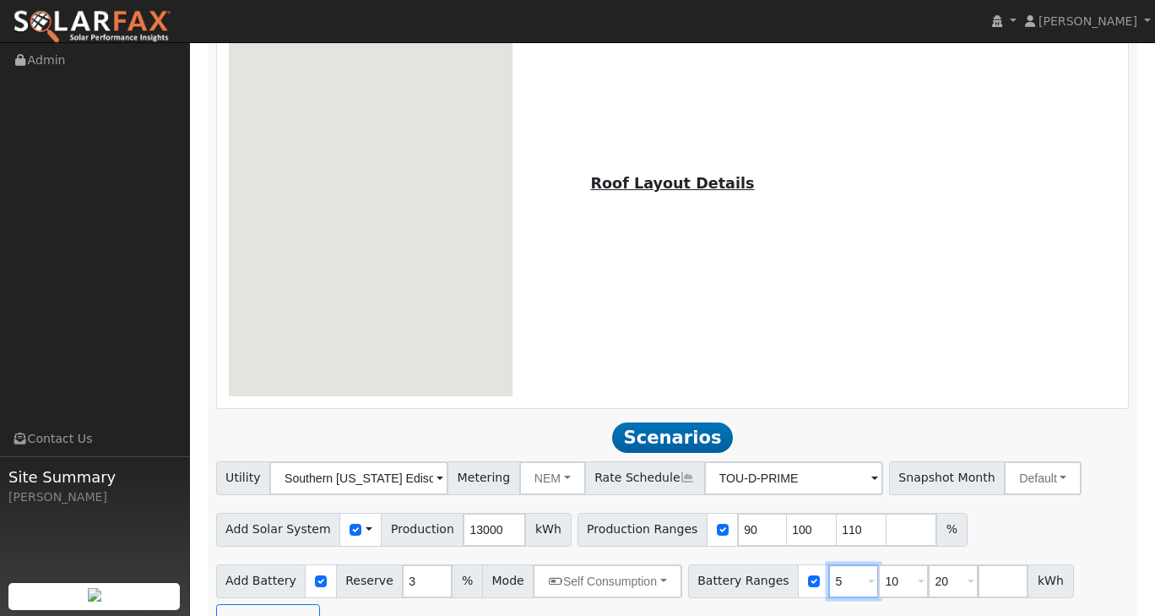
click at [829, 564] on input "5" at bounding box center [854, 581] width 51 height 34
type input "10"
type input "20"
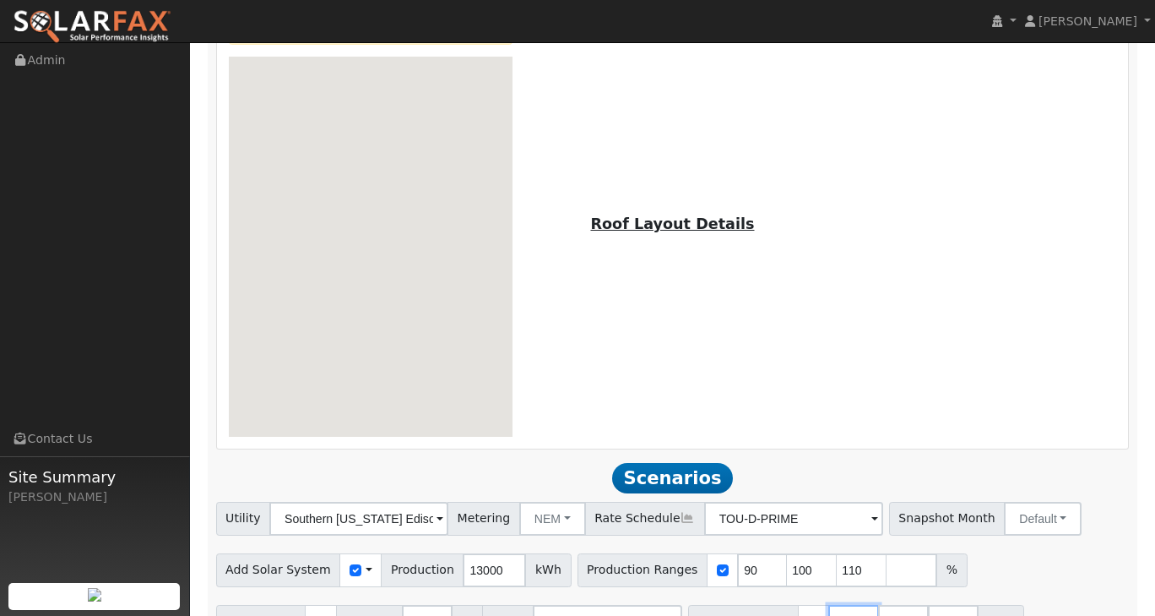
type input "20"
click at [880, 605] on input "number" at bounding box center [903, 622] width 51 height 34
type input "30"
click at [928, 605] on input "number" at bounding box center [953, 622] width 51 height 34
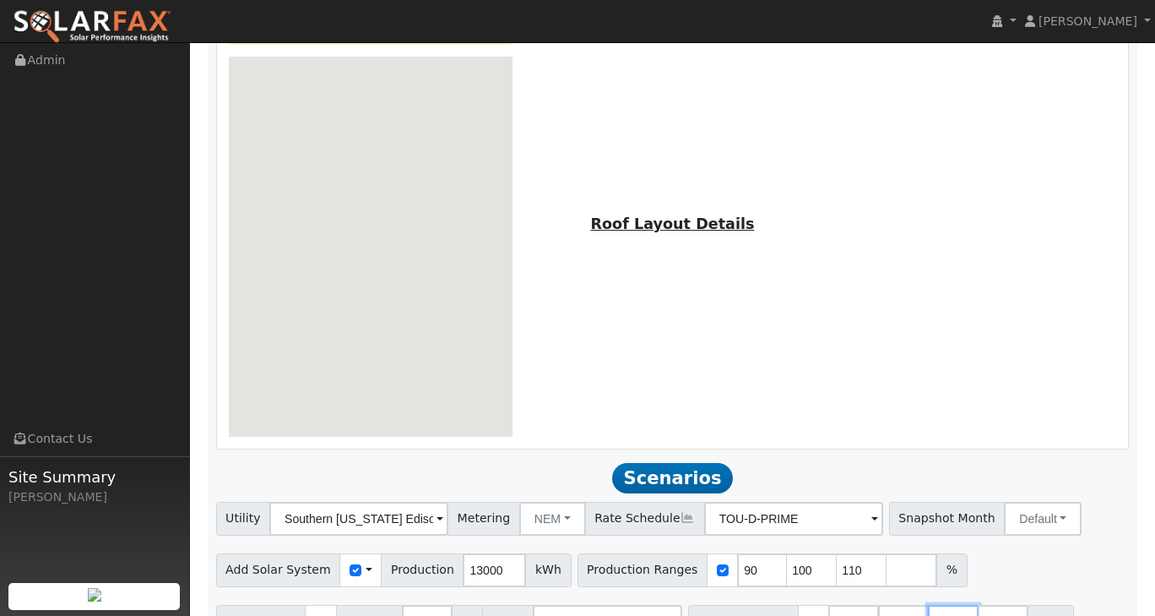
type input "40"
click at [1040, 547] on div "Add Solar System Use CSV Data Production 13000 kWh Production Ranges 90 100 110…" at bounding box center [673, 567] width 920 height 40
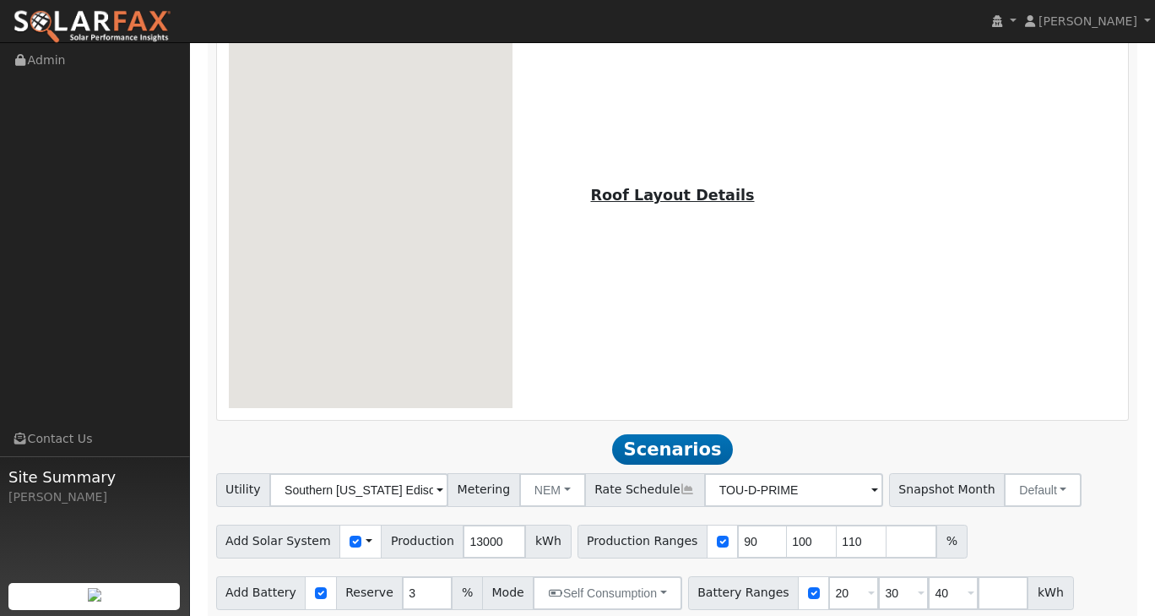
scroll to position [946, 0]
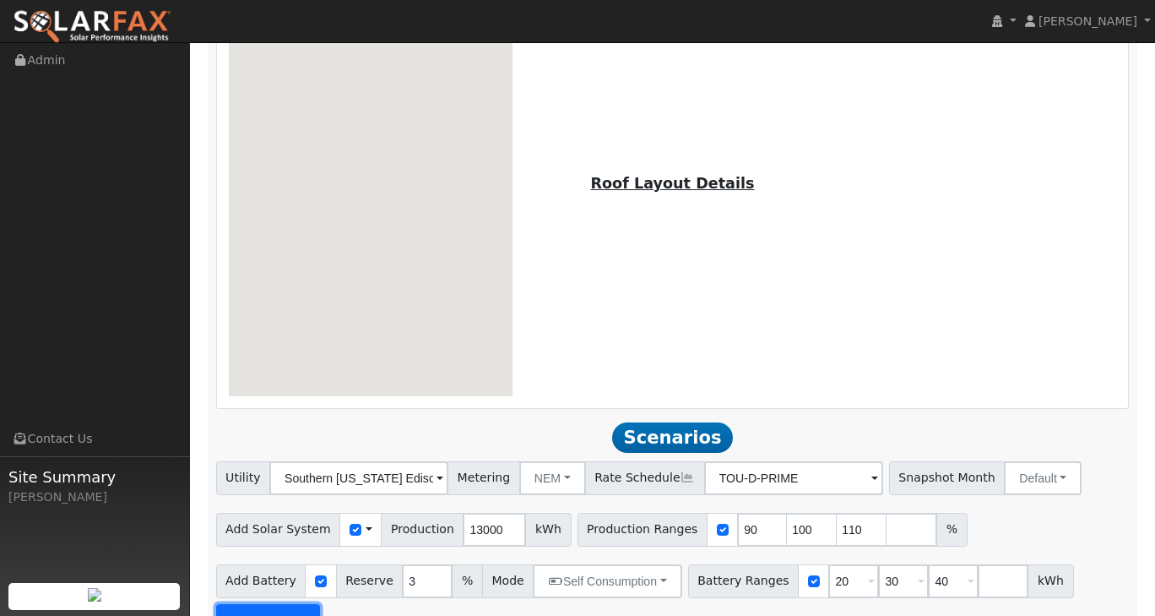
click at [284, 604] on button "Run Scenarios" at bounding box center [268, 621] width 104 height 34
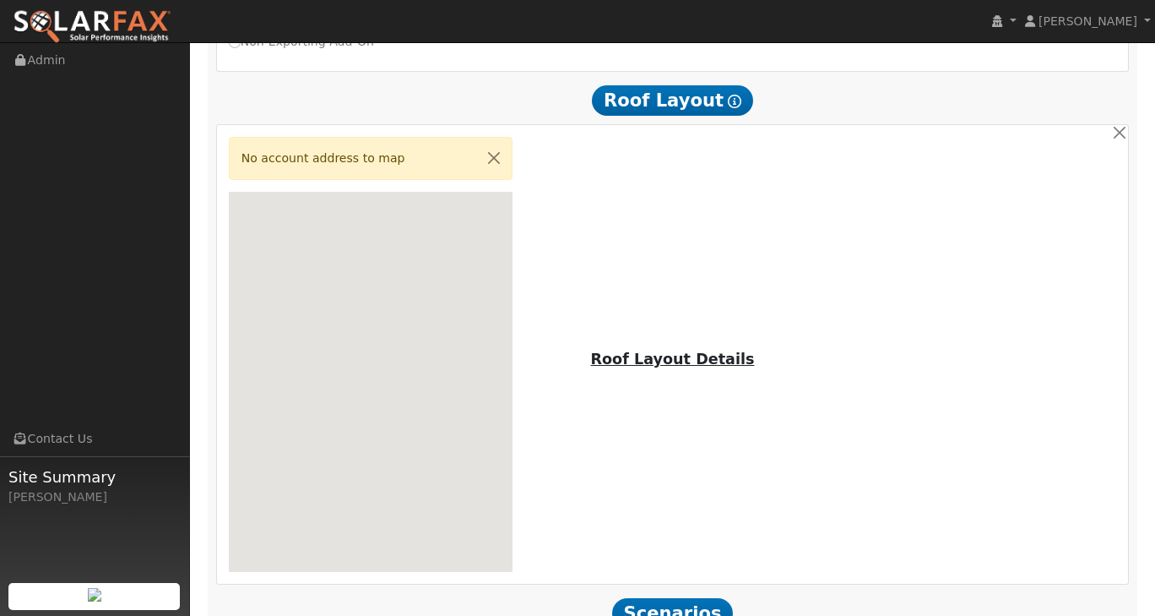
scroll to position [1108, 0]
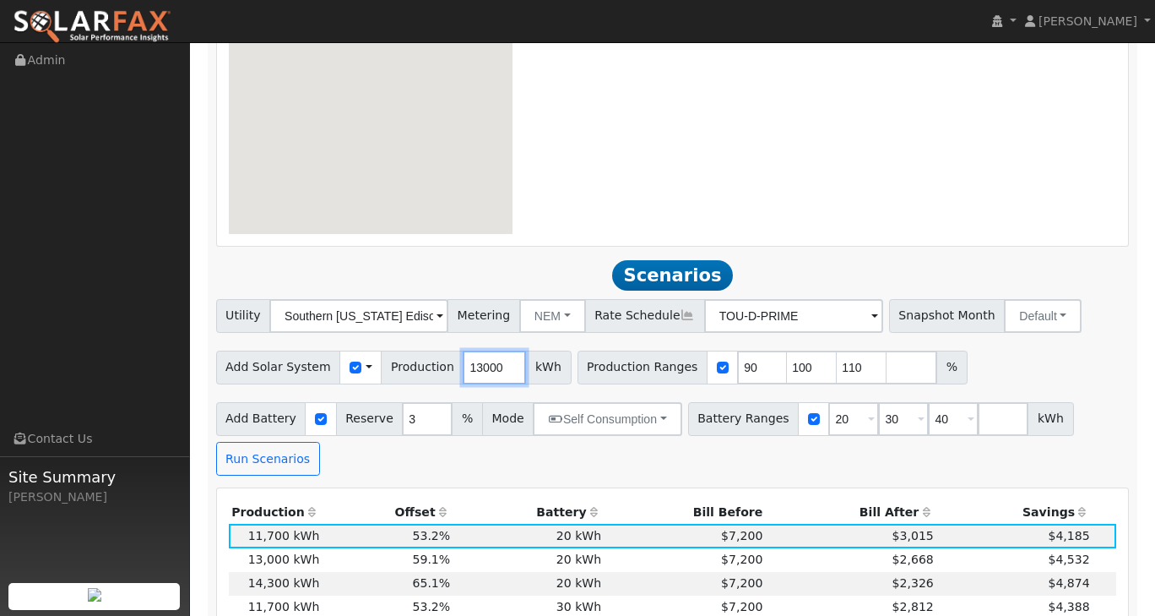
click at [463, 351] on input "13000" at bounding box center [494, 368] width 63 height 34
type input "15000"
click at [1035, 345] on div "Utility Southern [US_STATE] Edison Metering NEM NEM NBT Rate Schedule TOU-D-PRI…" at bounding box center [673, 387] width 932 height 177
click at [276, 442] on button "Run Scenarios" at bounding box center [268, 459] width 104 height 34
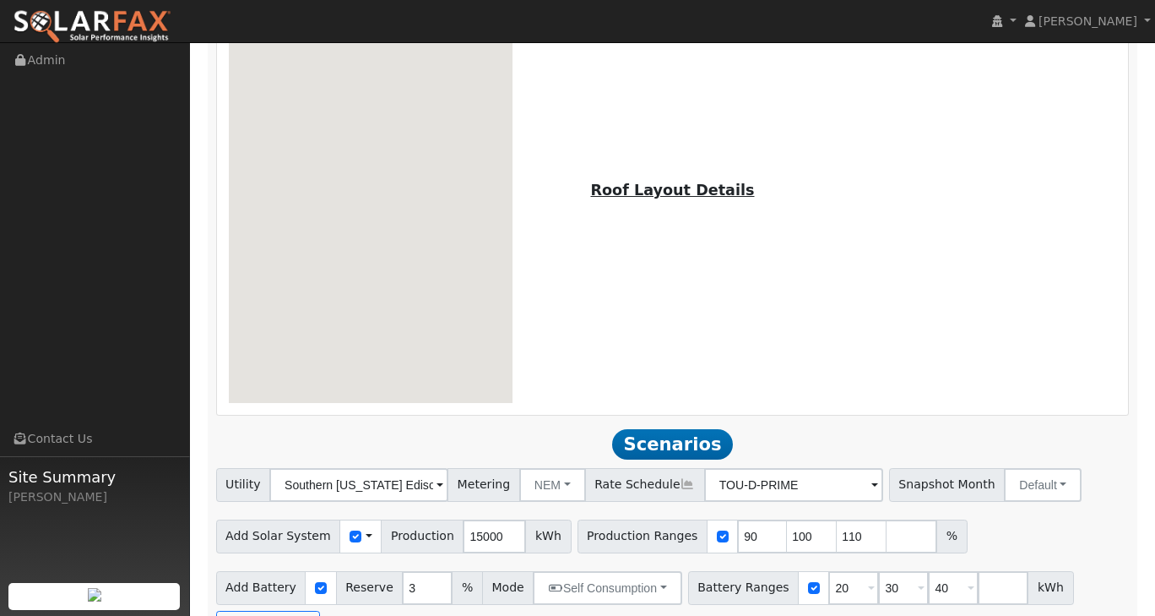
scroll to position [1277, 0]
